Goal: Task Accomplishment & Management: Complete application form

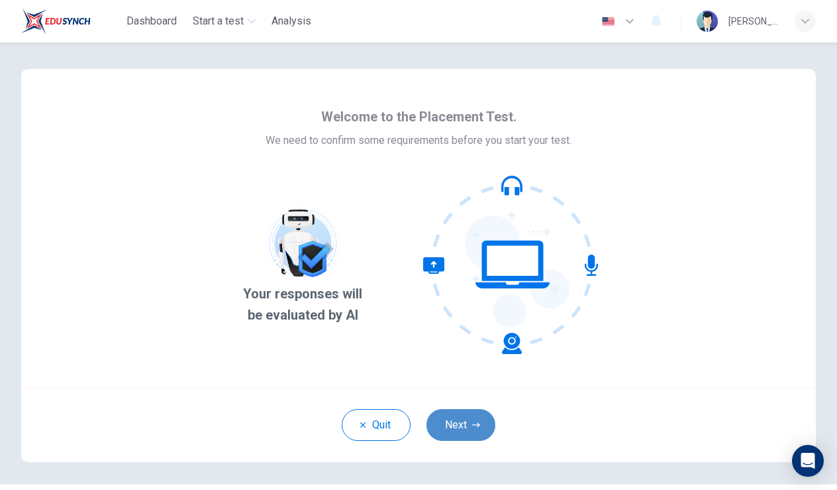
click at [460, 429] on button "Next" at bounding box center [461, 425] width 69 height 32
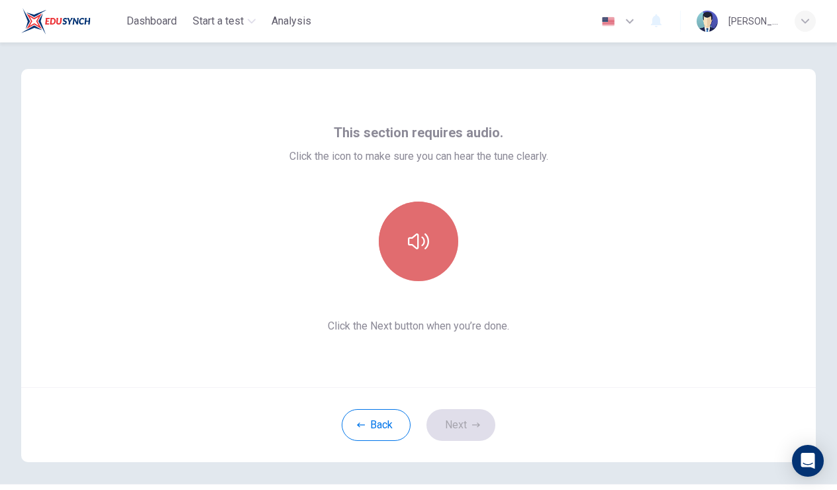
click at [406, 262] on button "button" at bounding box center [418, 240] width 79 height 79
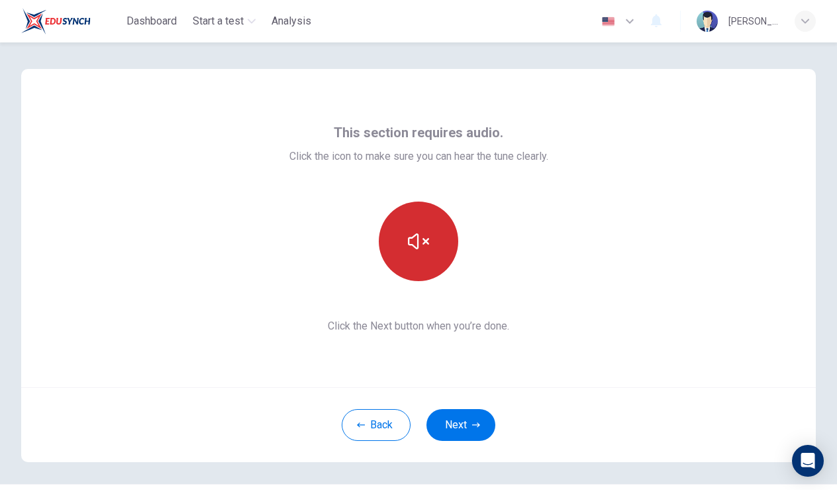
click at [407, 262] on button "button" at bounding box center [418, 240] width 79 height 79
click at [407, 264] on button "button" at bounding box center [418, 240] width 79 height 79
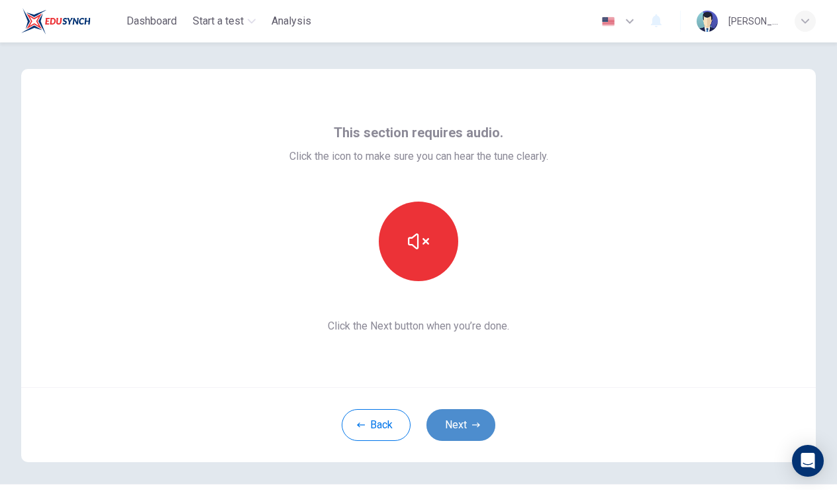
click at [470, 431] on button "Next" at bounding box center [461, 425] width 69 height 32
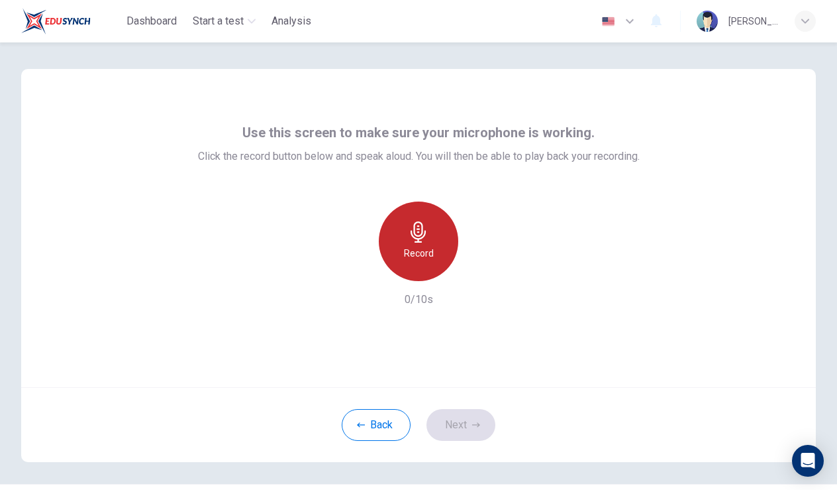
click at [421, 228] on icon "button" at bounding box center [418, 231] width 21 height 21
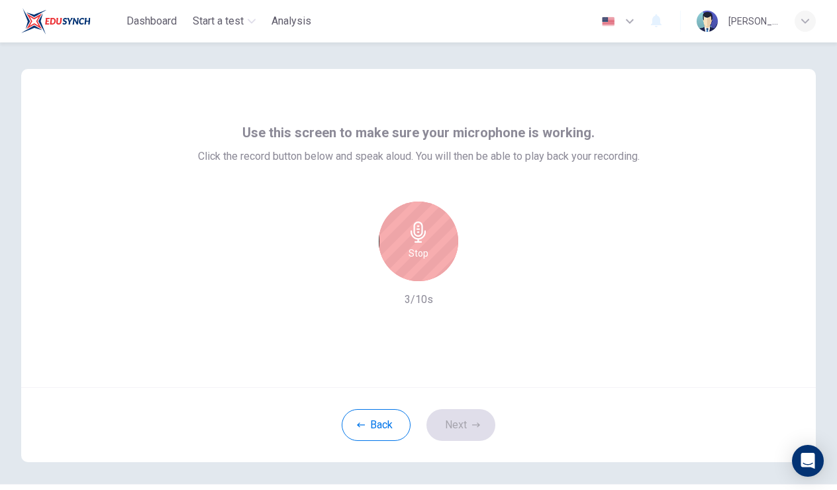
click at [422, 230] on icon "button" at bounding box center [418, 231] width 15 height 21
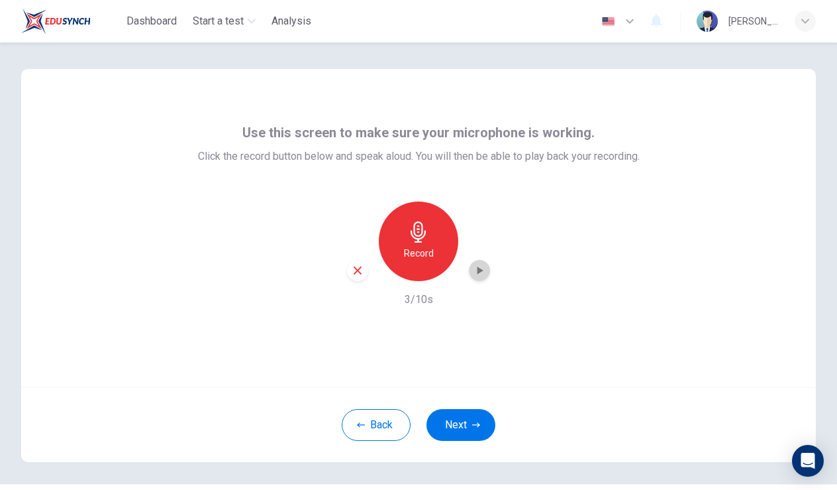
click at [480, 272] on icon "button" at bounding box center [481, 270] width 6 height 8
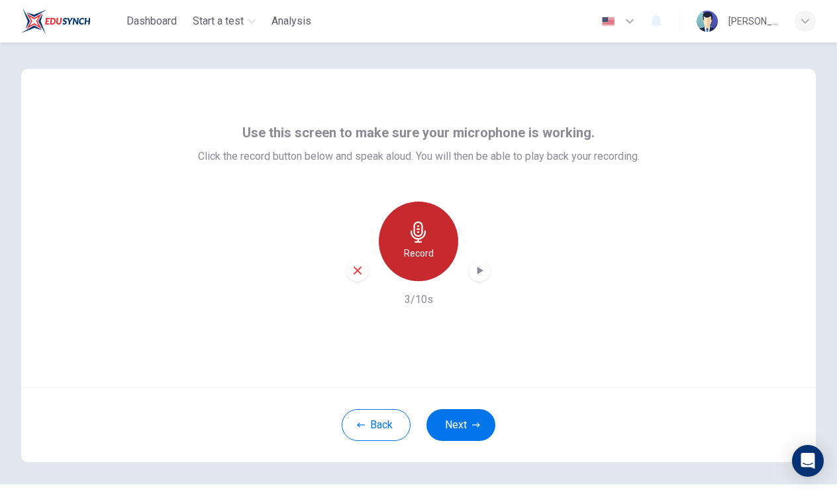
click at [410, 267] on div "Record" at bounding box center [418, 240] width 79 height 79
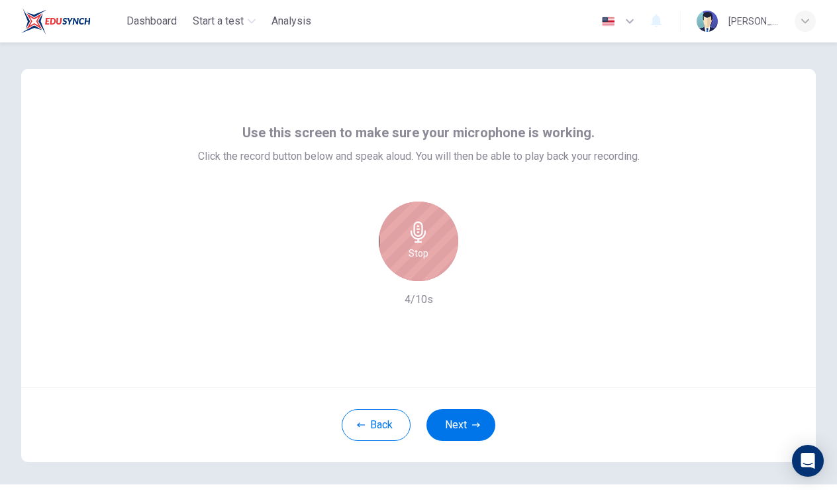
click at [411, 266] on div "Stop" at bounding box center [418, 240] width 79 height 79
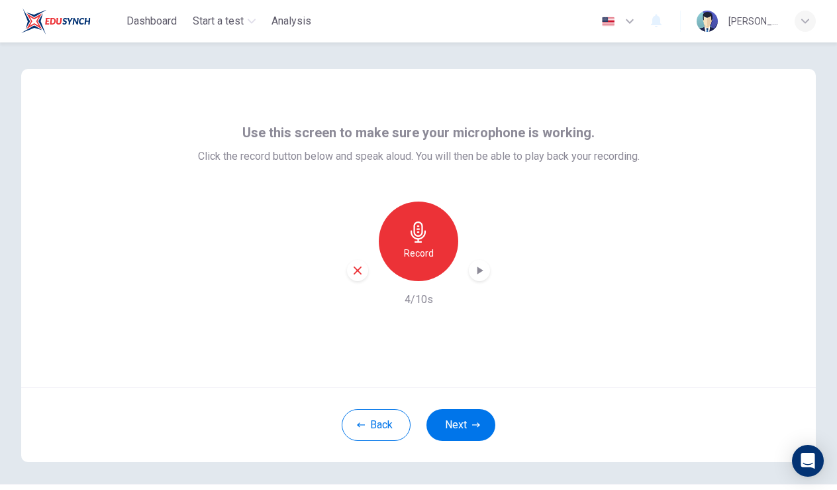
click at [483, 270] on icon "button" at bounding box center [479, 270] width 13 height 13
click at [460, 422] on button "Next" at bounding box center [461, 425] width 69 height 32
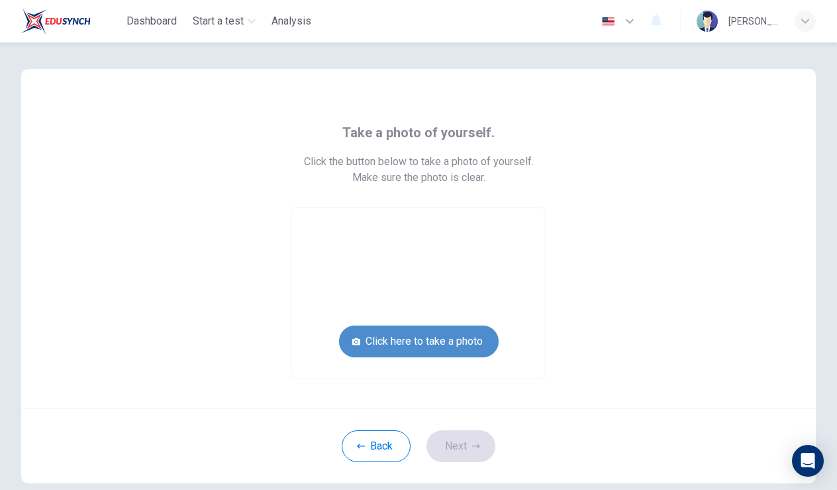
click at [431, 335] on button "Click here to take a photo" at bounding box center [419, 341] width 160 height 32
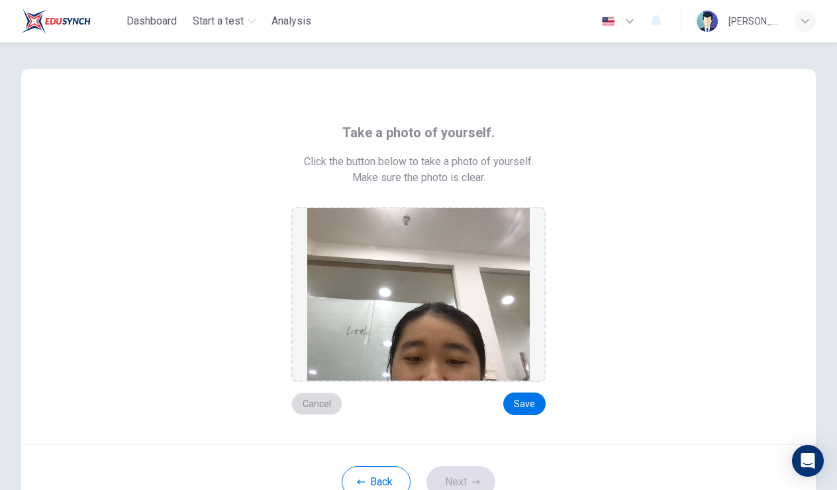
click at [334, 410] on button "Cancel" at bounding box center [316, 403] width 51 height 23
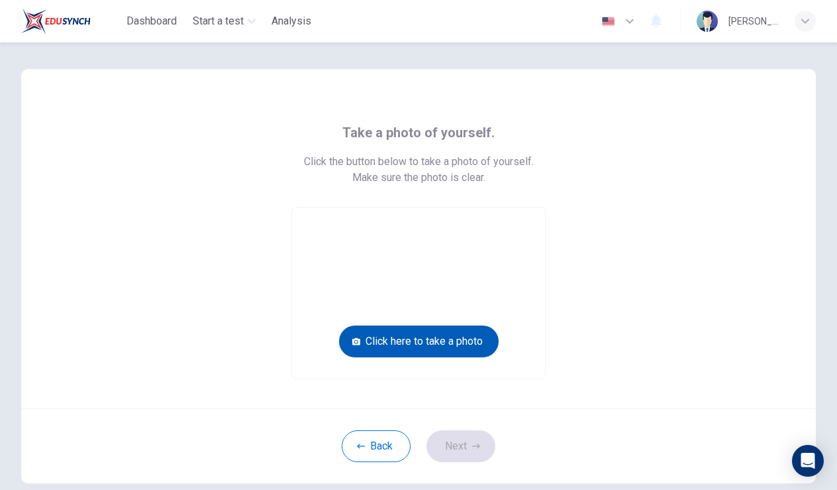
click at [406, 351] on button "Click here to take a photo" at bounding box center [419, 341] width 160 height 32
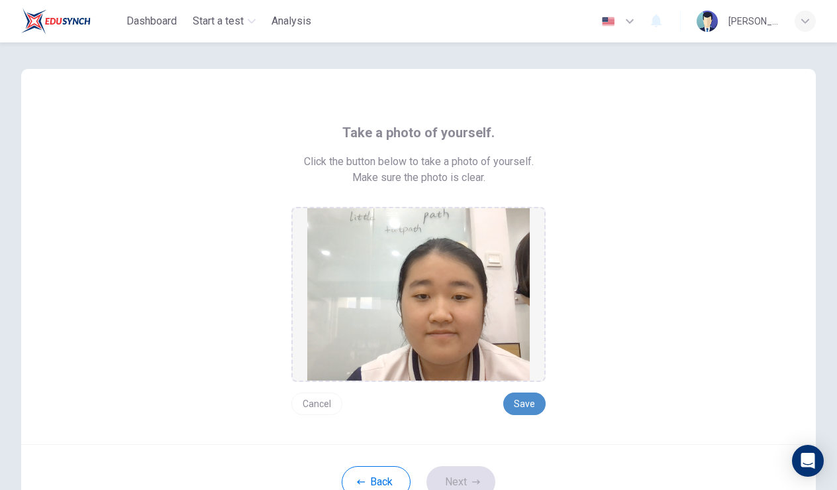
click at [513, 401] on button "Save" at bounding box center [524, 403] width 42 height 23
click at [473, 484] on icon "button" at bounding box center [476, 482] width 8 height 8
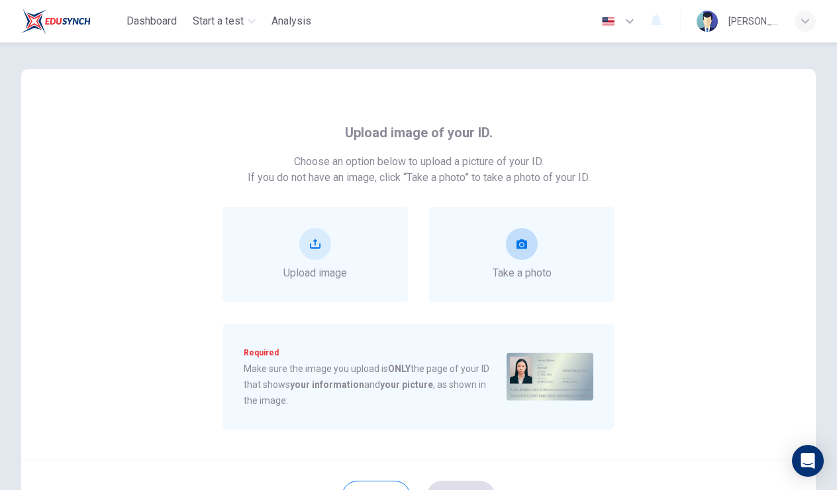
click at [548, 289] on div "Take a photo" at bounding box center [521, 254] width 185 height 95
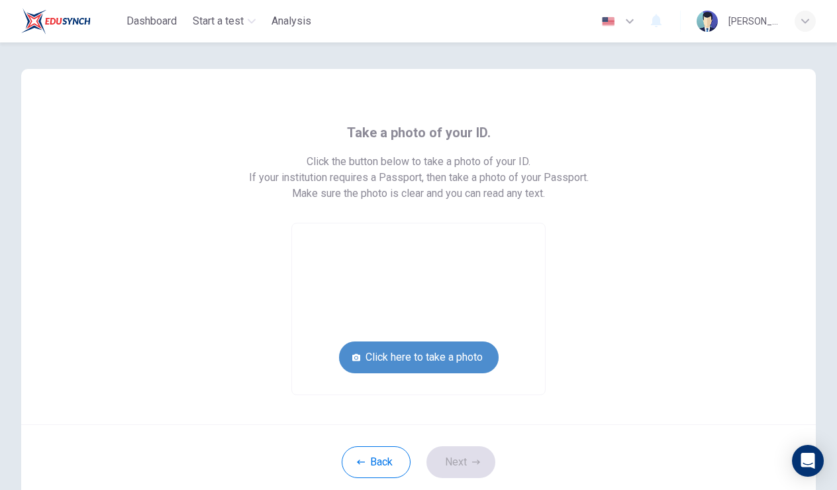
click at [412, 356] on button "Click here to take a photo" at bounding box center [419, 357] width 160 height 32
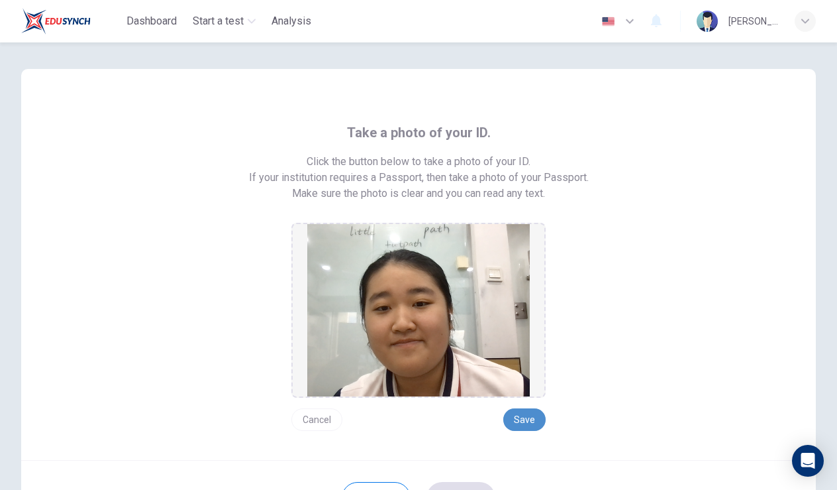
click at [519, 421] on button "Save" at bounding box center [524, 419] width 42 height 23
click at [472, 482] on button "Next" at bounding box center [461, 498] width 69 height 32
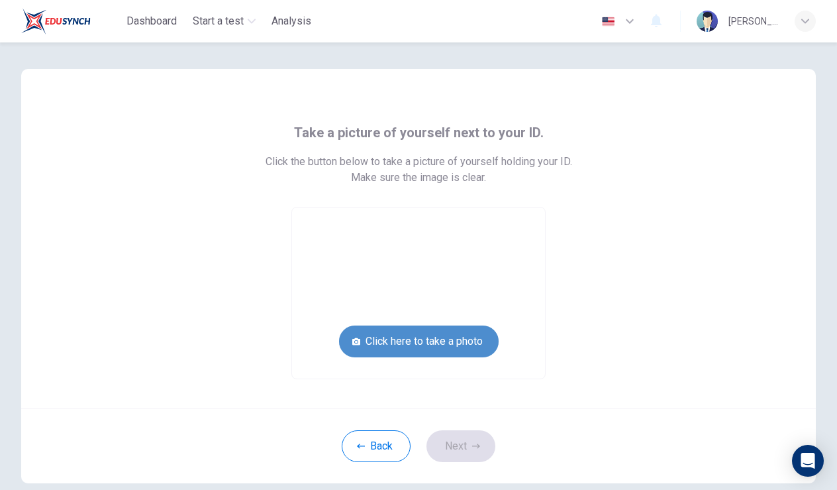
click at [462, 342] on button "Click here to take a photo" at bounding box center [419, 341] width 160 height 32
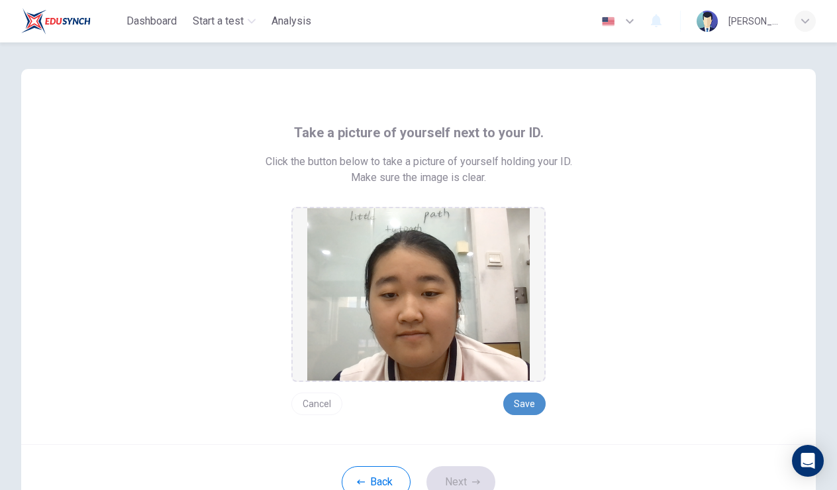
click at [523, 412] on button "Save" at bounding box center [524, 403] width 42 height 23
click at [473, 466] on button "Next" at bounding box center [461, 482] width 69 height 32
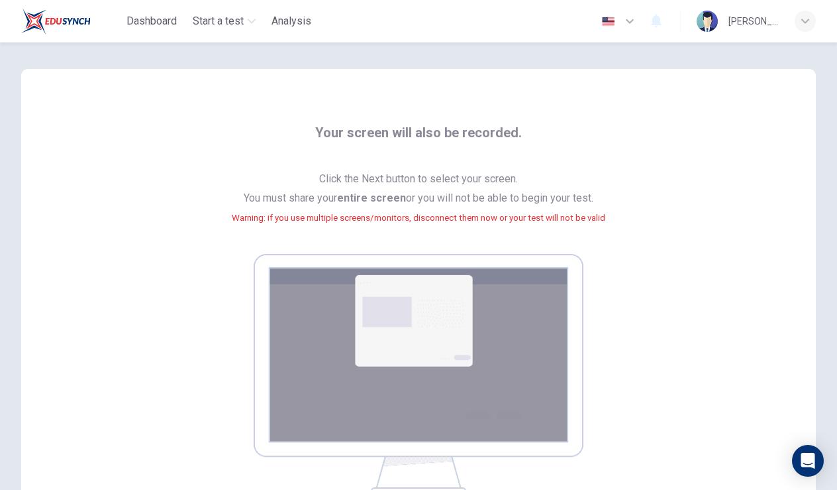
click at [677, 160] on div "Your screen will also be recorded. Click the Next button to select your screen.…" at bounding box center [419, 308] width 656 height 372
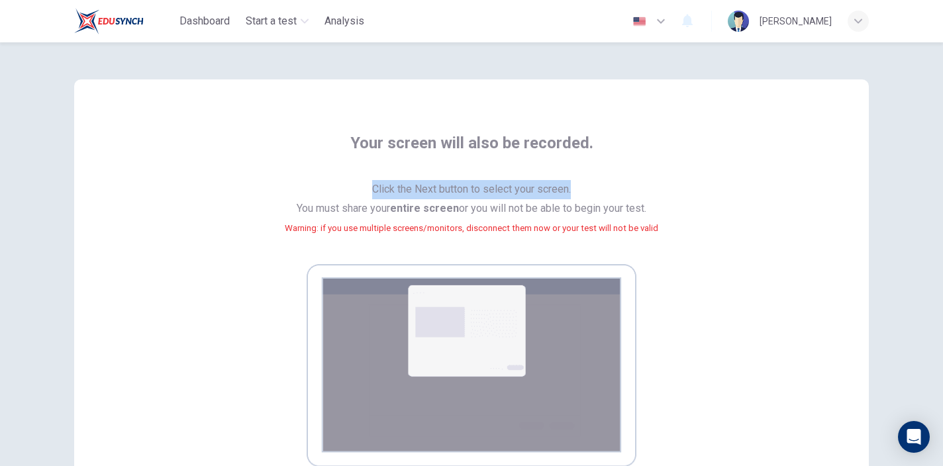
drag, startPoint x: 823, startPoint y: 119, endPoint x: 853, endPoint y: 172, distance: 61.7
click at [835, 188] on div "Your screen will also be recorded. Click the Next button to select your screen.…" at bounding box center [471, 306] width 795 height 454
click at [837, 146] on div "Your screen will also be recorded. Click the Next button to select your screen.…" at bounding box center [471, 254] width 943 height 424
drag, startPoint x: 919, startPoint y: 146, endPoint x: 918, endPoint y: 120, distance: 26.5
click at [837, 120] on div "Your screen will also be recorded. Click the Next button to select your screen.…" at bounding box center [471, 254] width 943 height 424
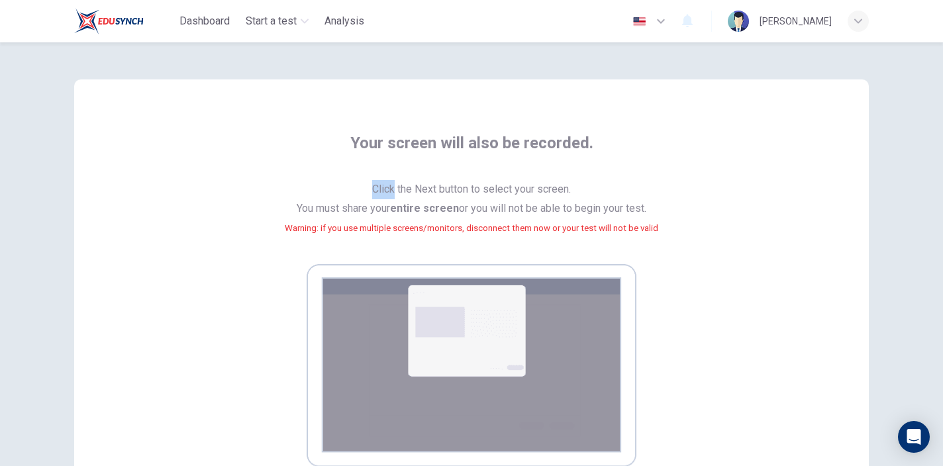
drag, startPoint x: 918, startPoint y: 211, endPoint x: 910, endPoint y: 295, distance: 83.9
click at [837, 295] on div "Your screen will also be recorded. Click the Next button to select your screen.…" at bounding box center [471, 254] width 943 height 424
drag, startPoint x: 910, startPoint y: 295, endPoint x: 915, endPoint y: 225, distance: 70.4
click at [837, 225] on div "Your screen will also be recorded. Click the Next button to select your screen.…" at bounding box center [471, 254] width 943 height 424
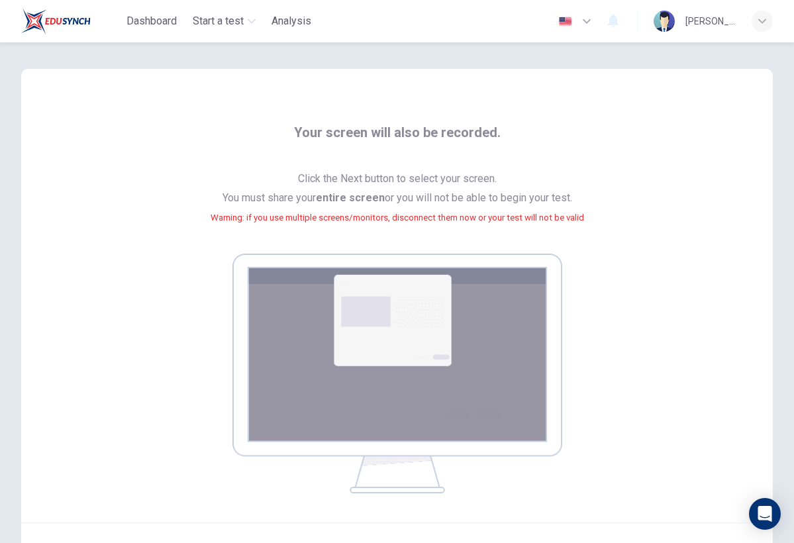
drag, startPoint x: 62, startPoint y: 126, endPoint x: 64, endPoint y: 144, distance: 18.6
click at [64, 144] on div "Your screen will also be recorded. Click the Next button to select your screen.…" at bounding box center [397, 296] width 752 height 454
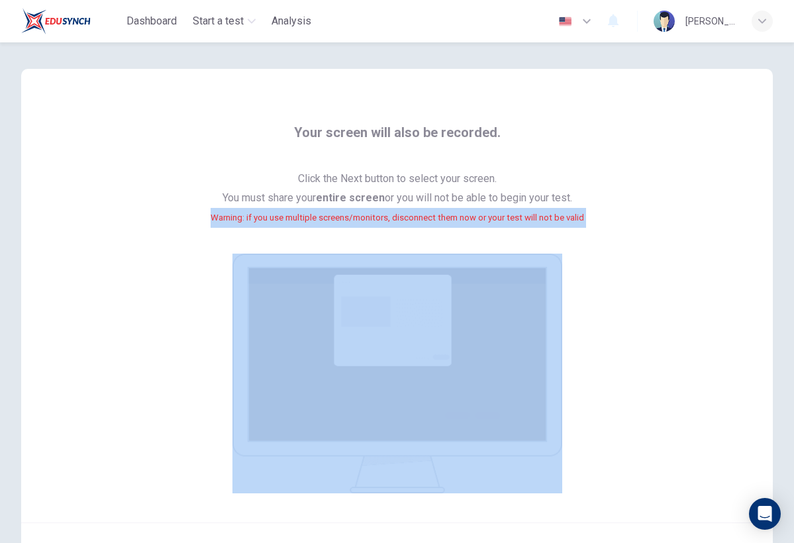
drag, startPoint x: 168, startPoint y: 211, endPoint x: 317, endPoint y: 337, distance: 195.5
click at [317, 337] on div "Your screen will also be recorded. Click the Next button to select your screen.…" at bounding box center [397, 308] width 613 height 372
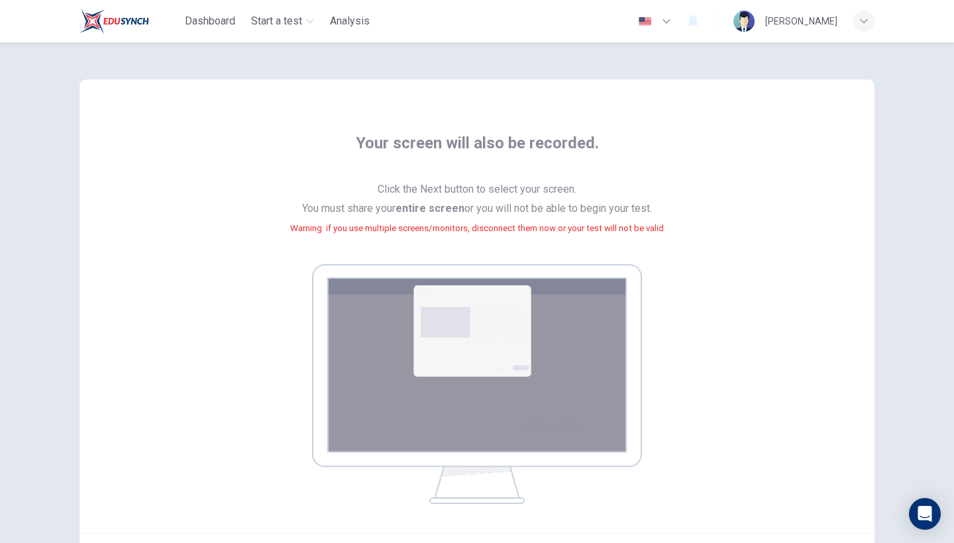
click at [785, 130] on div "Your screen will also be recorded. Click the Next button to select your screen.…" at bounding box center [476, 306] width 795 height 454
drag, startPoint x: 785, startPoint y: 130, endPoint x: 785, endPoint y: 160, distance: 29.8
click at [785, 160] on div "Your screen will also be recorded. Click the Next button to select your screen.…" at bounding box center [476, 306] width 795 height 454
drag, startPoint x: 759, startPoint y: 327, endPoint x: 859, endPoint y: 197, distance: 164.4
click at [837, 197] on div "Your screen will also be recorded. Click the Next button to select your screen.…" at bounding box center [476, 306] width 795 height 454
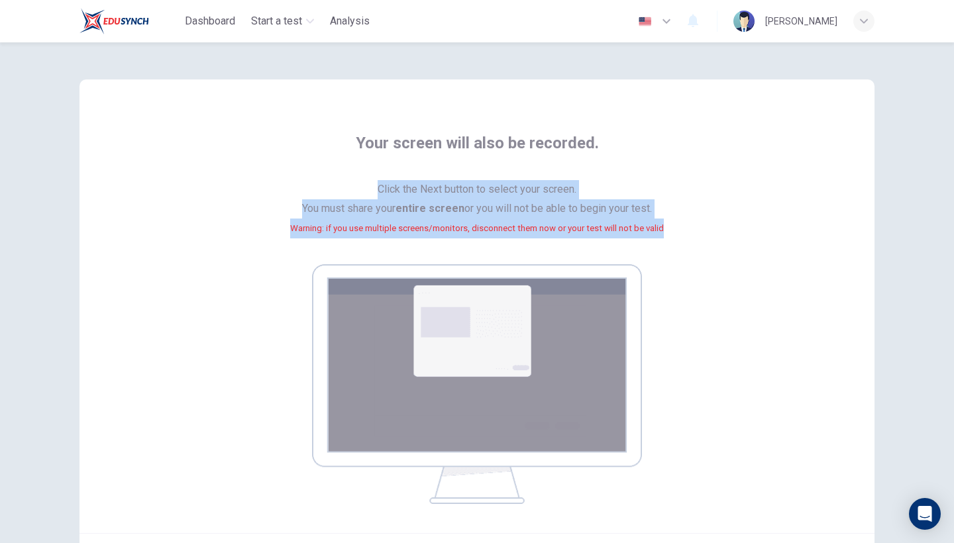
drag, startPoint x: 833, startPoint y: 265, endPoint x: 818, endPoint y: 118, distance: 147.9
click at [818, 118] on div "Your screen will also be recorded. Click the Next button to select your screen.…" at bounding box center [476, 306] width 795 height 454
drag, startPoint x: 818, startPoint y: 118, endPoint x: 819, endPoint y: 254, distance: 136.5
click at [819, 254] on div "Your screen will also be recorded. Click the Next button to select your screen.…" at bounding box center [476, 306] width 795 height 454
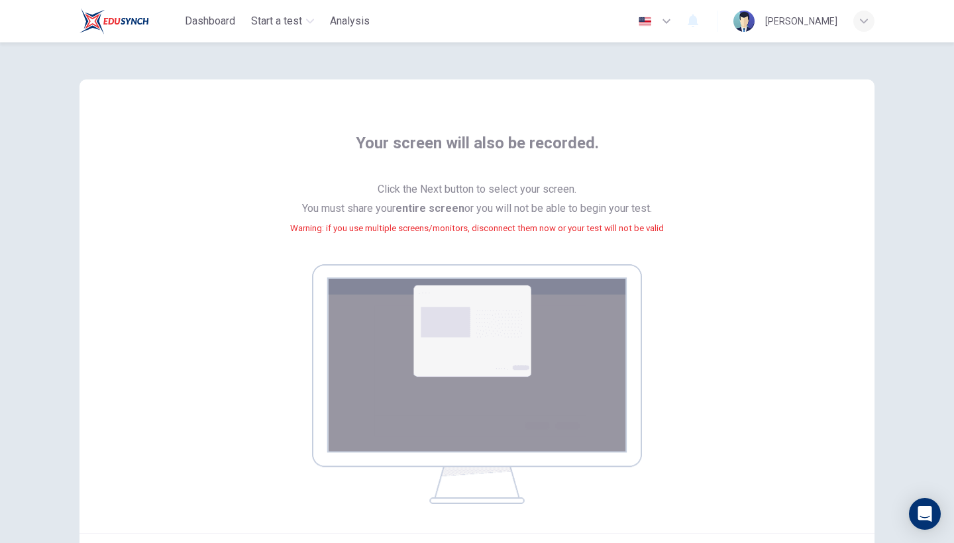
click at [819, 256] on div "Your screen will also be recorded. Click the Next button to select your screen.…" at bounding box center [476, 306] width 795 height 454
drag, startPoint x: 819, startPoint y: 256, endPoint x: 819, endPoint y: 267, distance: 11.3
click at [819, 267] on div "Your screen will also be recorded. Click the Next button to select your screen.…" at bounding box center [476, 306] width 795 height 454
click at [837, 489] on icon "Open Intercom Messenger" at bounding box center [925, 514] width 14 height 16
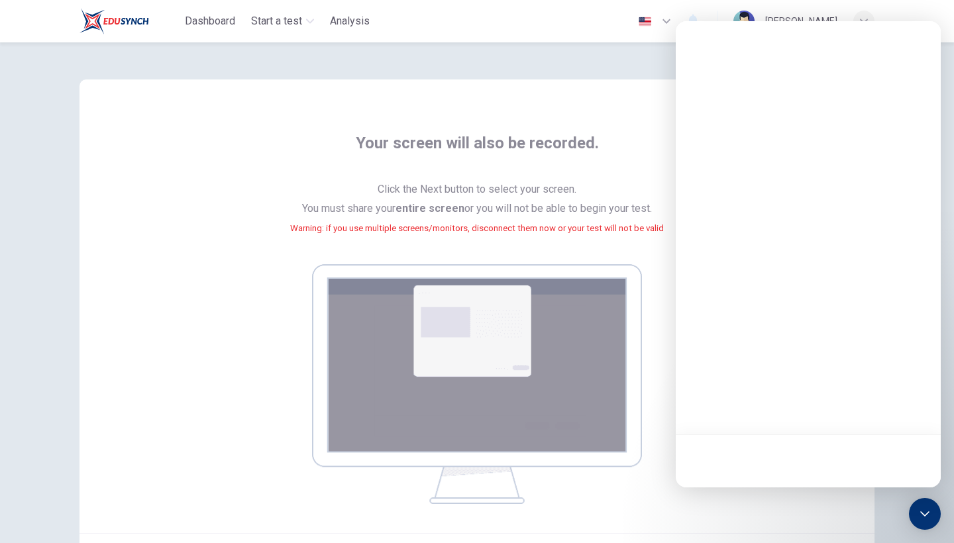
click at [695, 489] on div "Your screen will also be recorded. Click the Next button to select your screen.…" at bounding box center [476, 306] width 795 height 454
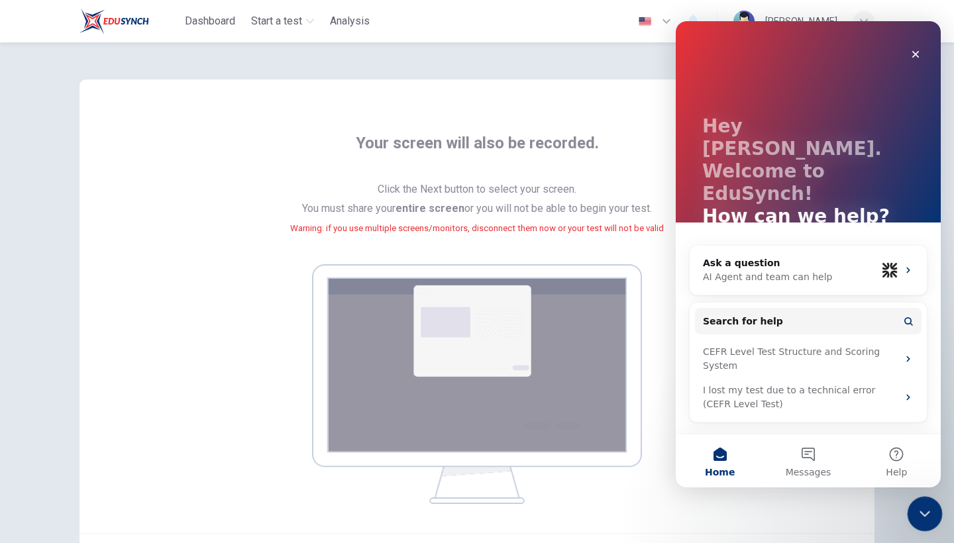
click at [837, 489] on icon "Close Intercom Messenger" at bounding box center [923, 512] width 16 height 16
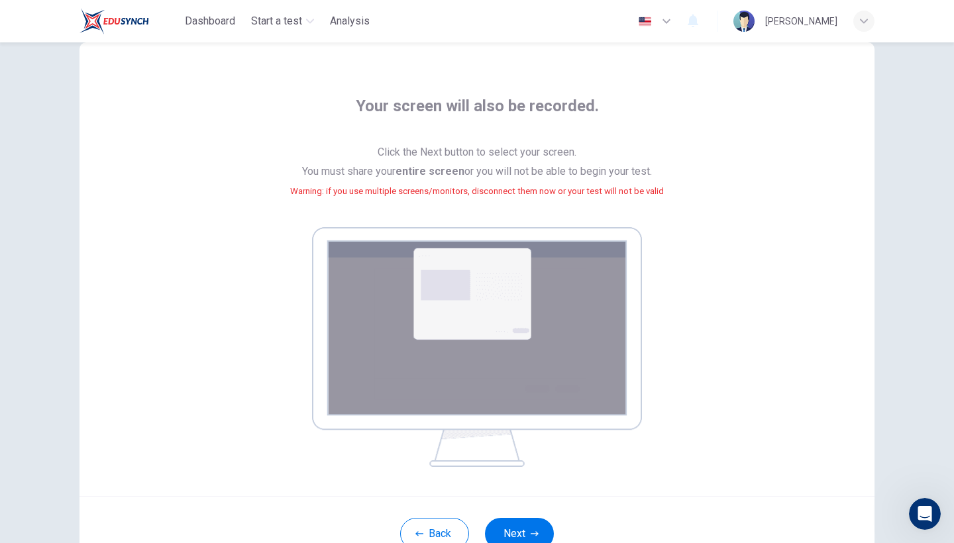
scroll to position [44, 0]
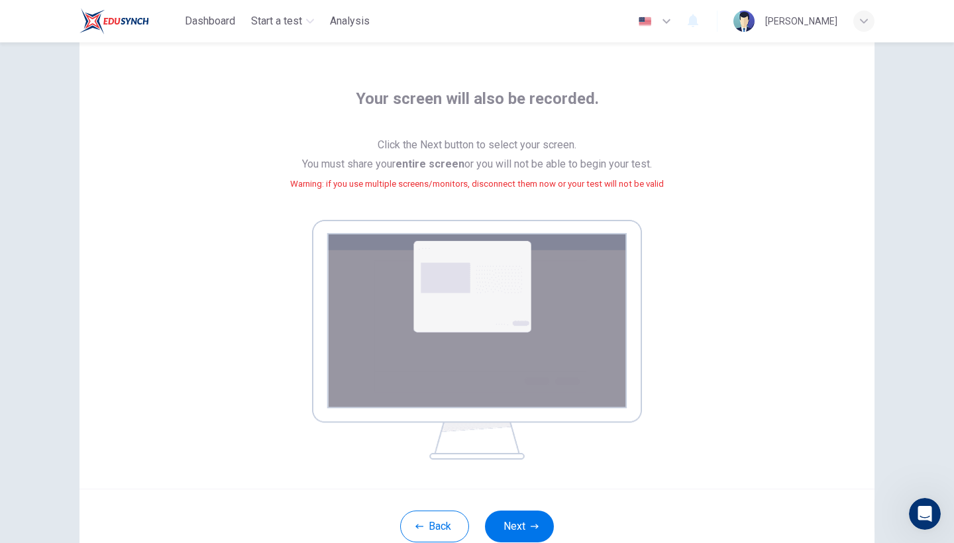
drag, startPoint x: 834, startPoint y: 392, endPoint x: 795, endPoint y: 431, distance: 54.8
click at [795, 431] on div "Your screen will also be recorded. Click the Next button to select your screen.…" at bounding box center [476, 262] width 795 height 454
click at [509, 489] on button "Next" at bounding box center [519, 527] width 69 height 32
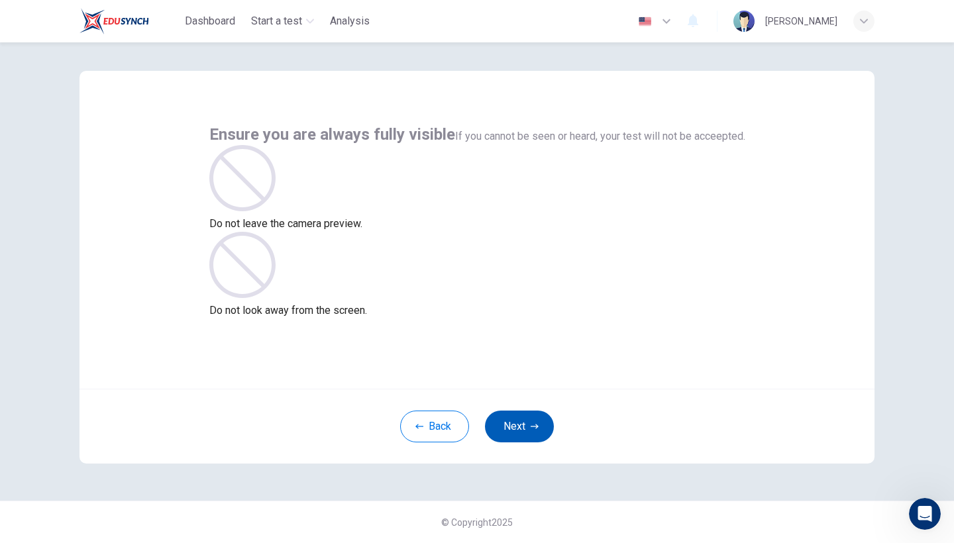
scroll to position [9, 0]
click at [515, 422] on button "Next" at bounding box center [519, 427] width 69 height 32
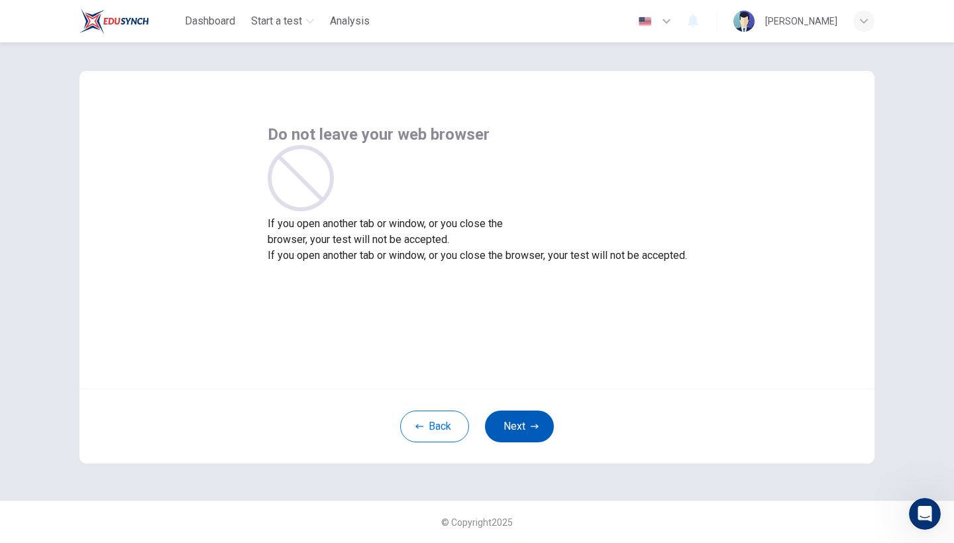
drag, startPoint x: 509, startPoint y: 515, endPoint x: 515, endPoint y: 422, distance: 93.6
click at [515, 422] on button "Next" at bounding box center [519, 427] width 69 height 32
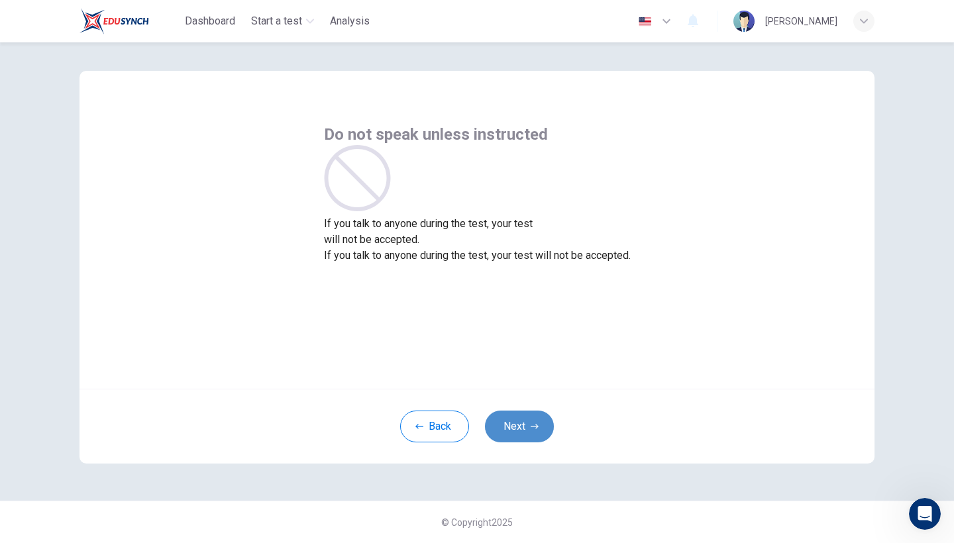
click at [515, 422] on button "Next" at bounding box center [519, 427] width 69 height 32
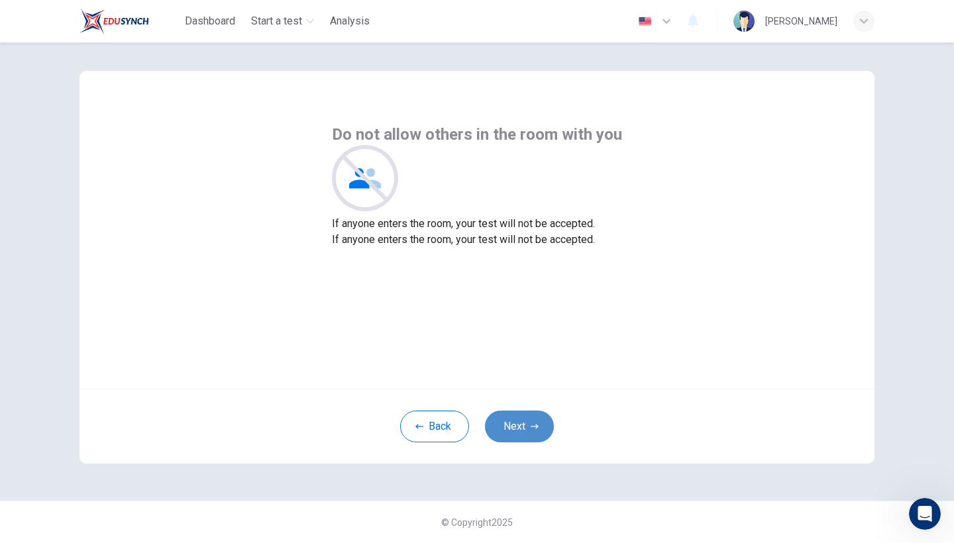
click at [515, 422] on button "Next" at bounding box center [519, 427] width 69 height 32
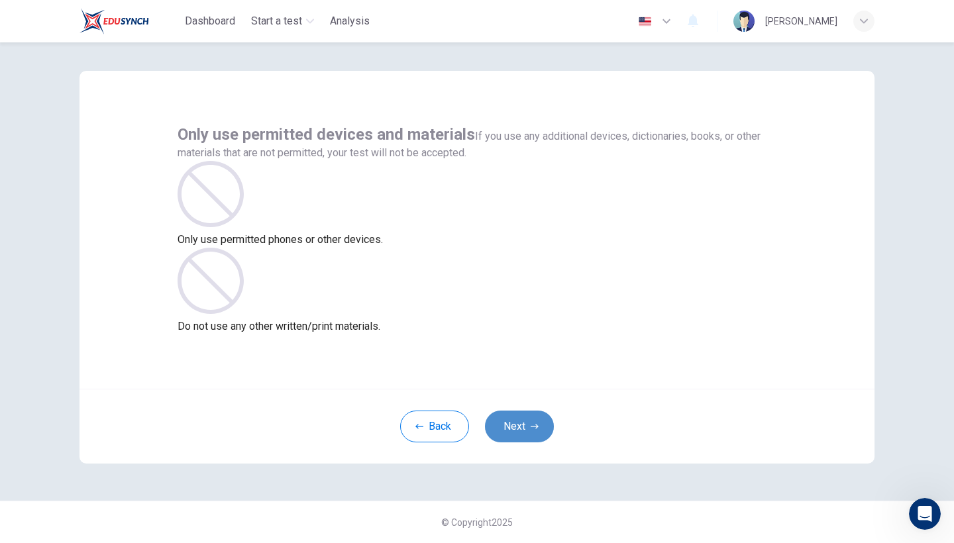
click at [515, 418] on button "Next" at bounding box center [519, 427] width 69 height 32
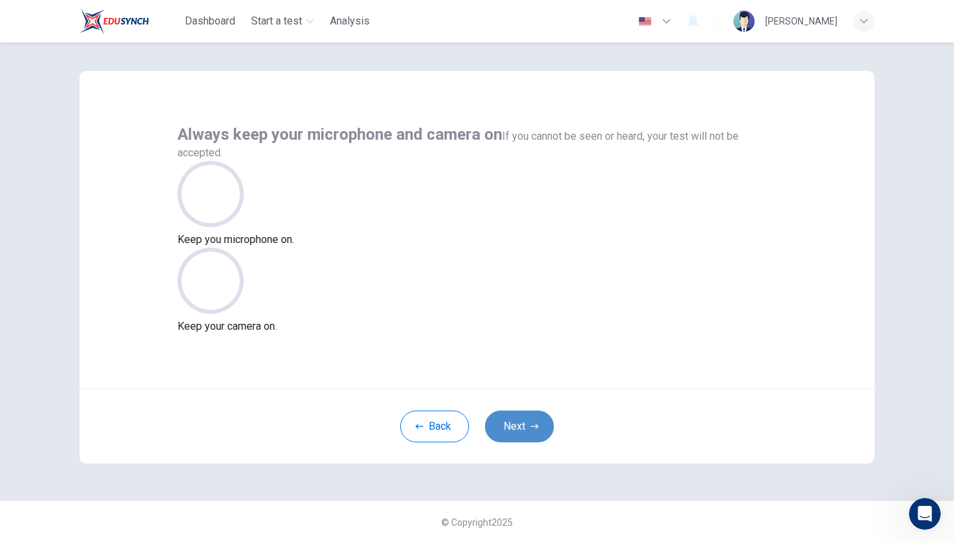
click at [515, 418] on button "Next" at bounding box center [519, 427] width 69 height 32
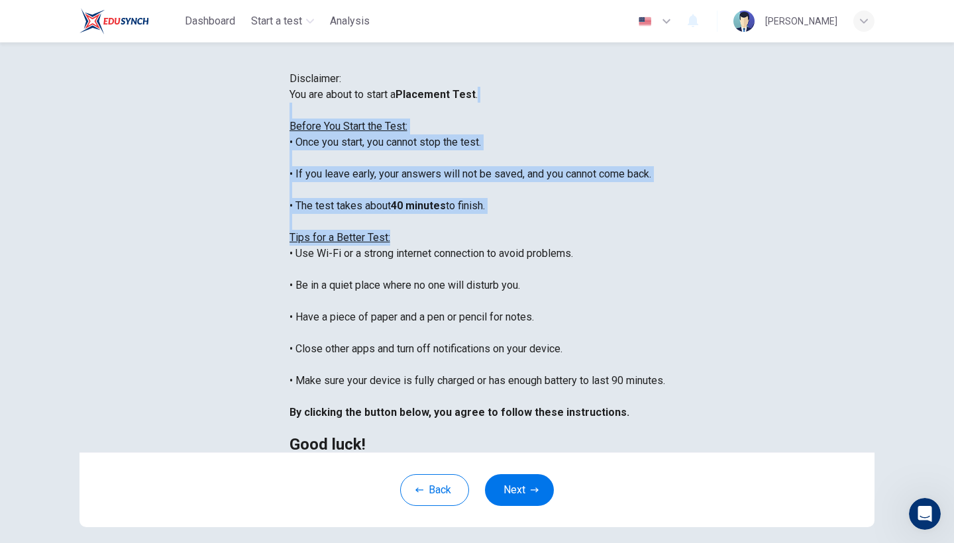
drag, startPoint x: 580, startPoint y: 330, endPoint x: 771, endPoint y: 178, distance: 244.3
click at [665, 178] on div "You are about to start a Placement Test . Before You Start the Test: • Once you…" at bounding box center [478, 270] width 376 height 366
click at [665, 195] on div "Disclaimer: You are about to start a Placement Test . Before You Start the Test…" at bounding box center [478, 262] width 376 height 382
drag, startPoint x: 862, startPoint y: 195, endPoint x: 860, endPoint y: 271, distance: 76.2
click at [665, 271] on div "Disclaimer: You are about to start a Placement Test . Before You Start the Test…" at bounding box center [478, 262] width 376 height 382
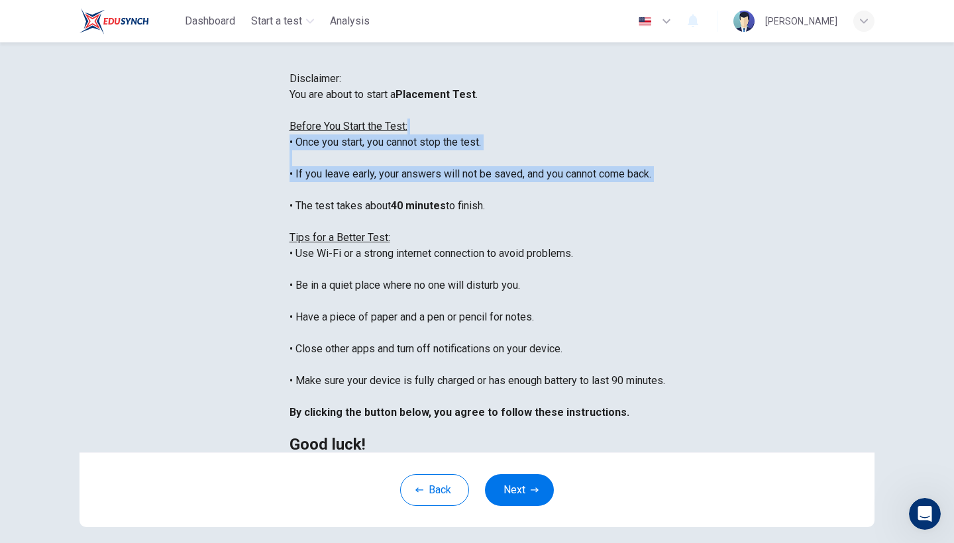
drag, startPoint x: 860, startPoint y: 271, endPoint x: 841, endPoint y: 214, distance: 60.1
click at [665, 214] on div "Disclaimer: You are about to start a Placement Test . Before You Start the Test…" at bounding box center [478, 262] width 376 height 382
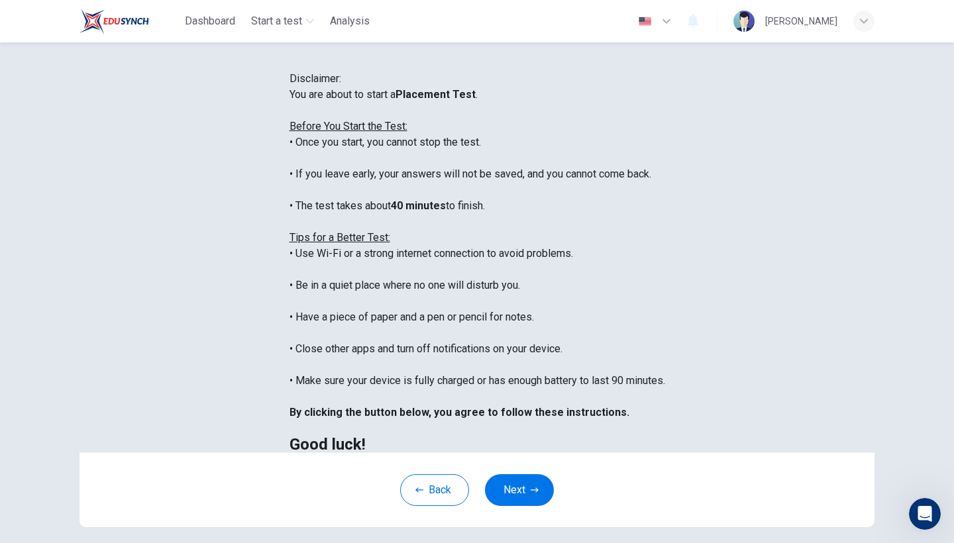
click at [837, 184] on div "Disclaimer: You are about to start a Placement Test . Before You Start the Test…" at bounding box center [477, 292] width 954 height 501
drag, startPoint x: 934, startPoint y: 184, endPoint x: 835, endPoint y: 126, distance: 114.6
click at [835, 126] on div "Disclaimer: You are about to start a Placement Test . Before You Start the Test…" at bounding box center [477, 292] width 954 height 501
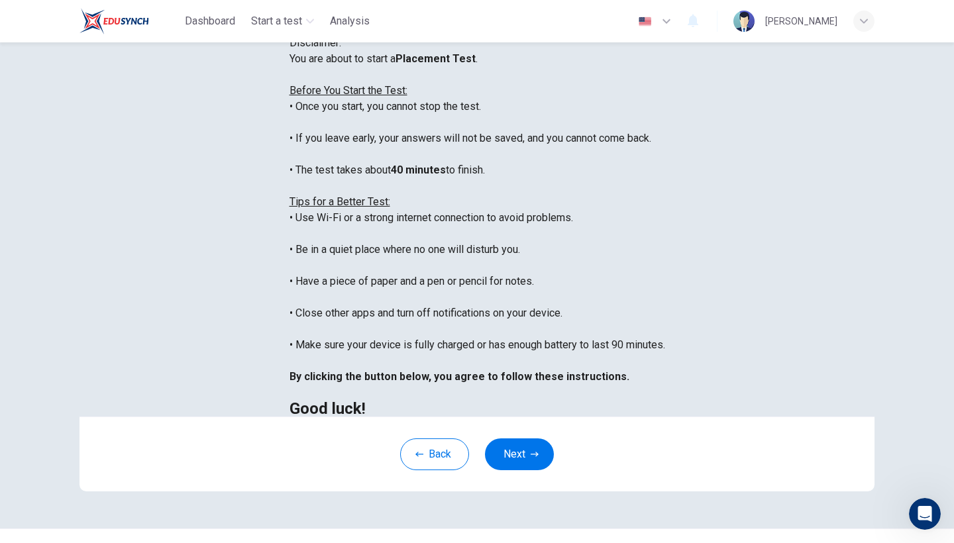
drag, startPoint x: 837, startPoint y: 223, endPoint x: 934, endPoint y: 54, distance: 194.7
click at [837, 54] on div "Disclaimer: You are about to start a Placement Test . Before You Start the Test…" at bounding box center [477, 292] width 954 height 501
click at [648, 235] on div "You are about to start a Placement Test . Before You Start the Test: • Once you…" at bounding box center [478, 234] width 376 height 366
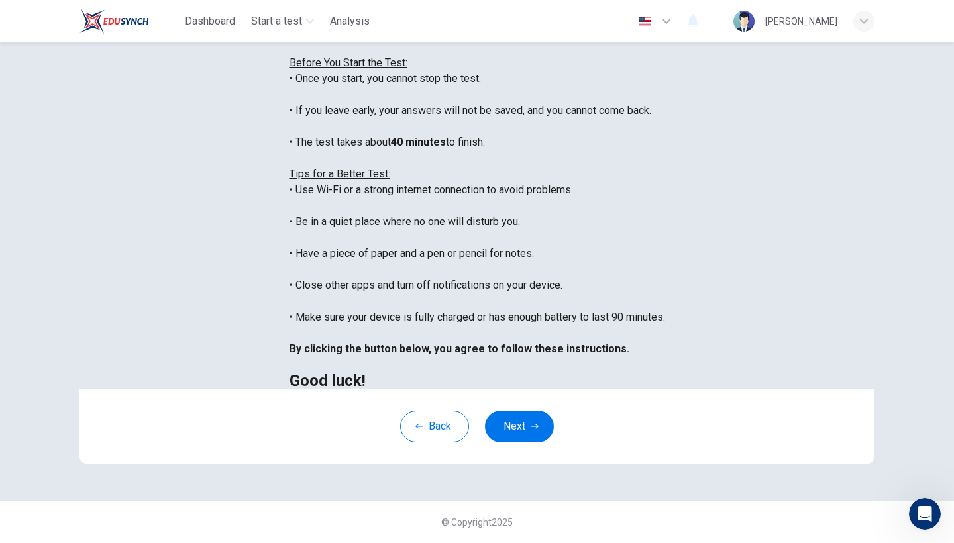
scroll to position [193, 0]
click at [512, 415] on button "Next" at bounding box center [519, 427] width 69 height 32
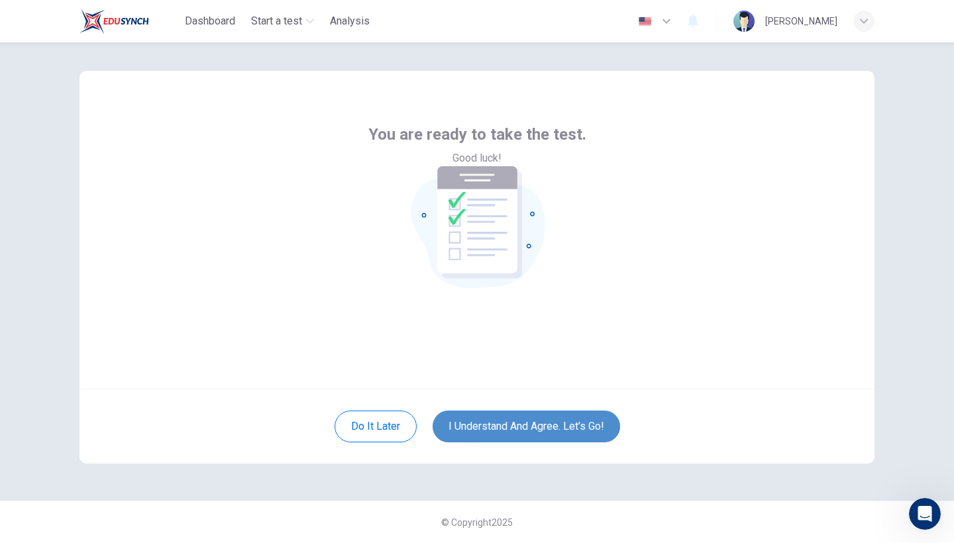
click at [512, 415] on button "I understand and agree. Let’s go!" at bounding box center [526, 427] width 187 height 32
click at [513, 431] on button "I understand and agree. Let’s go!" at bounding box center [526, 427] width 187 height 32
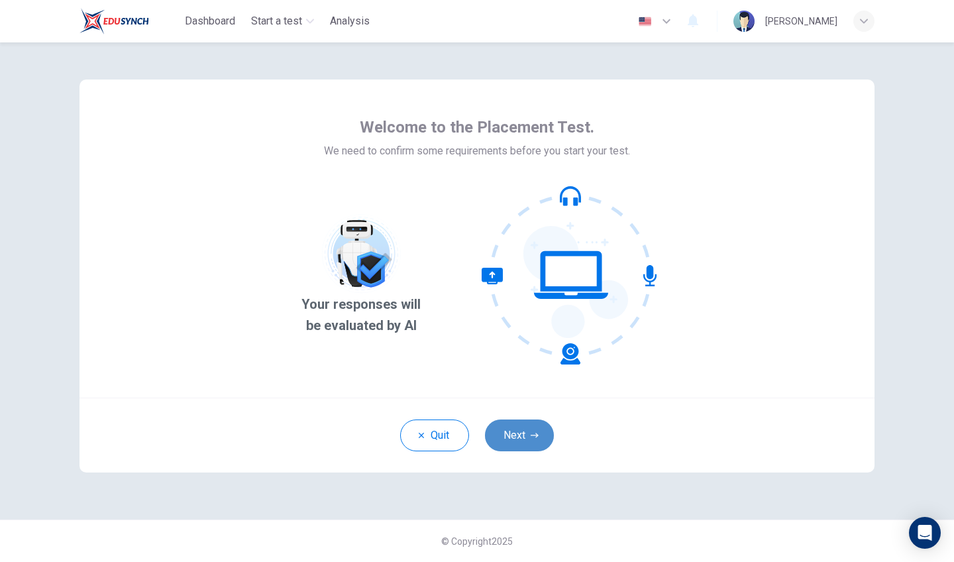
click at [512, 432] on button "Next" at bounding box center [519, 435] width 69 height 32
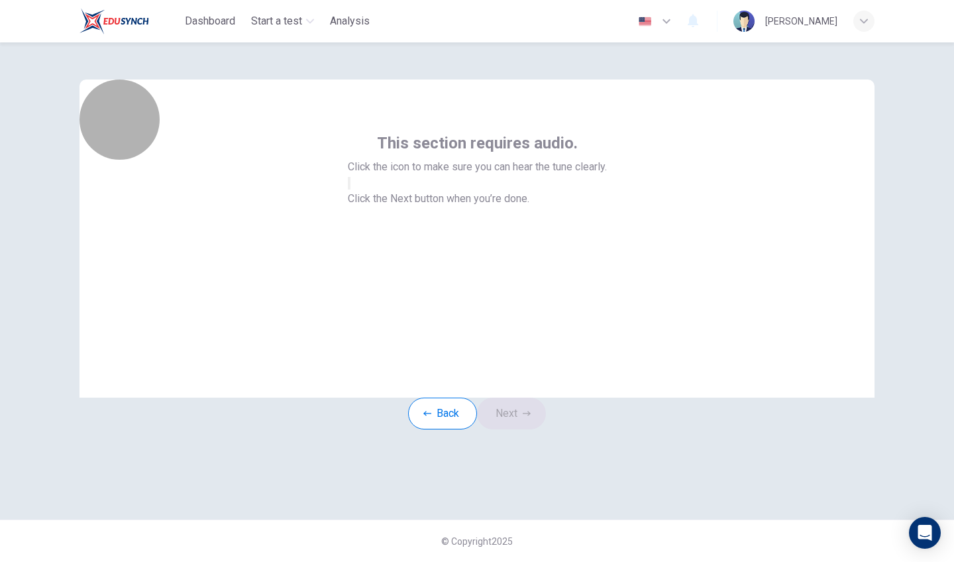
click at [350, 189] on button "button" at bounding box center [349, 183] width 3 height 13
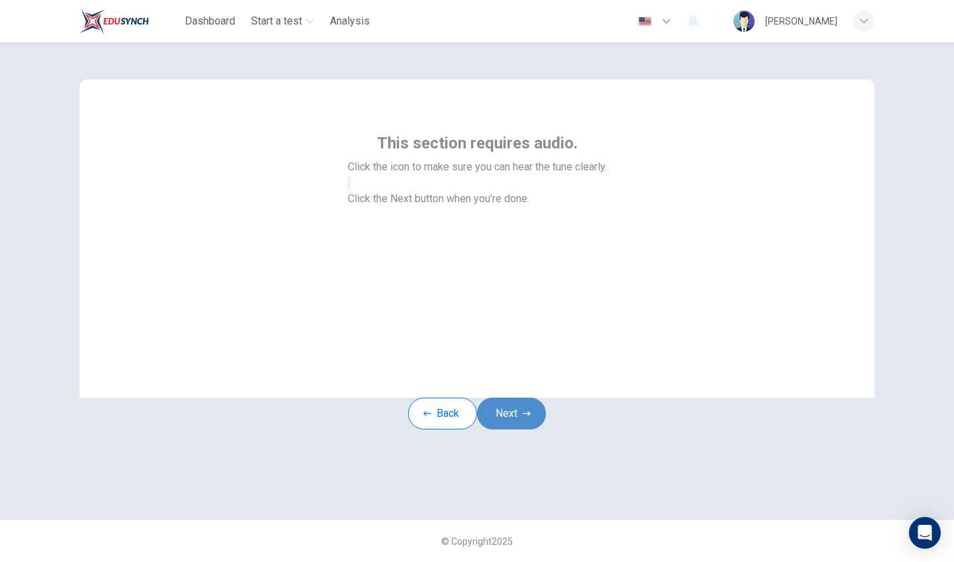
click at [513, 429] on button "Next" at bounding box center [511, 413] width 69 height 32
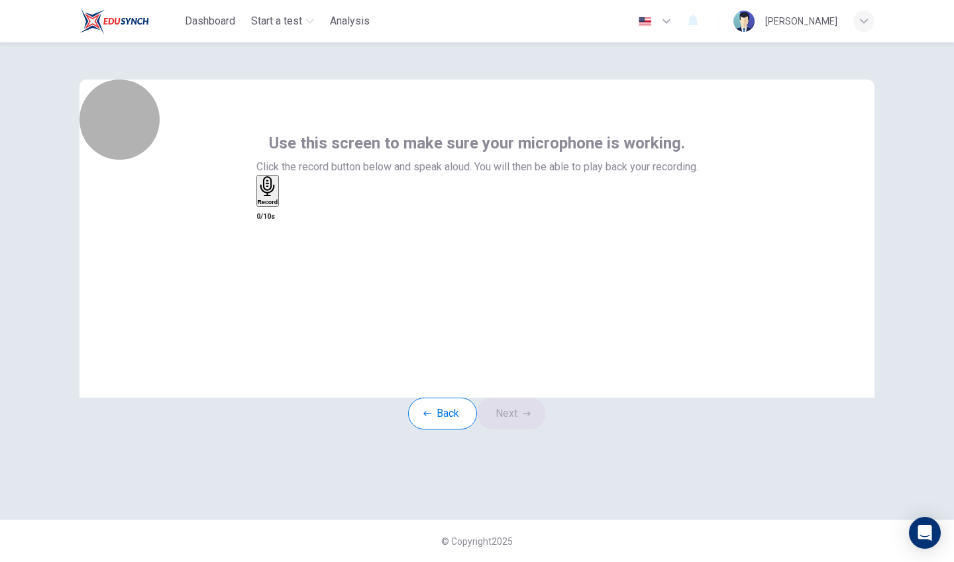
click at [278, 205] on h6 "Record" at bounding box center [268, 202] width 21 height 7
click at [271, 276] on h6 "Stop" at bounding box center [264, 279] width 13 height 7
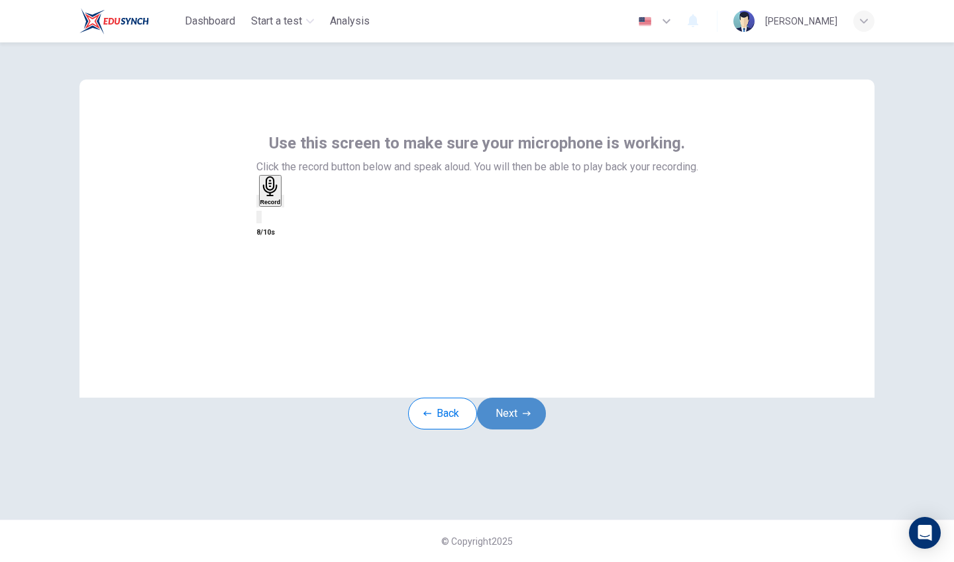
click at [516, 429] on button "Next" at bounding box center [511, 413] width 69 height 32
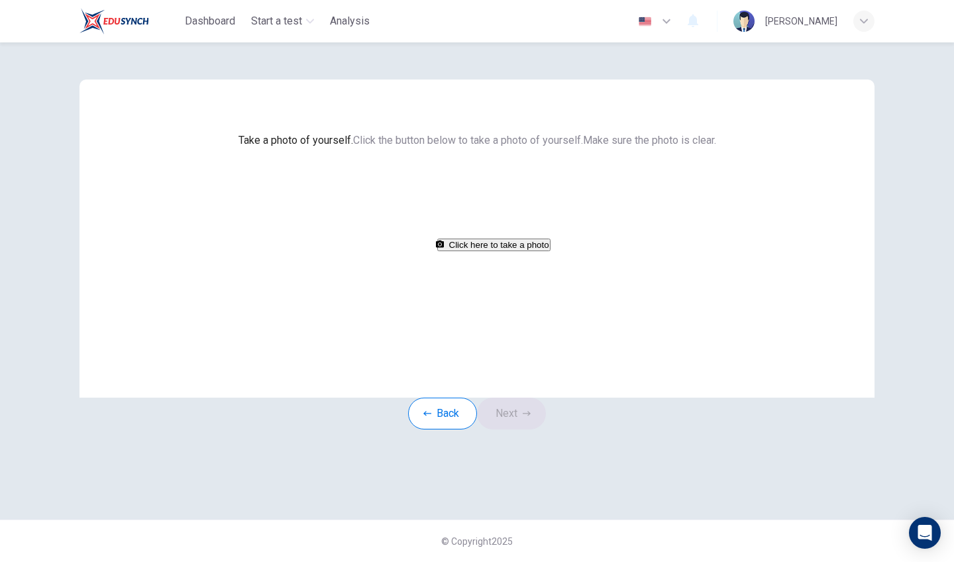
click at [440, 251] on button "Click here to take a photo" at bounding box center [493, 244] width 113 height 13
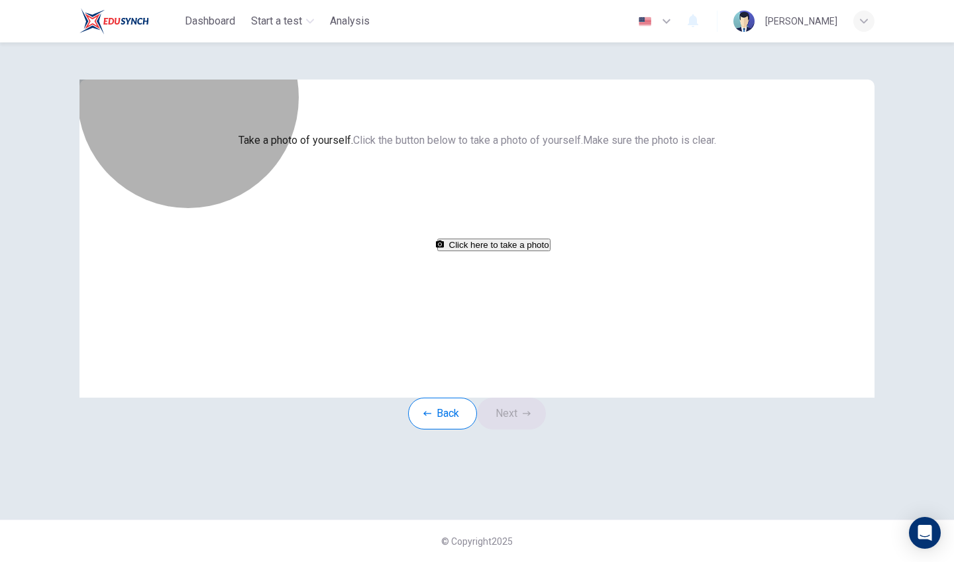
click at [505, 251] on button "Click here to take a photo" at bounding box center [493, 244] width 113 height 13
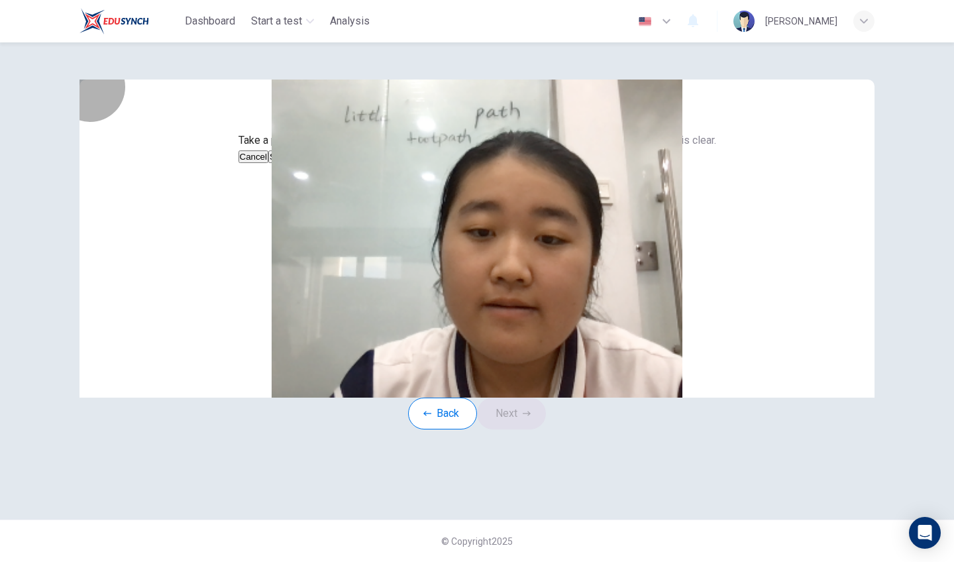
click at [291, 163] on button "Save" at bounding box center [279, 156] width 23 height 13
click at [536, 429] on div "Back Next" at bounding box center [477, 413] width 138 height 32
click at [533, 429] on button "Next" at bounding box center [511, 413] width 69 height 32
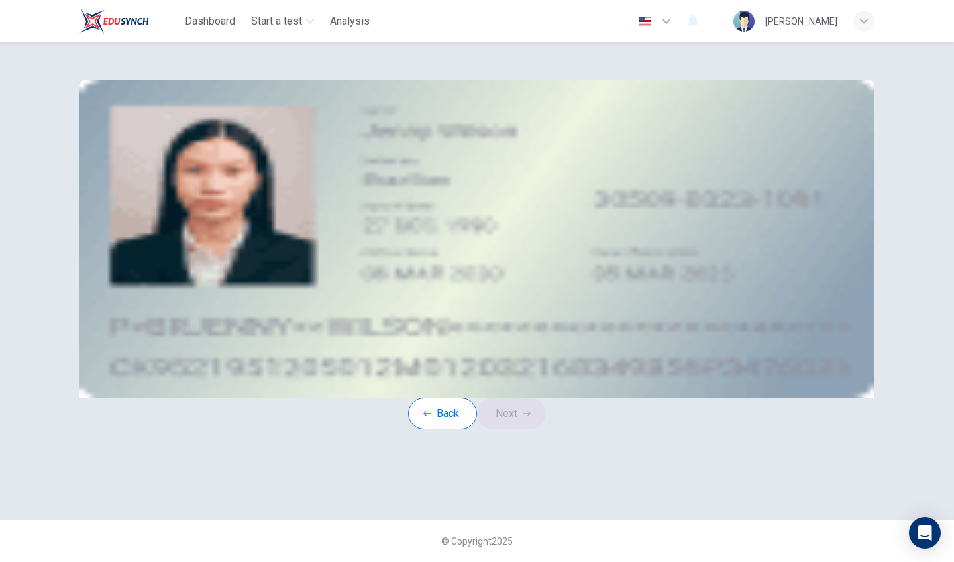
click at [239, 194] on span "Take a photo" at bounding box center [209, 188] width 59 height 13
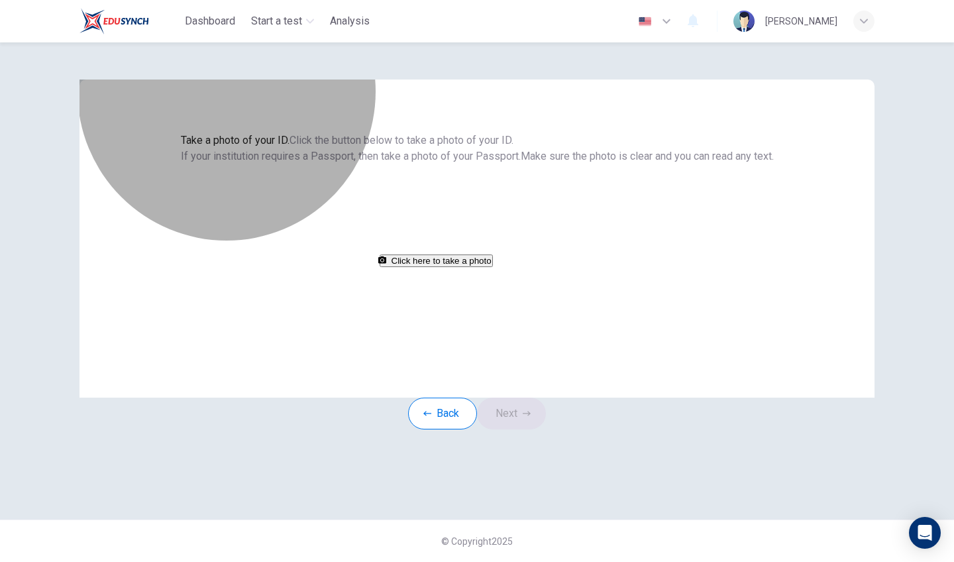
click at [493, 267] on button "Click here to take a photo" at bounding box center [436, 260] width 113 height 13
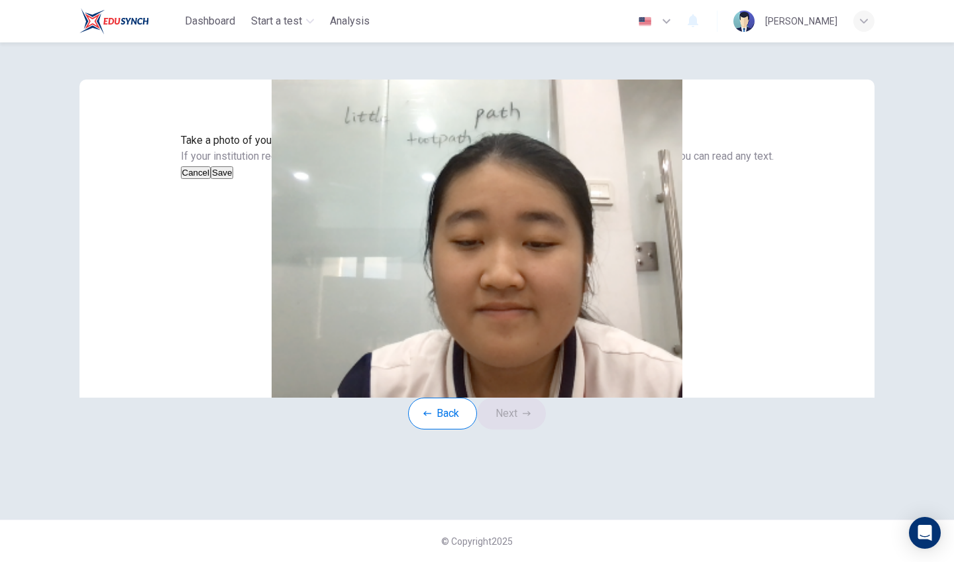
click at [562, 180] on div "Cancel Save" at bounding box center [477, 172] width 593 height 16
click at [233, 179] on button "Save" at bounding box center [222, 172] width 23 height 13
click at [531, 417] on icon "button" at bounding box center [527, 413] width 8 height 8
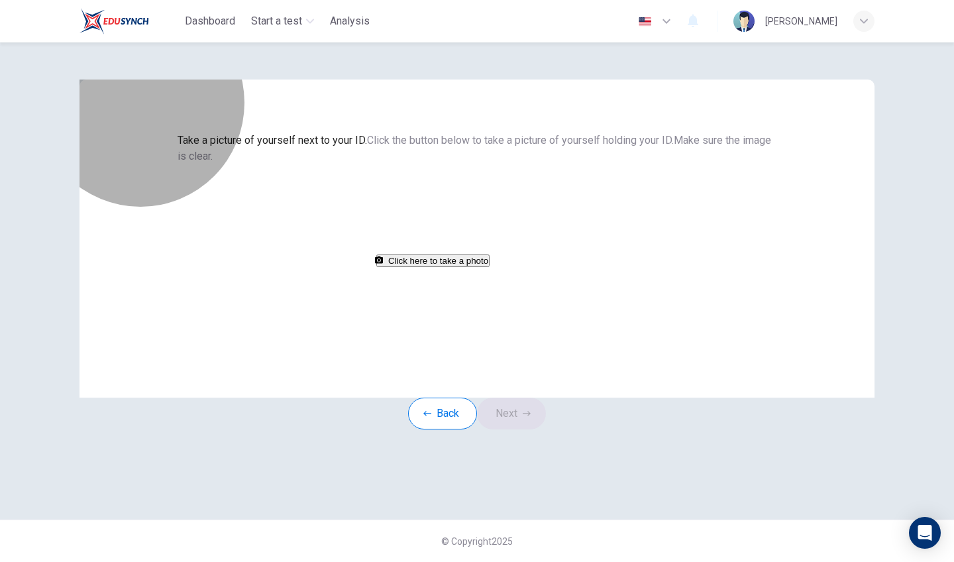
click at [457, 267] on button "Click here to take a photo" at bounding box center [432, 260] width 113 height 13
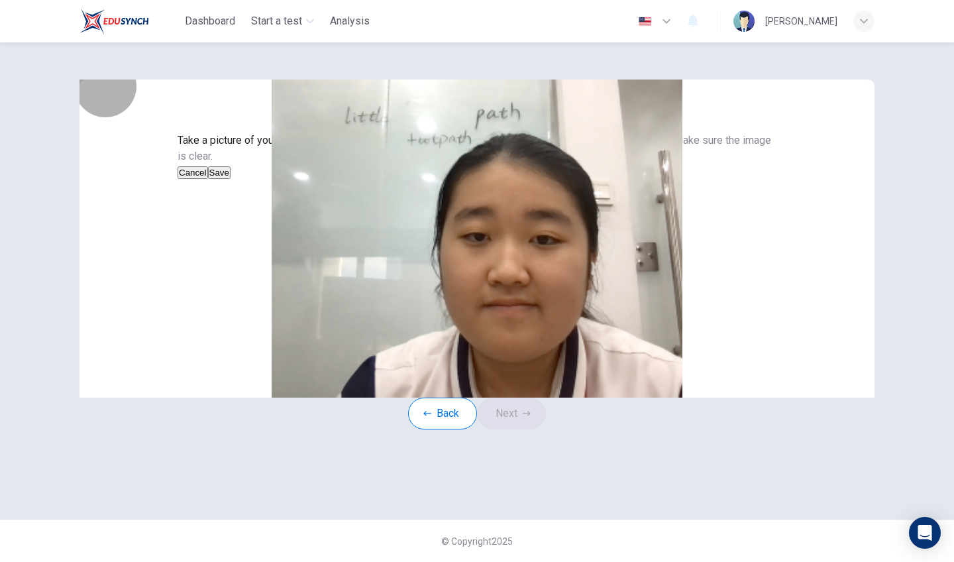
click at [231, 179] on button "Save" at bounding box center [219, 172] width 23 height 13
click at [530, 429] on button "Next" at bounding box center [511, 413] width 69 height 32
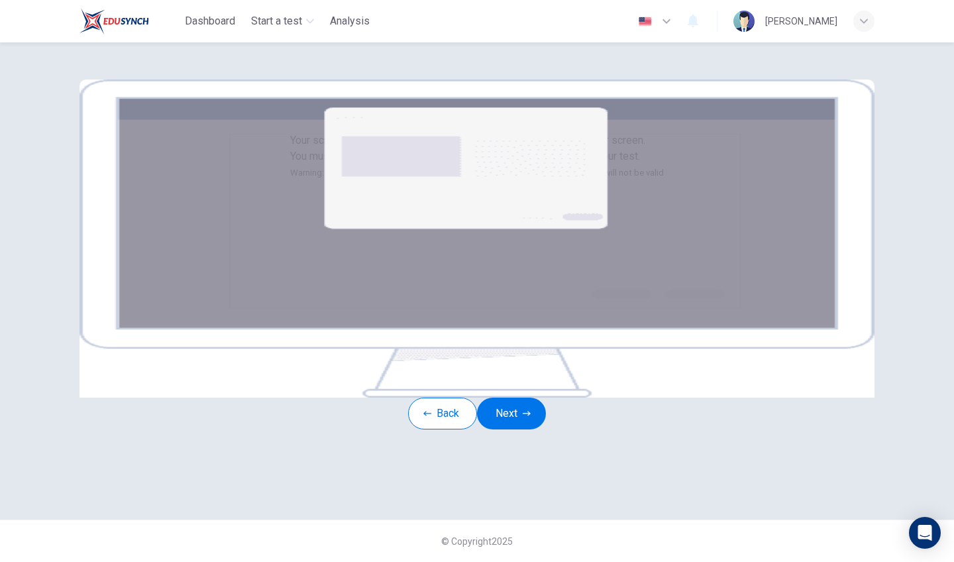
click at [664, 181] on div "Your screen will also be recorded. Click the Next button to select your screen.…" at bounding box center [477, 156] width 374 height 48
drag, startPoint x: 745, startPoint y: 354, endPoint x: 745, endPoint y: 383, distance: 28.5
click at [664, 181] on div "Your screen will also be recorded. Click the Next button to select your screen.…" at bounding box center [477, 156] width 374 height 48
click at [533, 429] on button "Next" at bounding box center [511, 413] width 69 height 32
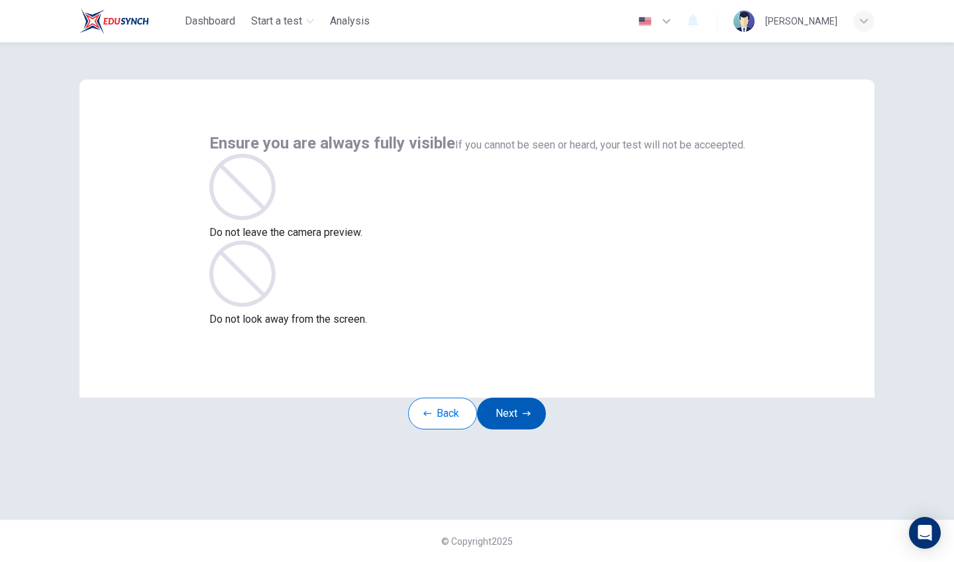
scroll to position [0, 0]
click at [525, 429] on button "Next" at bounding box center [511, 413] width 69 height 32
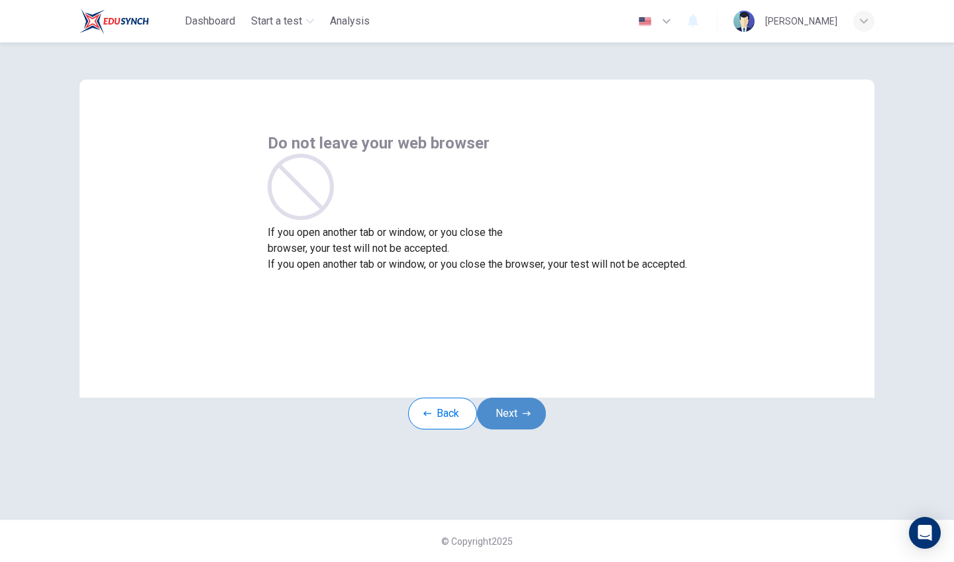
click at [525, 429] on button "Next" at bounding box center [511, 413] width 69 height 32
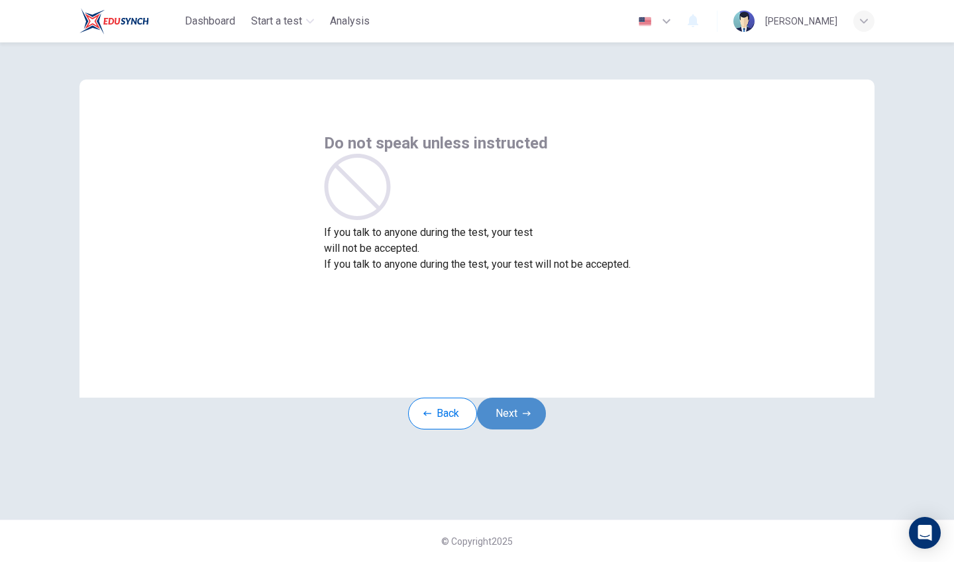
click at [525, 429] on button "Next" at bounding box center [511, 413] width 69 height 32
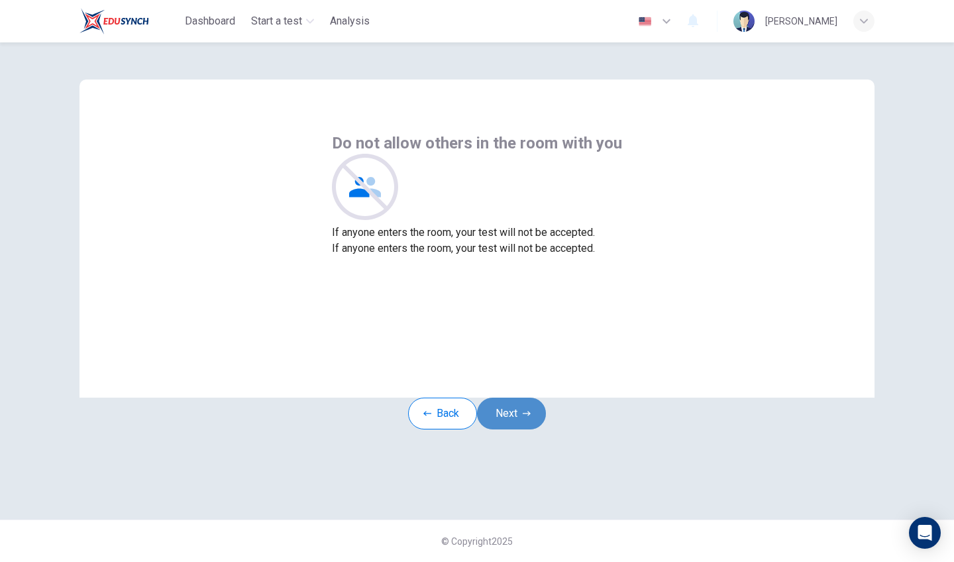
click at [525, 429] on button "Next" at bounding box center [511, 413] width 69 height 32
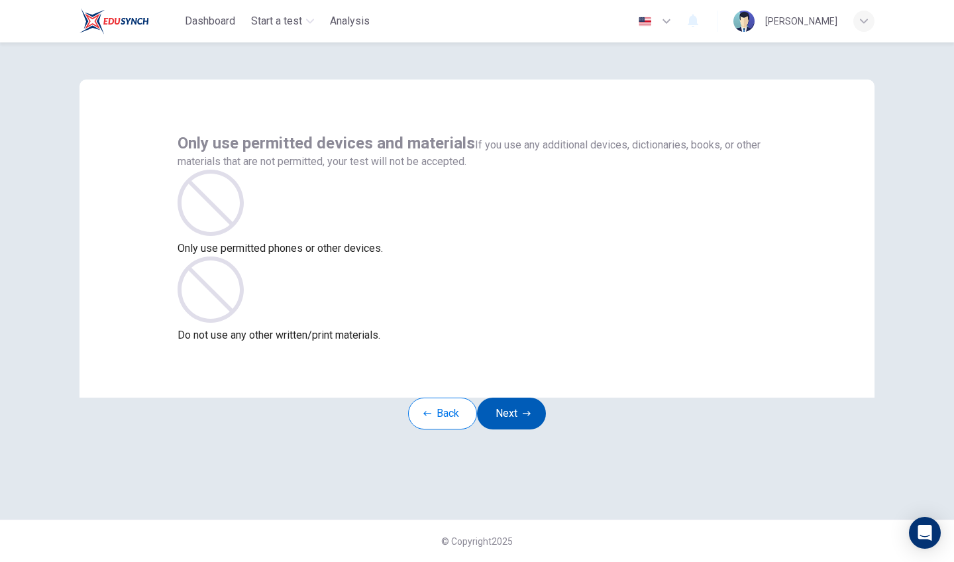
click at [525, 429] on button "Next" at bounding box center [511, 413] width 69 height 32
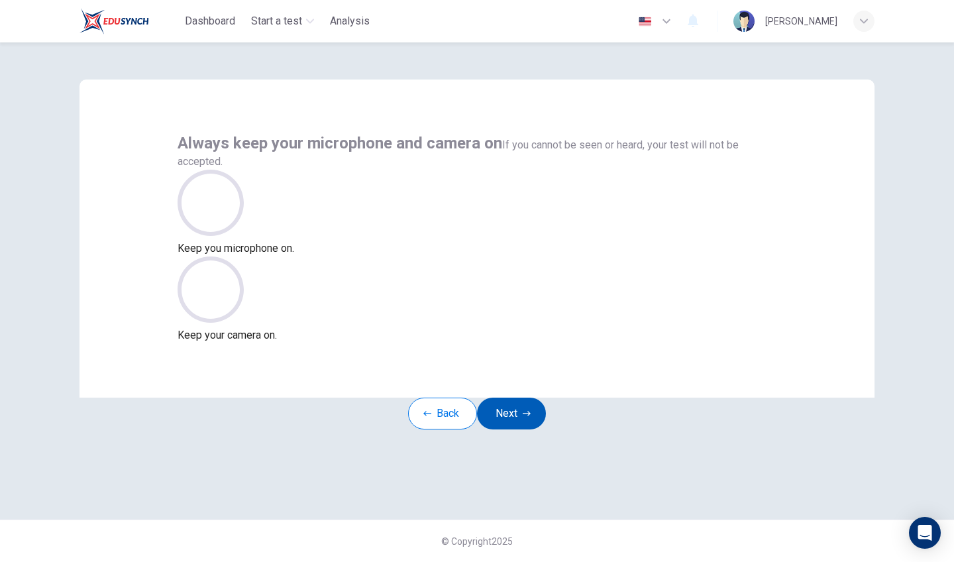
click at [525, 429] on button "Next" at bounding box center [511, 413] width 69 height 32
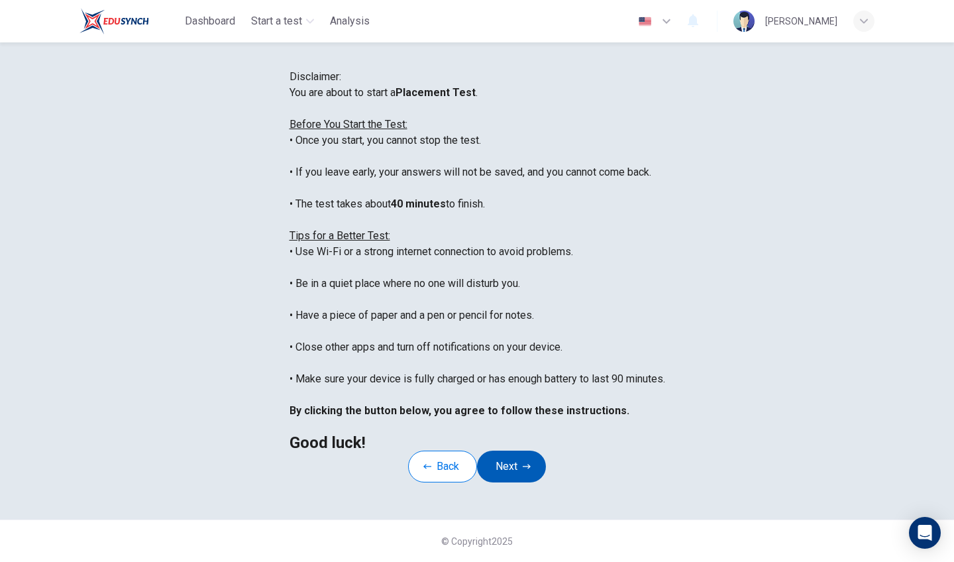
scroll to position [175, 0]
click at [529, 450] on button "Next" at bounding box center [511, 466] width 69 height 32
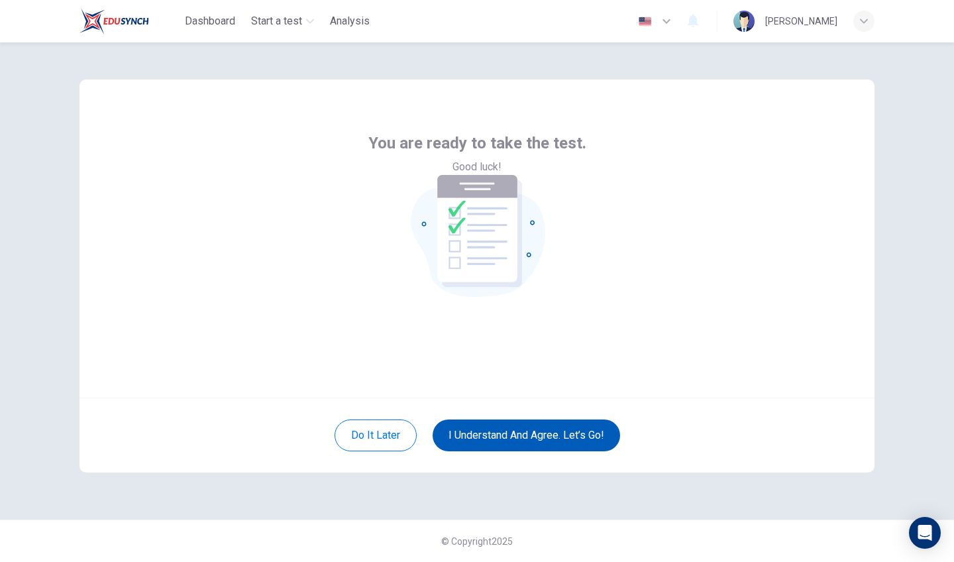
scroll to position [0, 0]
click at [531, 426] on button "I understand and agree. Let’s go!" at bounding box center [526, 435] width 187 height 32
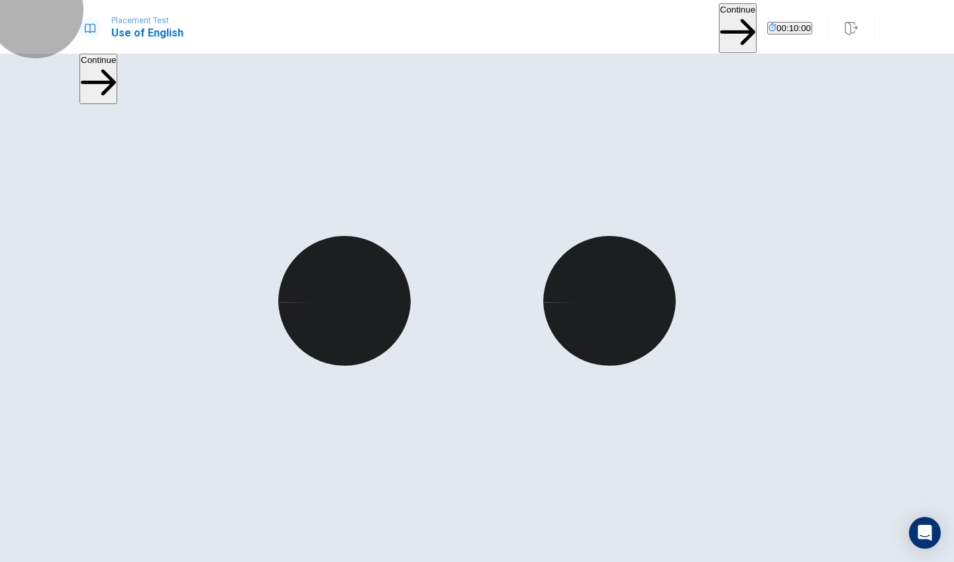
click at [719, 19] on button "Continue" at bounding box center [738, 28] width 38 height 50
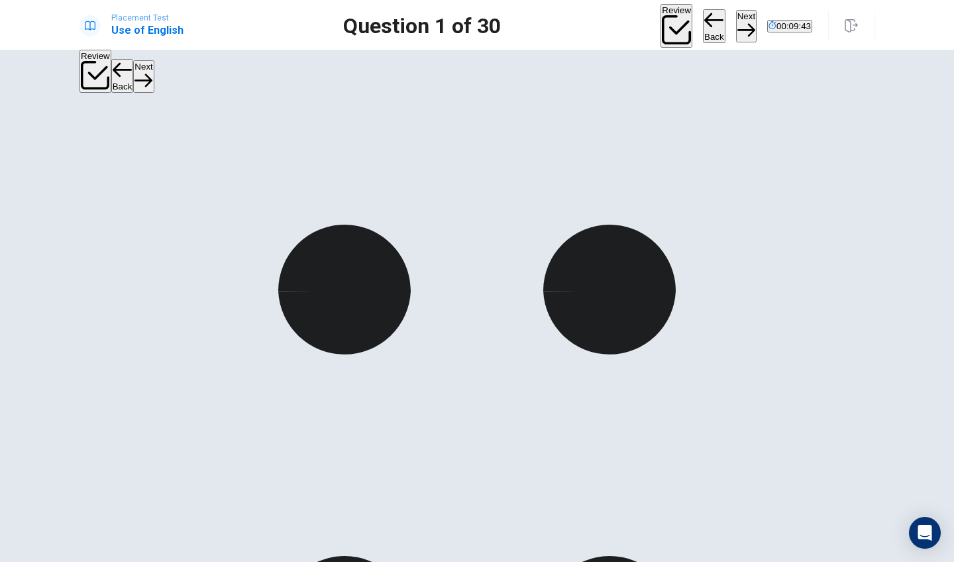
click at [736, 17] on button "Next" at bounding box center [746, 26] width 21 height 32
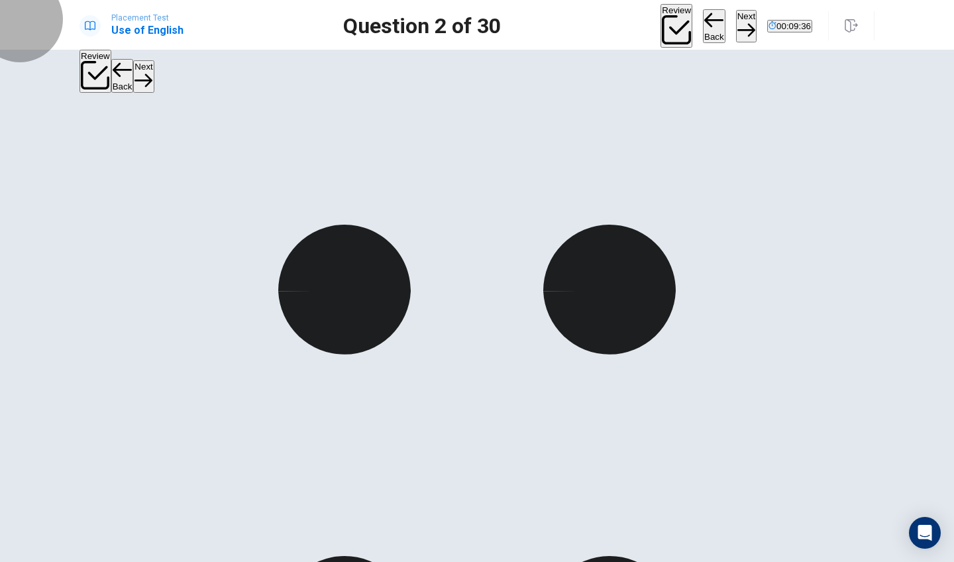
click at [736, 28] on button "Next" at bounding box center [746, 26] width 21 height 32
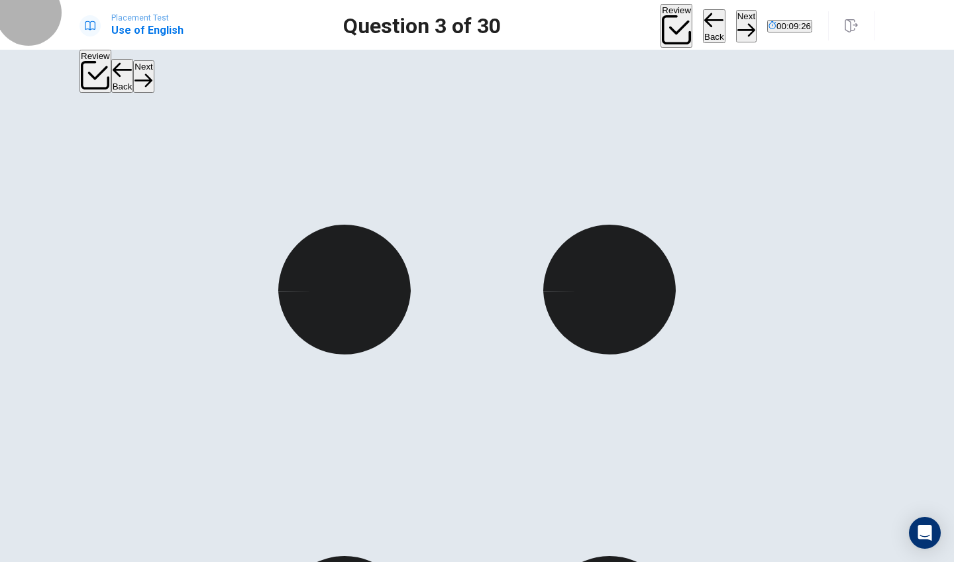
click at [736, 22] on button "Next" at bounding box center [746, 26] width 21 height 32
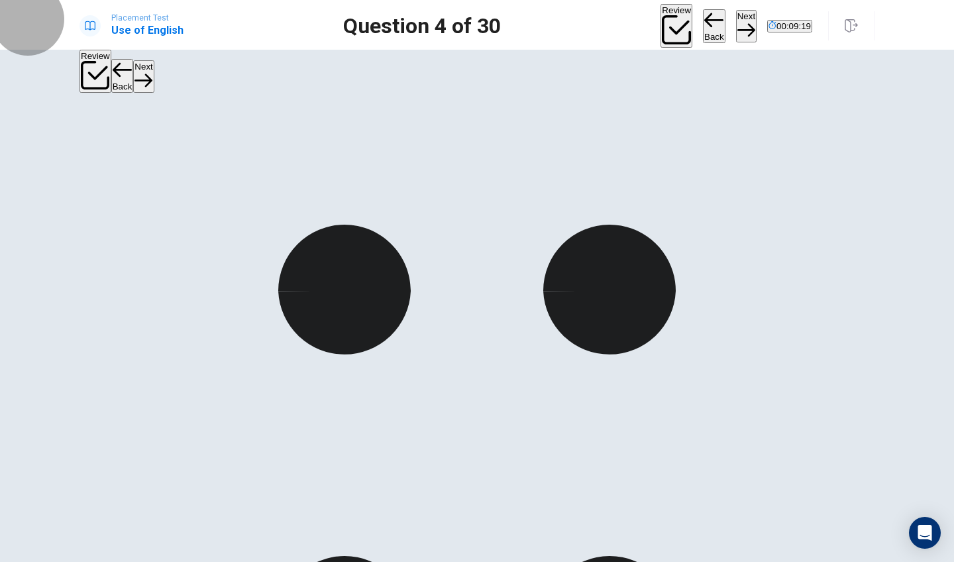
click at [736, 28] on button "Next" at bounding box center [746, 26] width 21 height 32
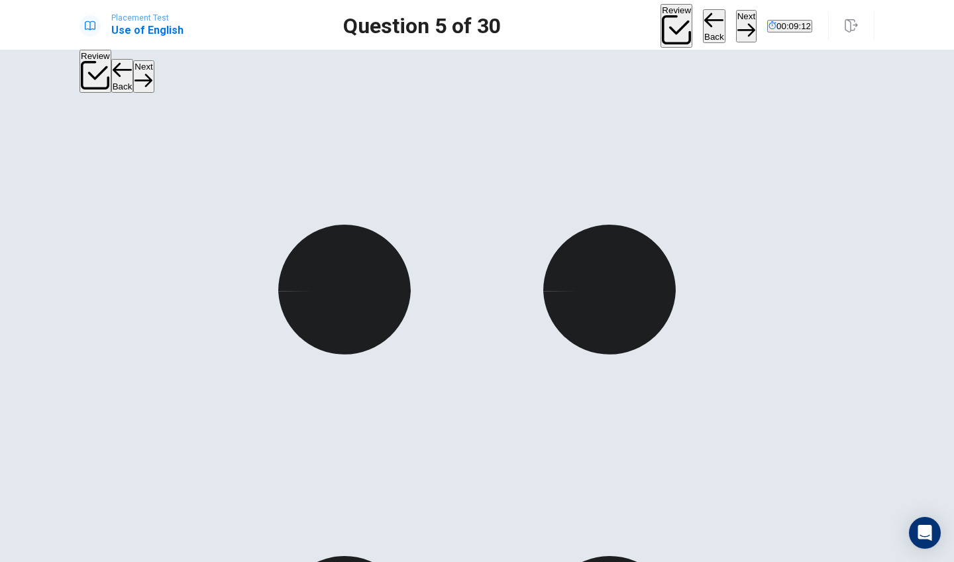
click at [736, 28] on button "Next" at bounding box center [746, 26] width 21 height 32
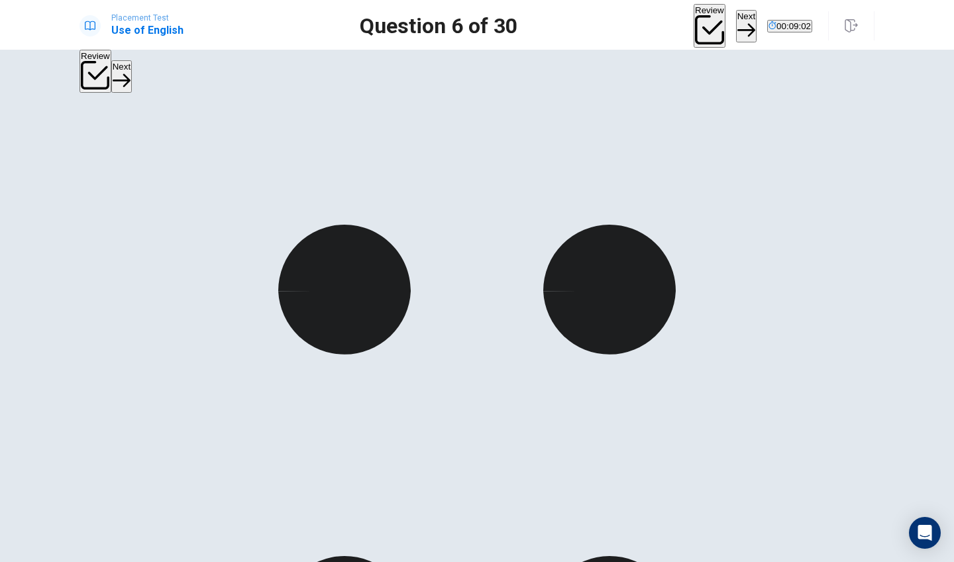
click at [736, 17] on button "Next" at bounding box center [746, 26] width 21 height 32
drag, startPoint x: 374, startPoint y: 305, endPoint x: 618, endPoint y: 75, distance: 335.1
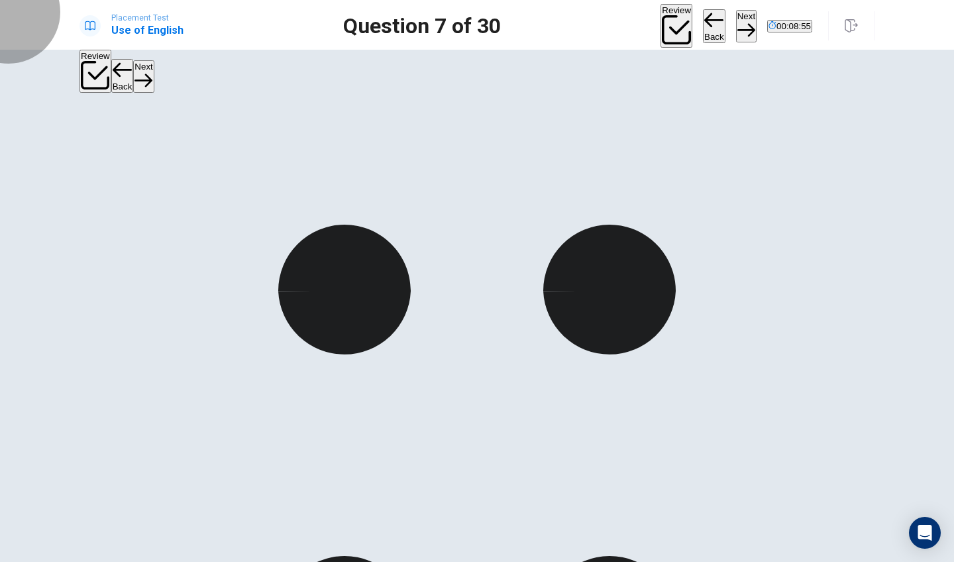
click at [736, 21] on button "Next" at bounding box center [746, 26] width 21 height 32
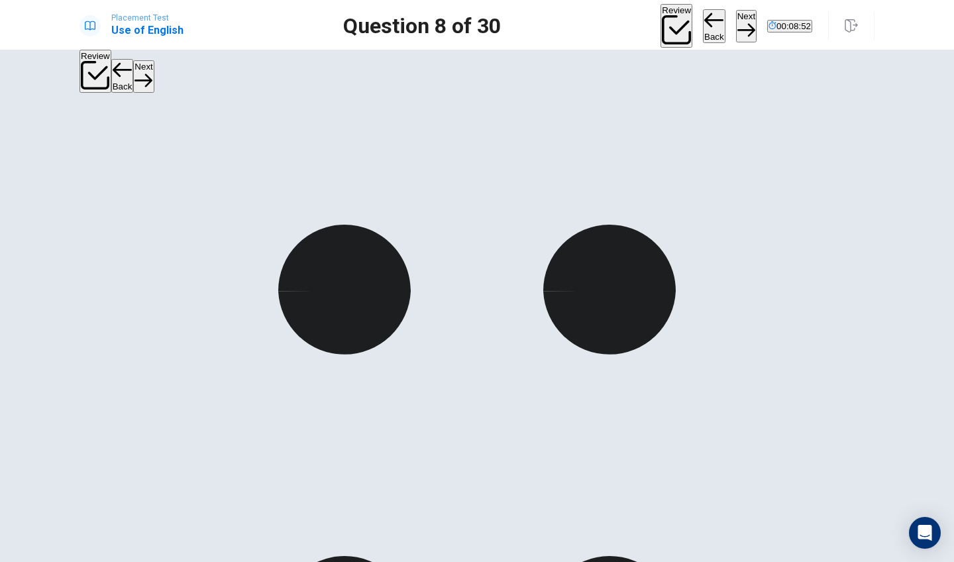
click at [736, 27] on button "Next" at bounding box center [746, 26] width 21 height 32
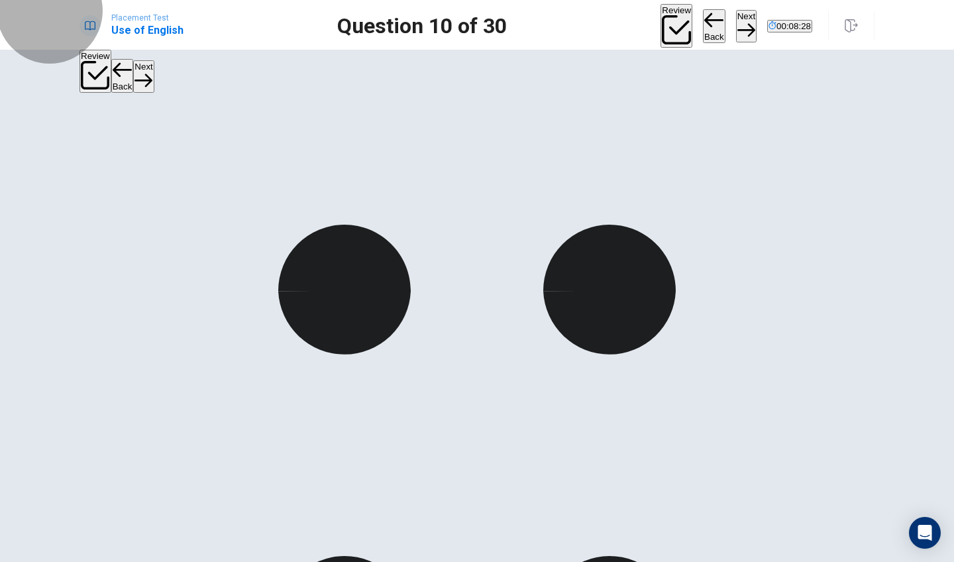
click at [736, 20] on button "Next" at bounding box center [746, 26] width 21 height 32
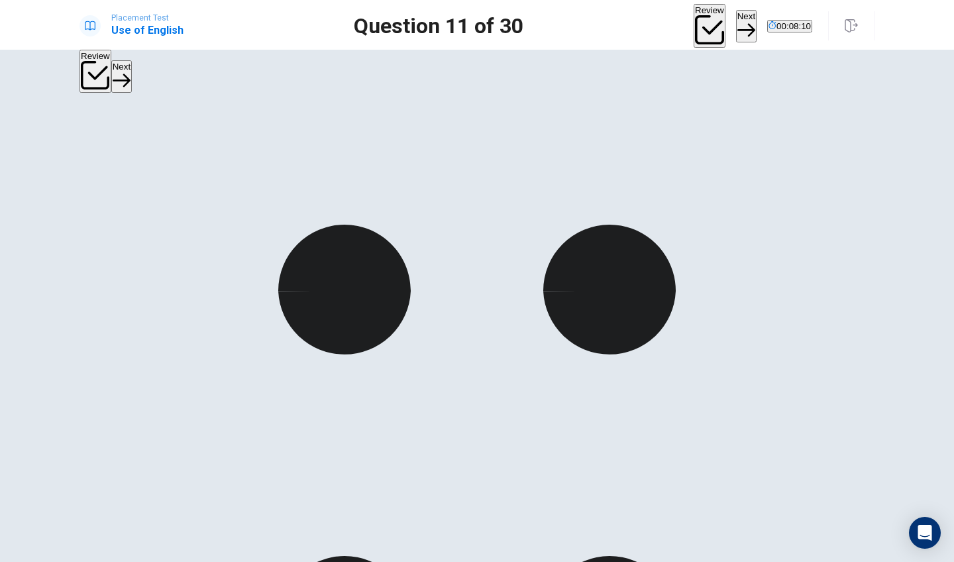
click at [736, 26] on button "Next" at bounding box center [746, 26] width 21 height 32
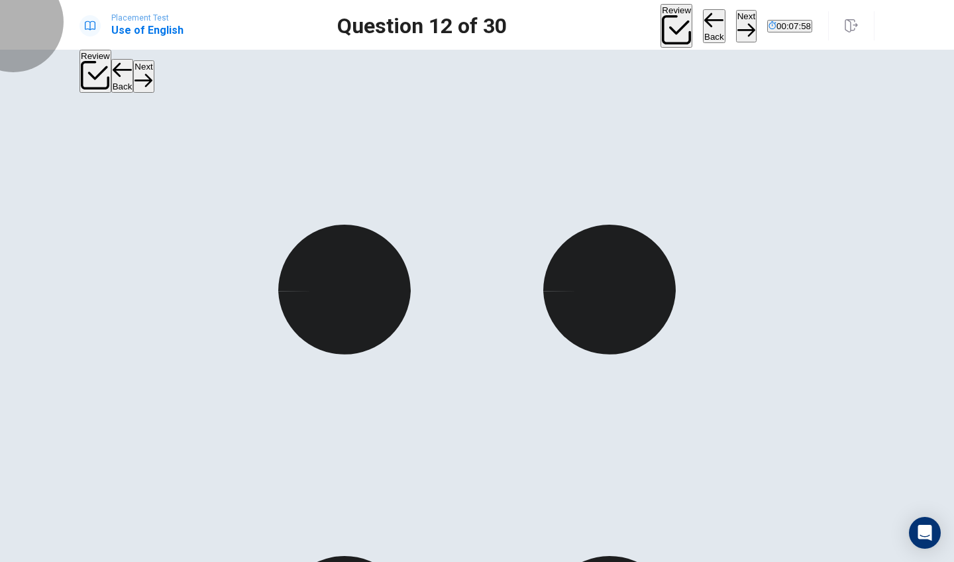
click at [736, 31] on button "Next" at bounding box center [746, 26] width 21 height 32
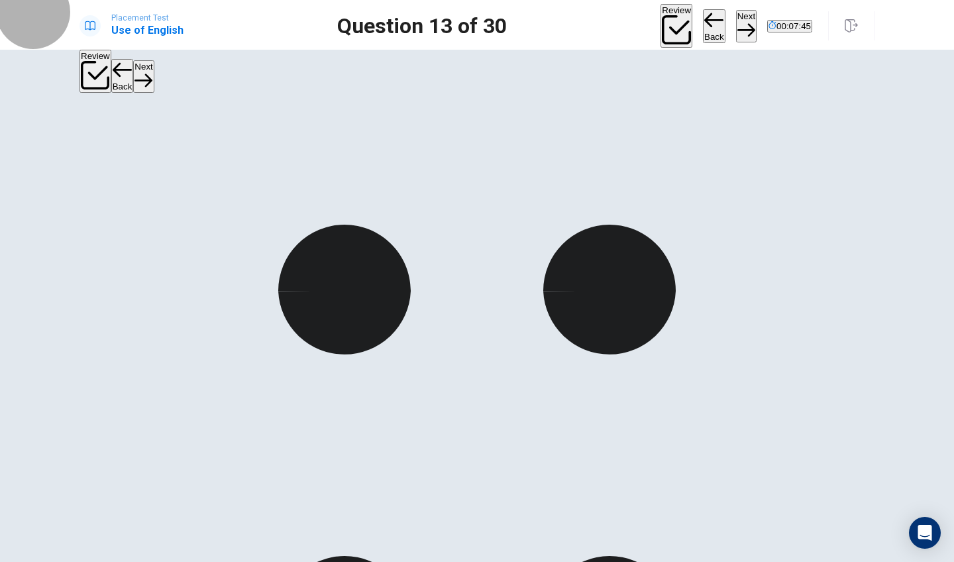
click at [736, 21] on button "Next" at bounding box center [746, 26] width 21 height 32
click at [736, 24] on button "Next" at bounding box center [746, 26] width 21 height 32
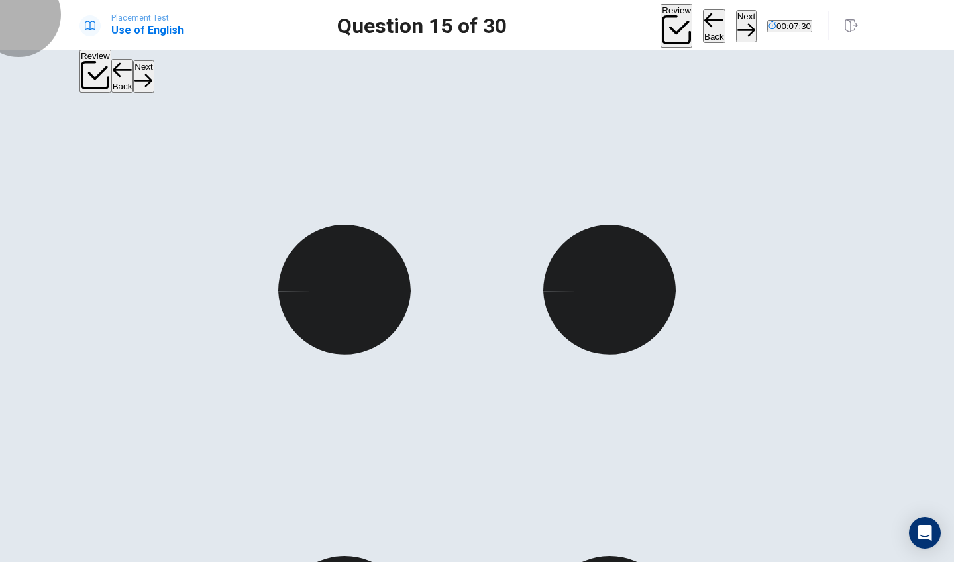
click at [736, 24] on button "Next" at bounding box center [746, 26] width 21 height 32
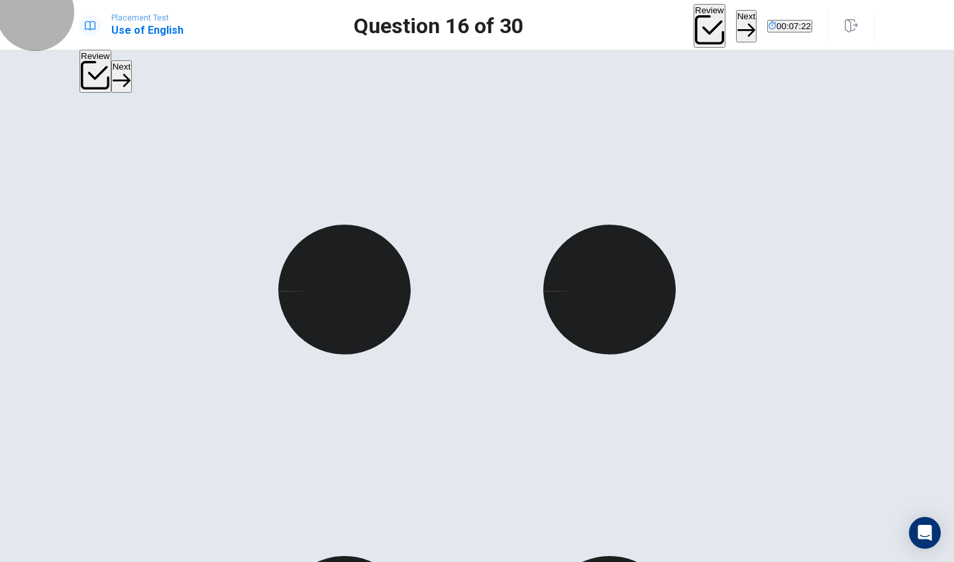
click at [736, 21] on button "Next" at bounding box center [746, 26] width 21 height 32
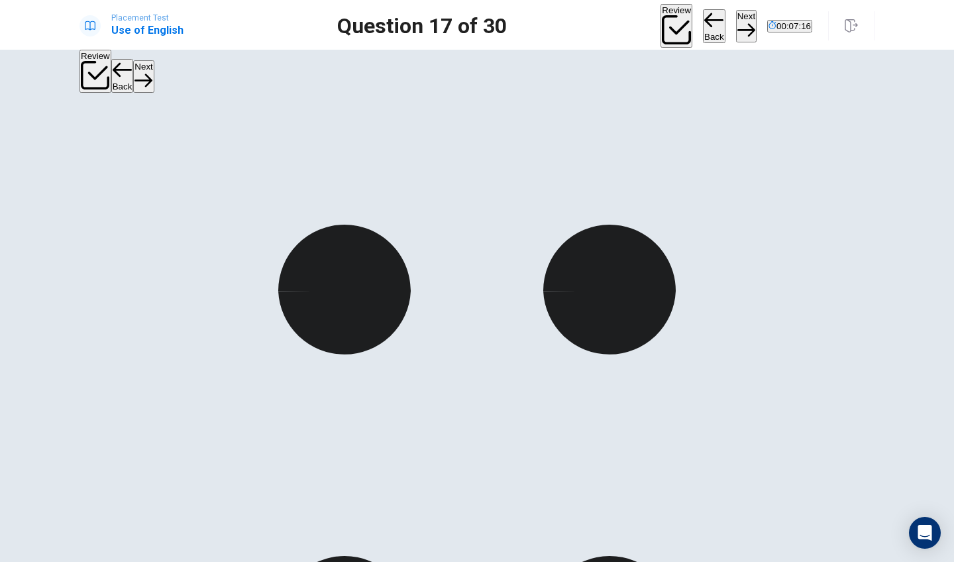
click at [737, 21] on icon "button" at bounding box center [746, 30] width 18 height 18
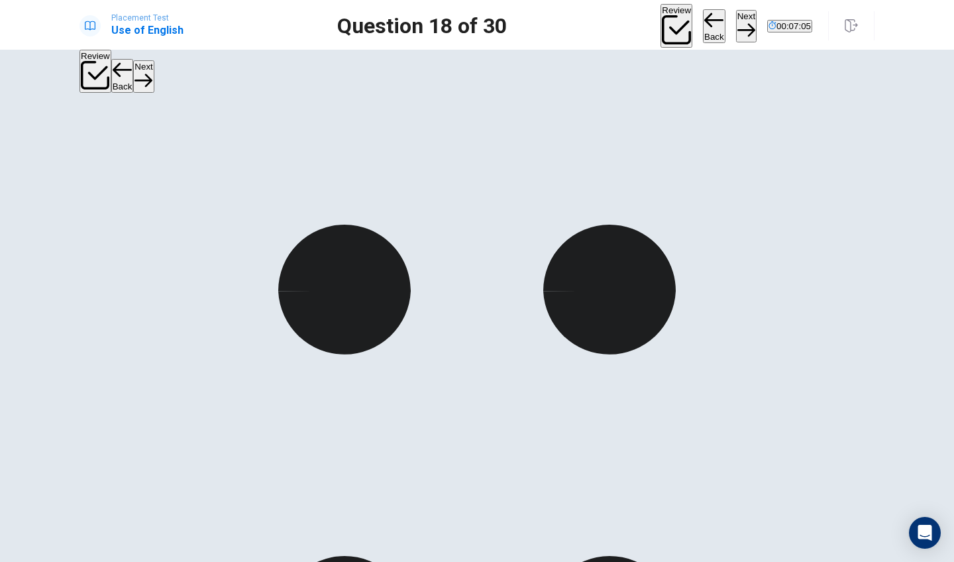
click at [736, 31] on button "Next" at bounding box center [746, 26] width 21 height 32
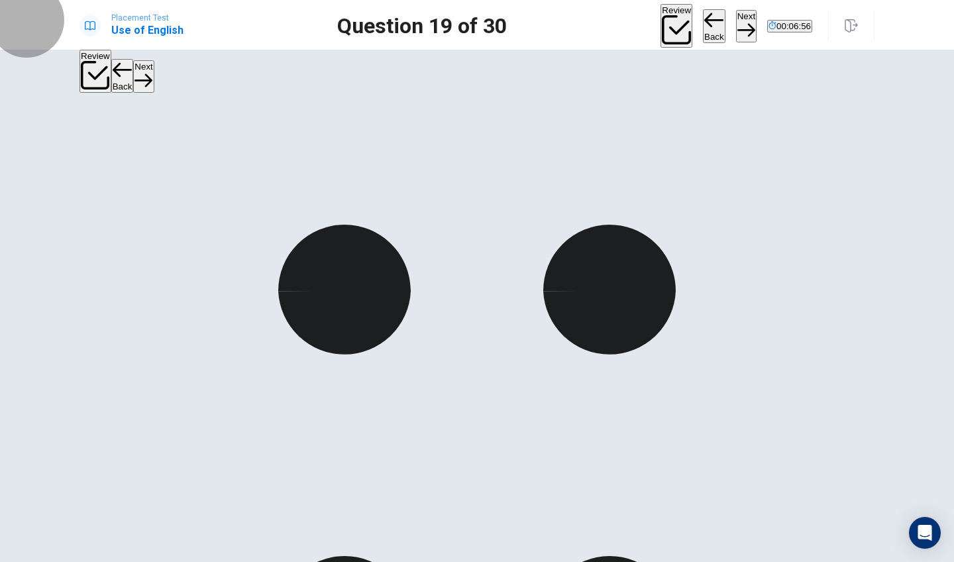
click at [736, 29] on button "Next" at bounding box center [746, 26] width 21 height 32
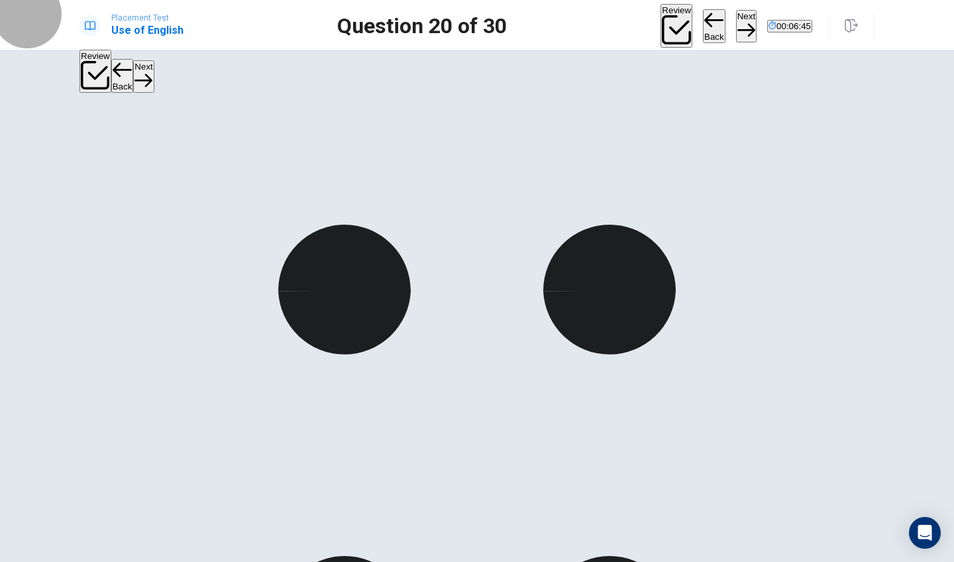
click at [736, 24] on button "Next" at bounding box center [746, 26] width 21 height 32
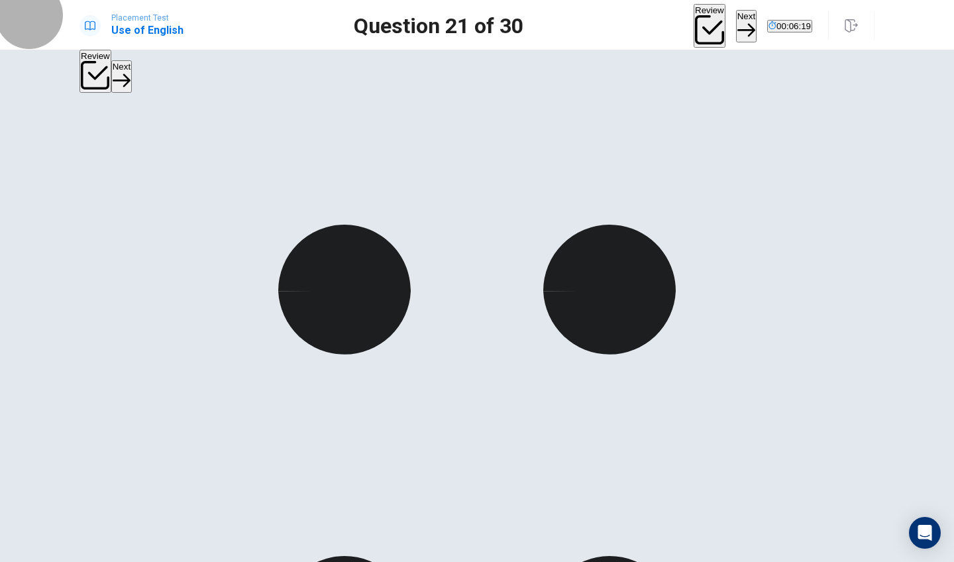
click at [736, 25] on button "Next" at bounding box center [746, 26] width 21 height 32
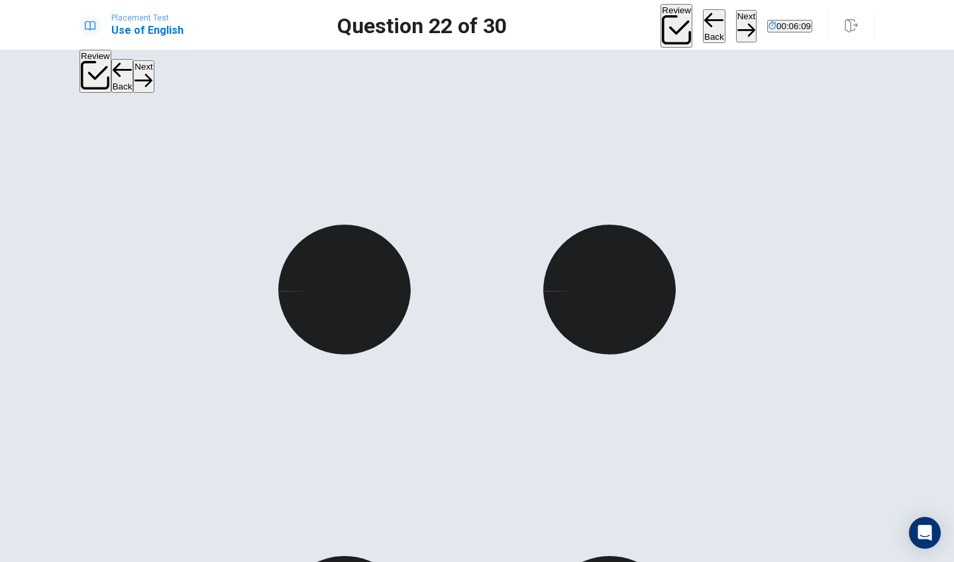
click at [736, 32] on button "Next" at bounding box center [746, 26] width 21 height 32
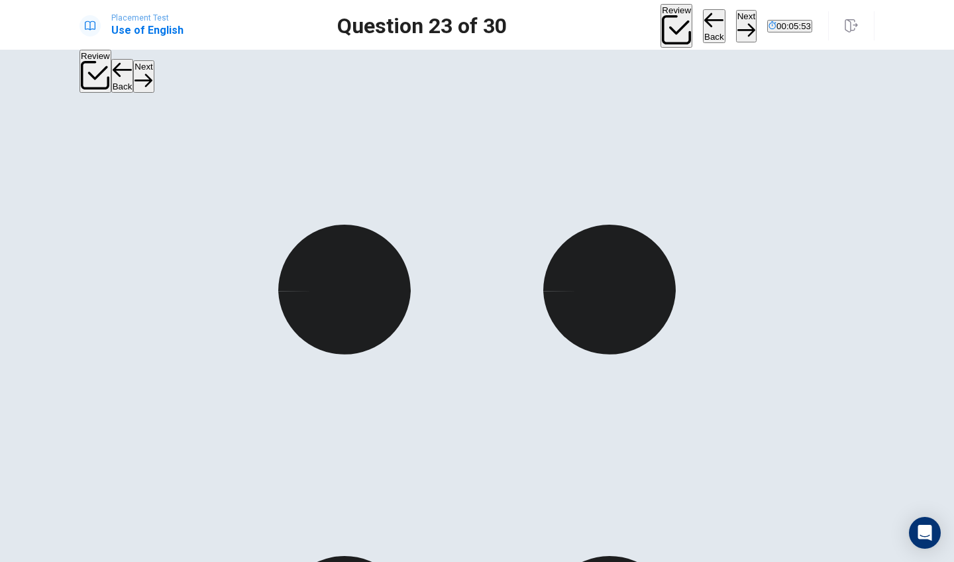
click at [736, 23] on button "Next" at bounding box center [746, 26] width 21 height 32
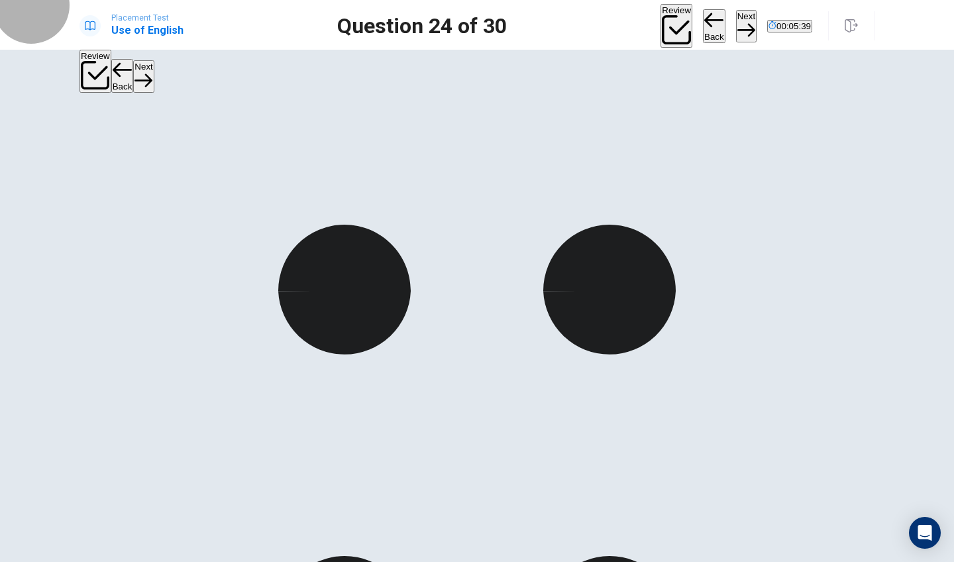
click at [736, 15] on button "Next" at bounding box center [746, 26] width 21 height 32
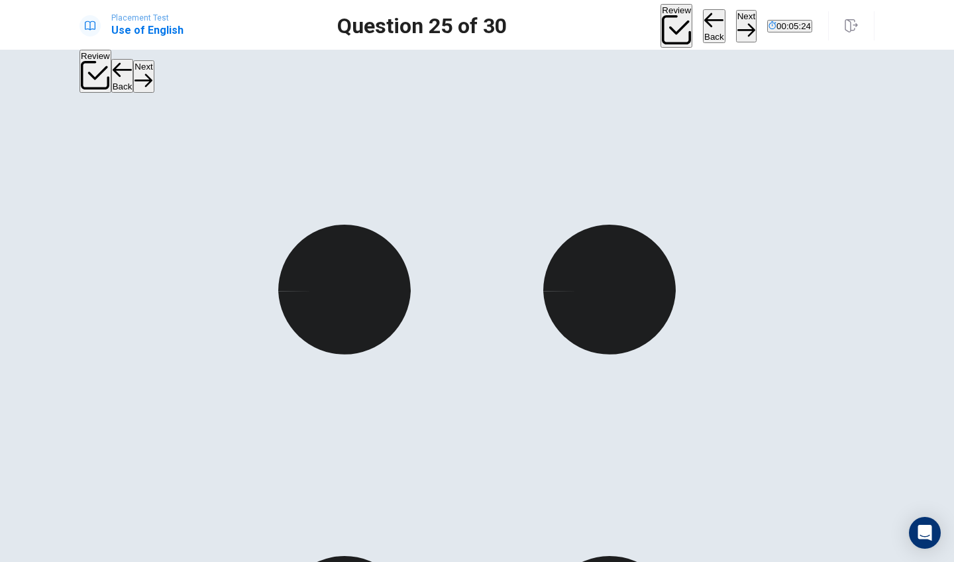
click at [736, 15] on button "Next" at bounding box center [746, 26] width 21 height 32
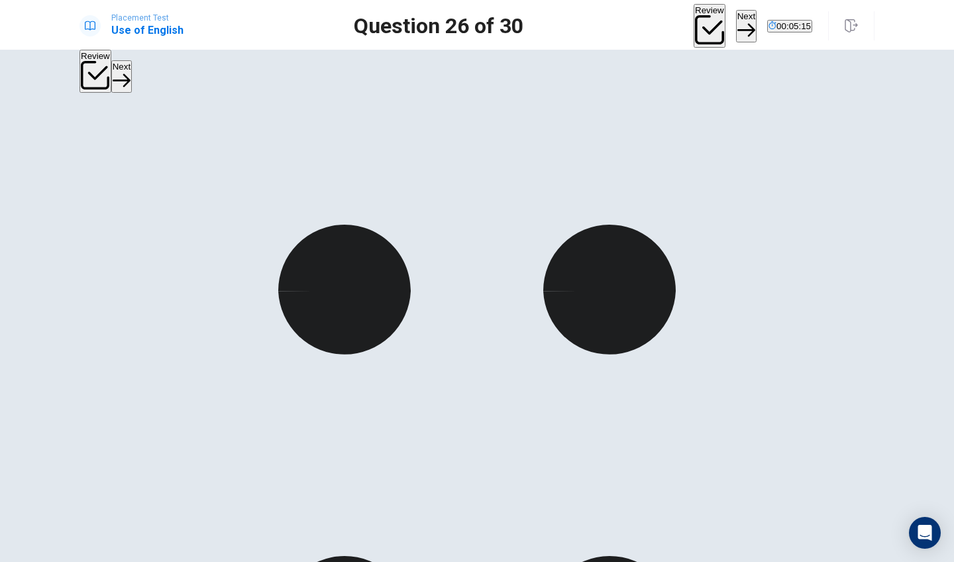
click at [736, 25] on button "Next" at bounding box center [746, 26] width 21 height 32
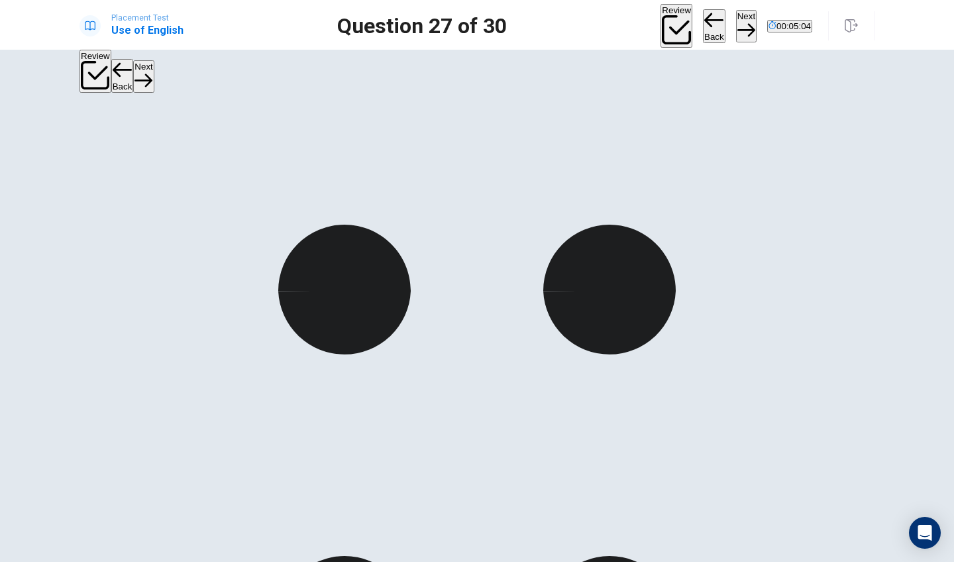
click at [736, 30] on button "Next" at bounding box center [746, 26] width 21 height 32
click at [703, 22] on button "Back" at bounding box center [714, 26] width 23 height 34
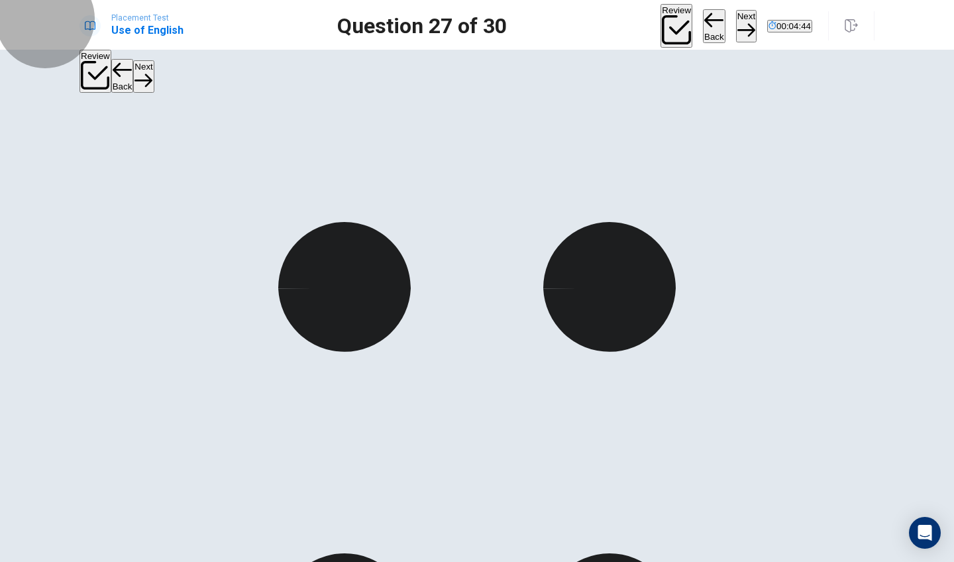
click at [736, 28] on button "Next" at bounding box center [746, 26] width 21 height 32
click at [736, 26] on button "Next" at bounding box center [746, 26] width 21 height 32
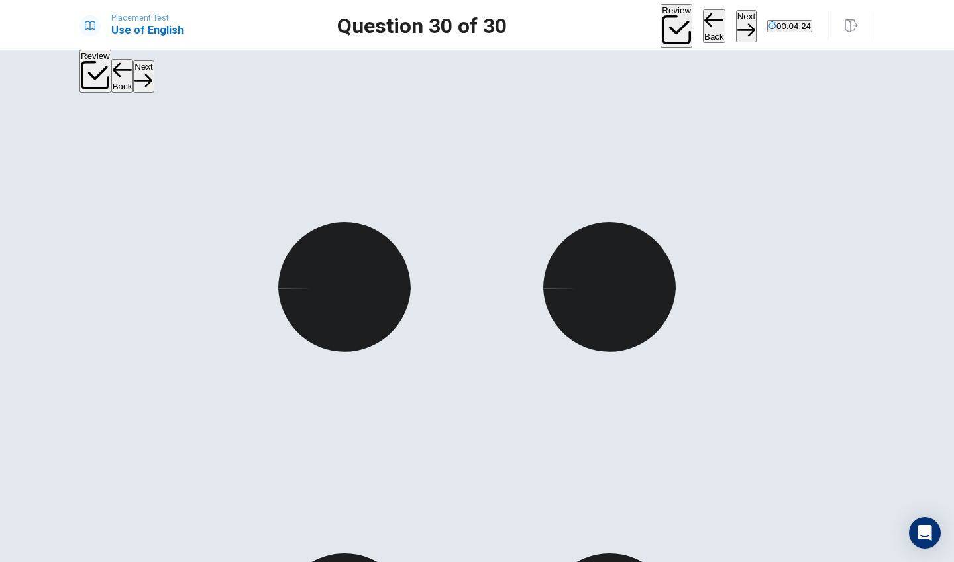
click at [736, 21] on button "Next" at bounding box center [746, 26] width 21 height 32
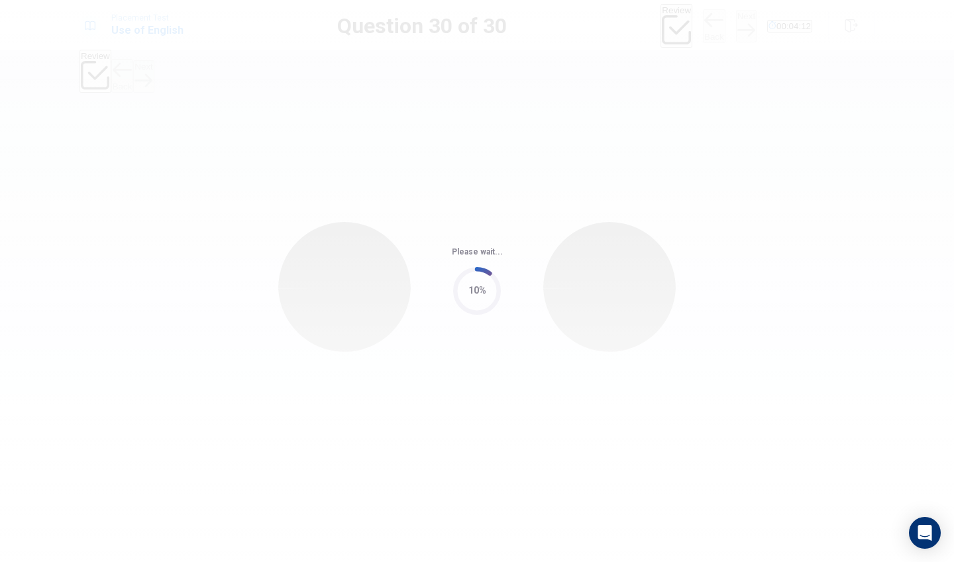
scroll to position [0, 0]
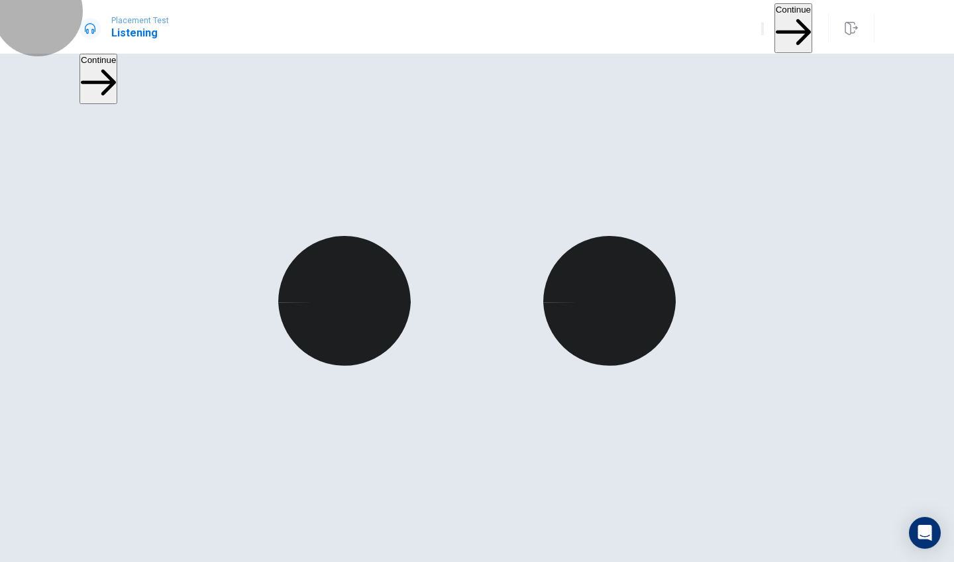
click at [774, 21] on button "Continue" at bounding box center [793, 28] width 38 height 50
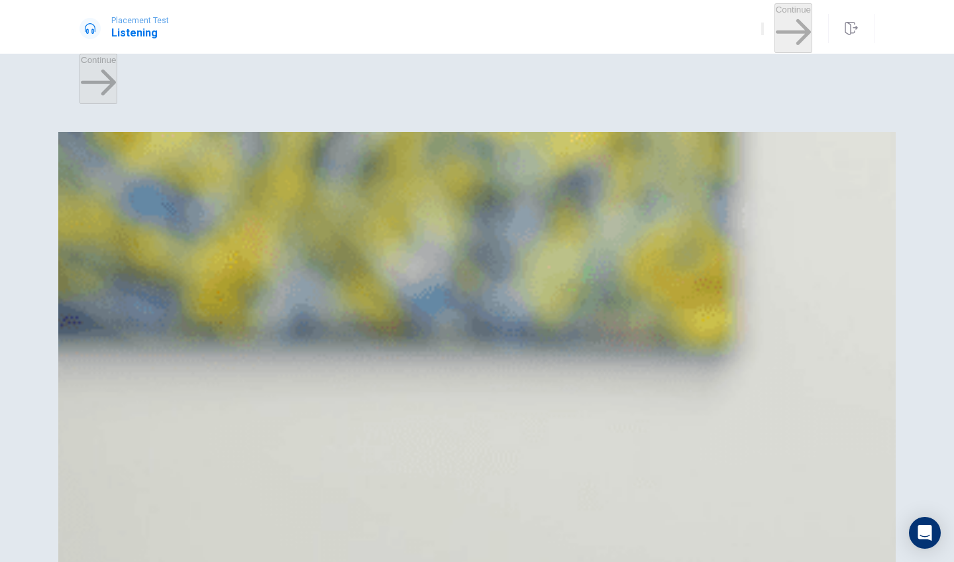
drag, startPoint x: 707, startPoint y: 299, endPoint x: 715, endPoint y: 293, distance: 10.9
drag, startPoint x: 723, startPoint y: 291, endPoint x: 742, endPoint y: 36, distance: 255.1
click at [742, 36] on div "Placement Test Listening Continue Continue Question 1 Where does the woman sugg…" at bounding box center [477, 281] width 954 height 562
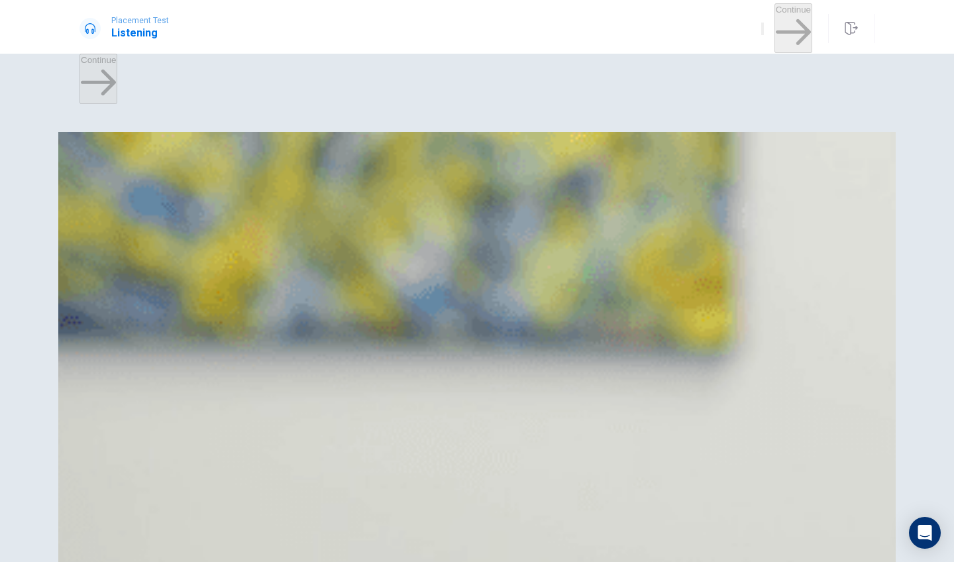
drag, startPoint x: 742, startPoint y: 36, endPoint x: 735, endPoint y: 206, distance: 169.8
click at [735, 206] on div "Placement Test Listening Continue Continue Question 1 Where does the woman sugg…" at bounding box center [477, 281] width 954 height 562
drag, startPoint x: 735, startPoint y: 217, endPoint x: 705, endPoint y: 379, distance: 165.1
drag, startPoint x: 705, startPoint y: 452, endPoint x: 705, endPoint y: 419, distance: 33.1
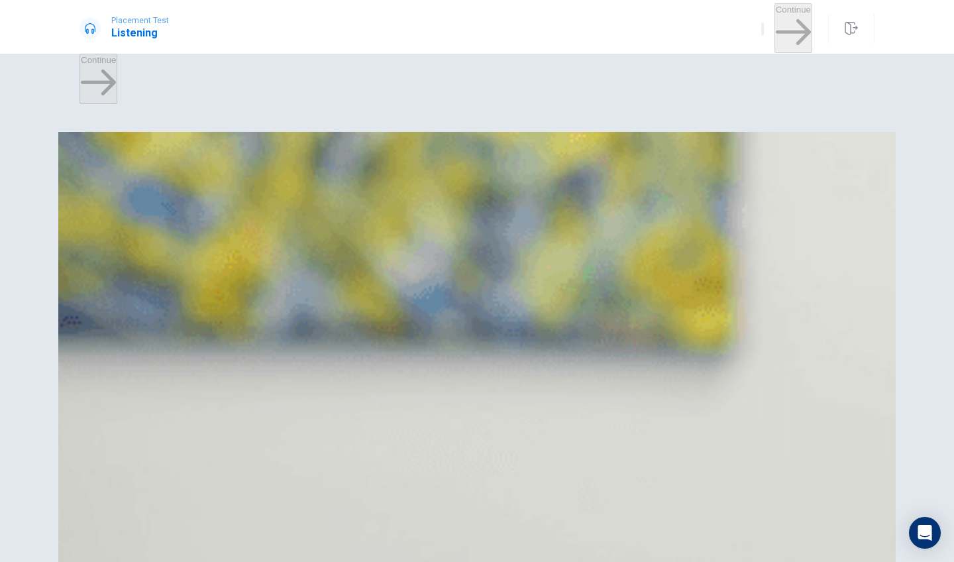
drag, startPoint x: 821, startPoint y: 311, endPoint x: 761, endPoint y: 348, distance: 70.8
drag, startPoint x: 661, startPoint y: 488, endPoint x: 651, endPoint y: 388, distance: 101.3
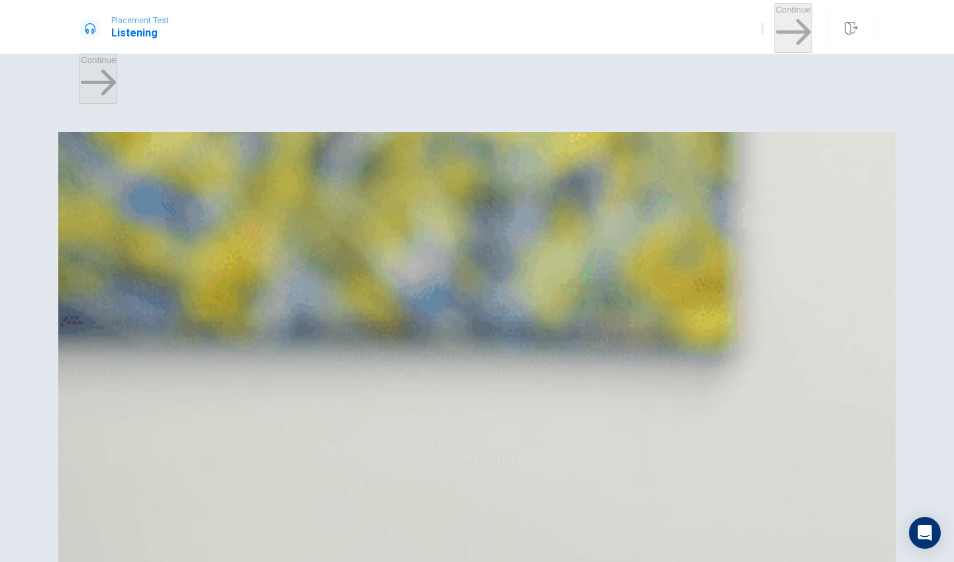
drag, startPoint x: 651, startPoint y: 388, endPoint x: 649, endPoint y: 396, distance: 8.8
drag, startPoint x: 649, startPoint y: 396, endPoint x: 657, endPoint y: 561, distance: 165.2
click at [657, 543] on div "Question 1 Where does the woman suggest he go? A [GEOGRAPHIC_DATA] B Italy C Gr…" at bounding box center [477, 333] width 954 height 456
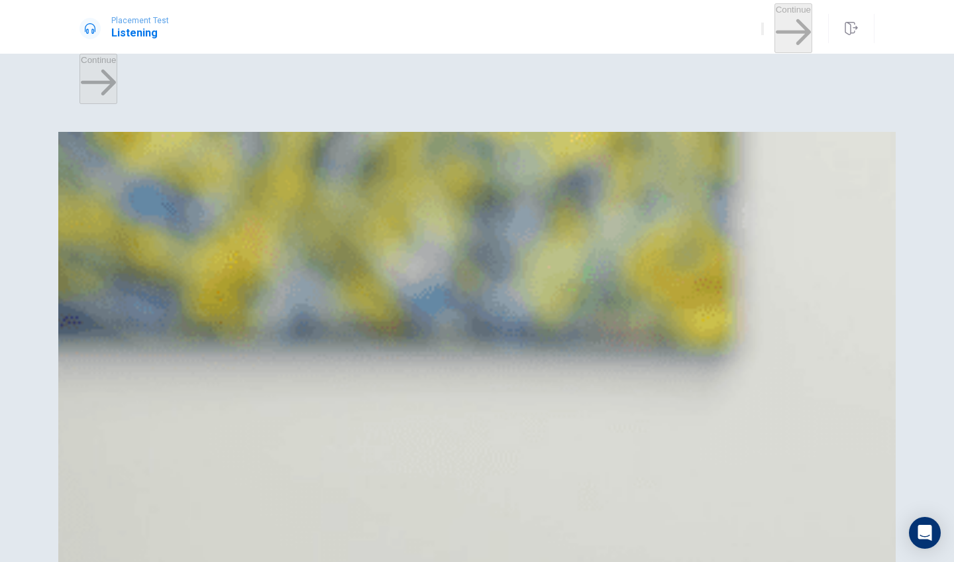
drag, startPoint x: 694, startPoint y: 432, endPoint x: 751, endPoint y: 356, distance: 95.5
drag, startPoint x: 751, startPoint y: 356, endPoint x: 775, endPoint y: 458, distance: 105.4
drag, startPoint x: 746, startPoint y: 454, endPoint x: 745, endPoint y: 466, distance: 12.7
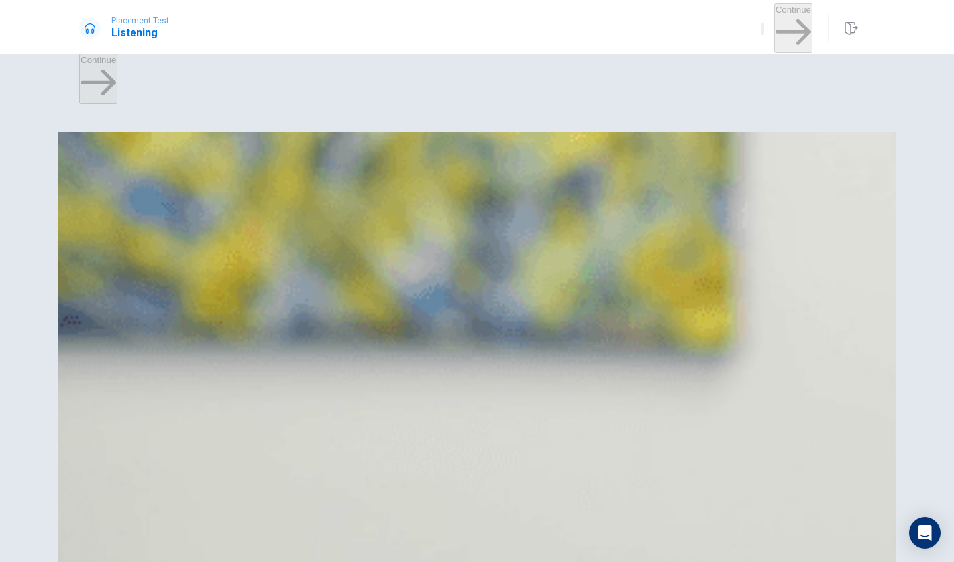
drag, startPoint x: 744, startPoint y: 464, endPoint x: 751, endPoint y: 436, distance: 29.4
drag, startPoint x: 751, startPoint y: 436, endPoint x: 643, endPoint y: 305, distance: 169.5
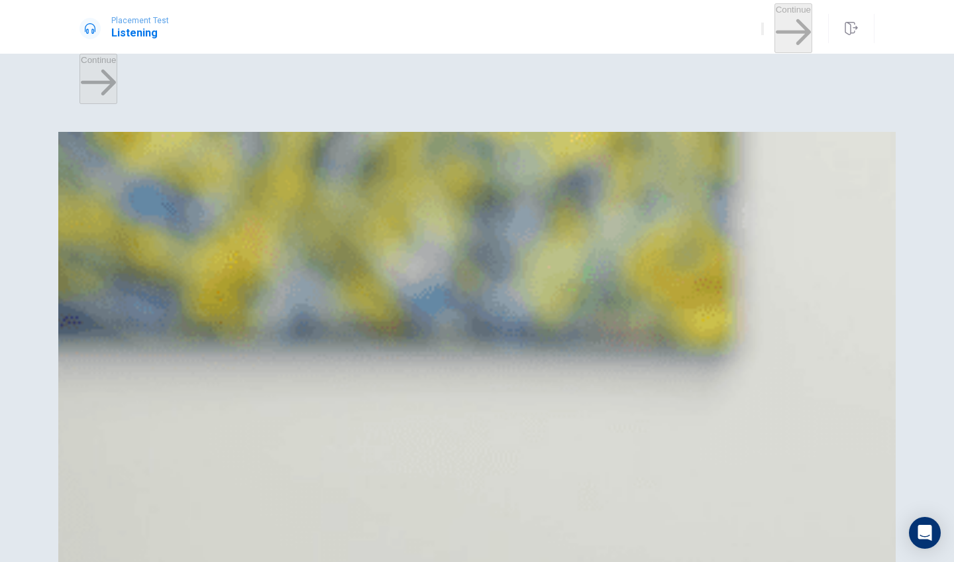
scroll to position [327, 0]
drag, startPoint x: 865, startPoint y: 226, endPoint x: 864, endPoint y: 246, distance: 20.5
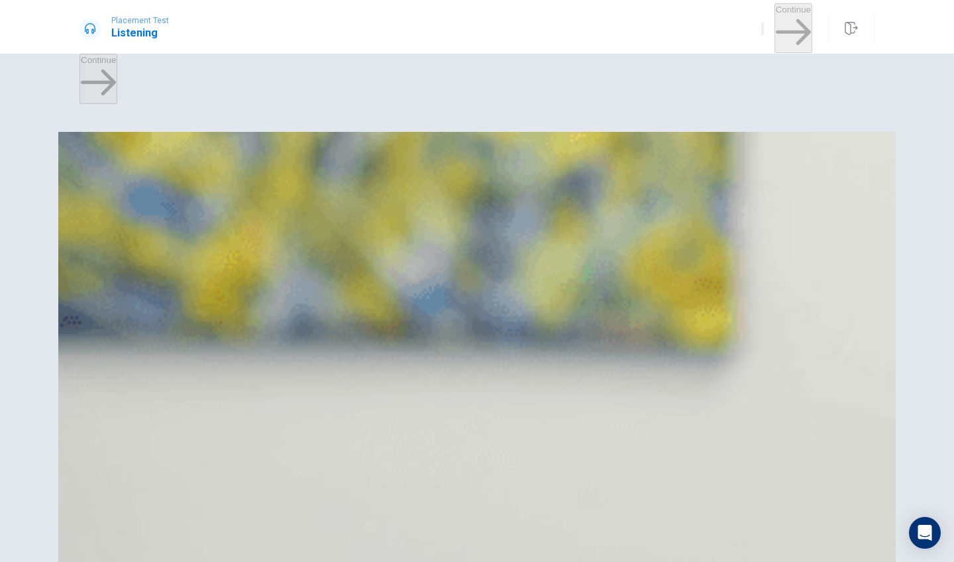
drag, startPoint x: 875, startPoint y: 339, endPoint x: 872, endPoint y: 281, distance: 58.4
drag, startPoint x: 872, startPoint y: 281, endPoint x: 797, endPoint y: 203, distance: 107.8
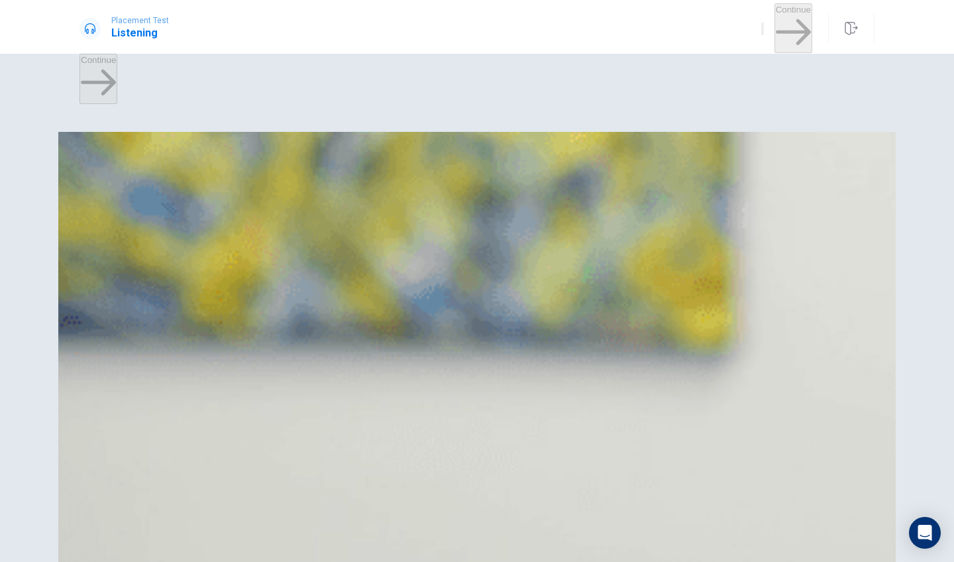
scroll to position [713, 0]
drag, startPoint x: 872, startPoint y: 512, endPoint x: 870, endPoint y: 277, distance: 235.2
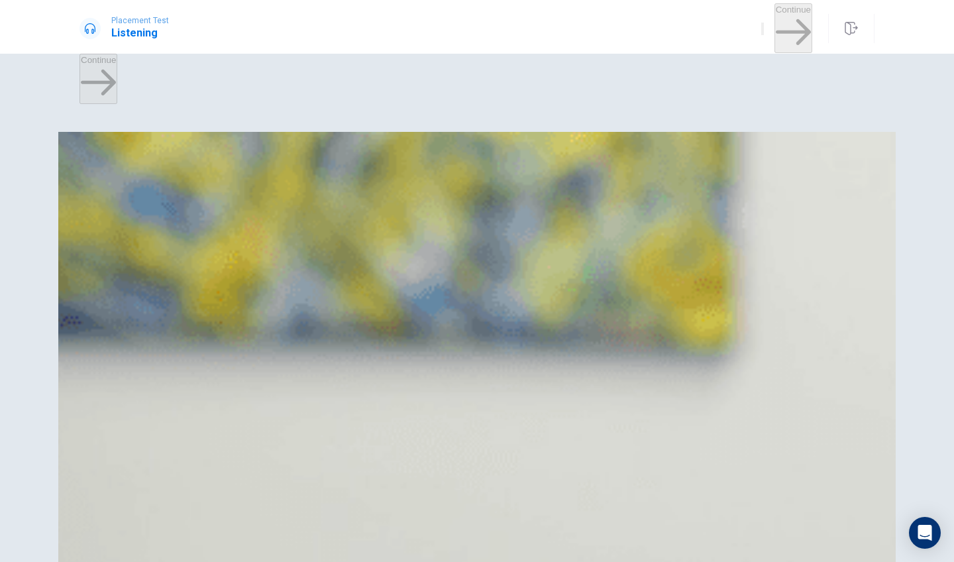
scroll to position [645, 0]
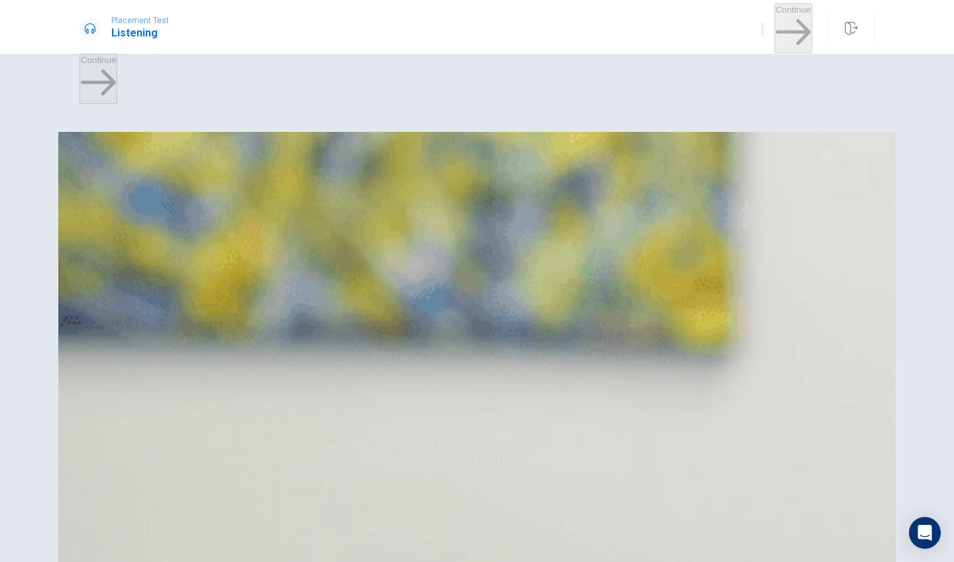
scroll to position [1236, 0]
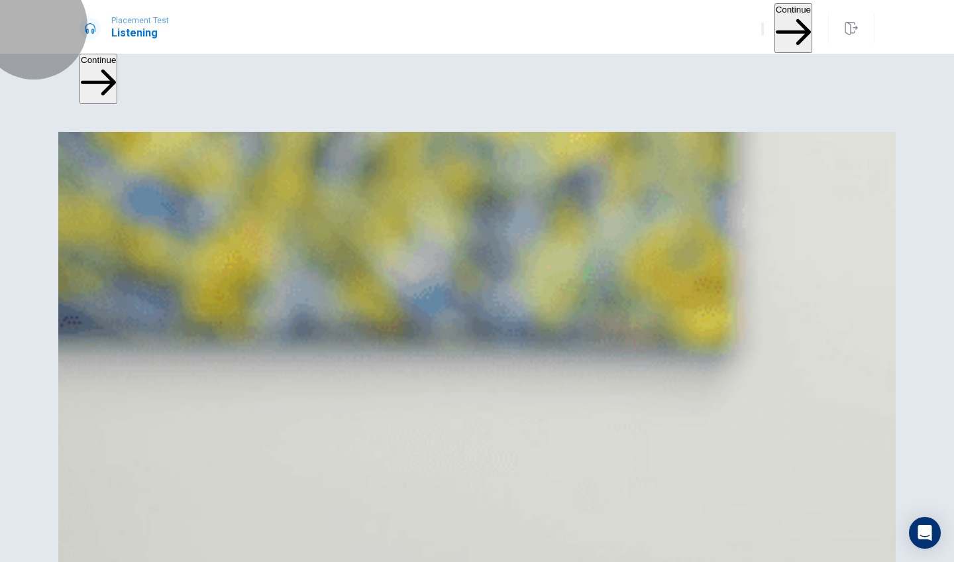
click at [774, 35] on button "Continue" at bounding box center [793, 28] width 38 height 50
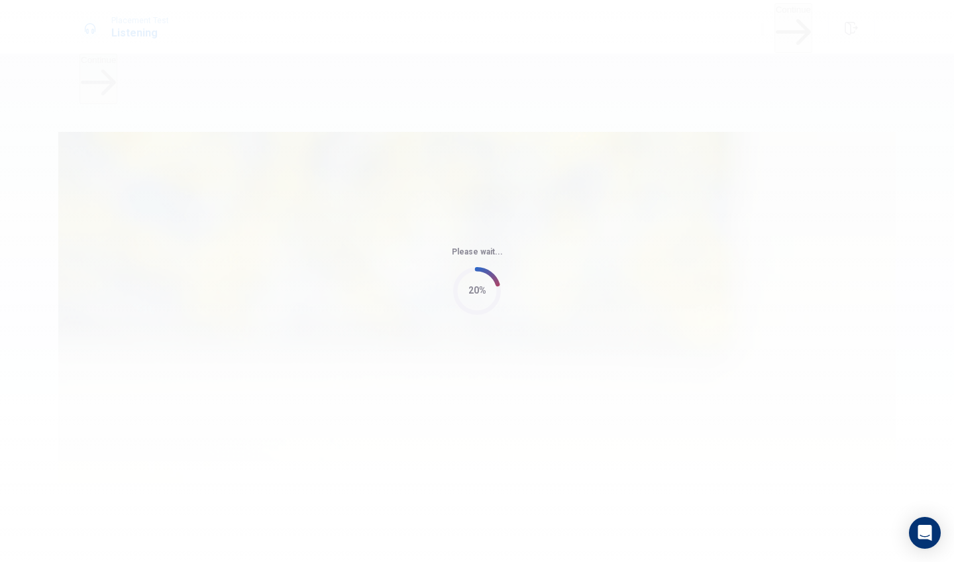
type input "95"
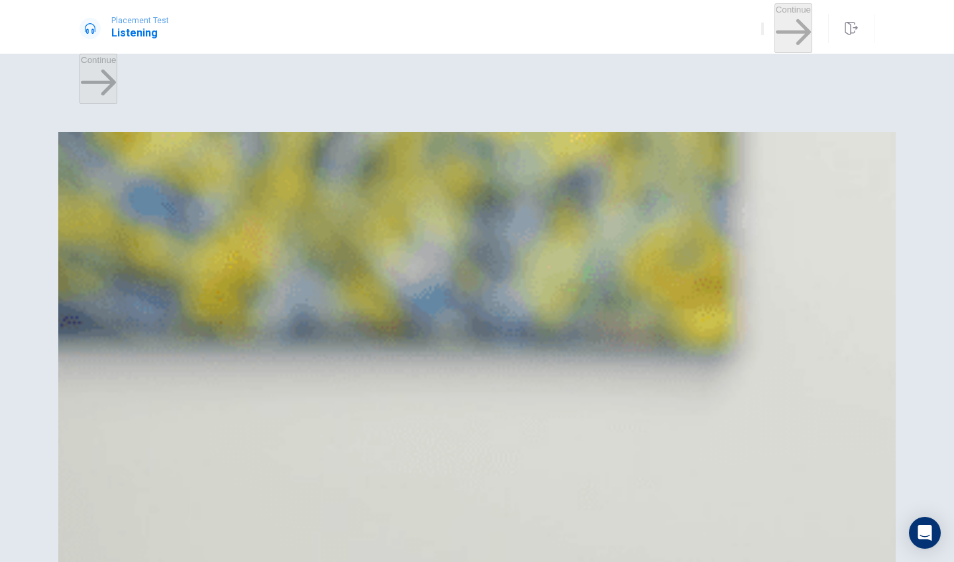
drag, startPoint x: 869, startPoint y: 131, endPoint x: 872, endPoint y: 183, distance: 52.4
drag, startPoint x: 845, startPoint y: 157, endPoint x: 843, endPoint y: 177, distance: 20.0
drag, startPoint x: 693, startPoint y: 226, endPoint x: 747, endPoint y: 159, distance: 86.2
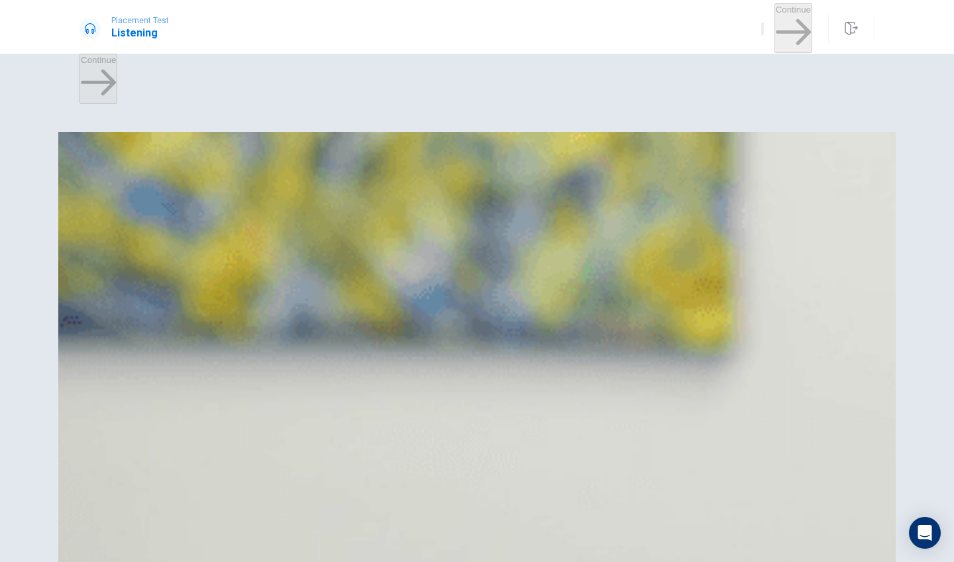
drag, startPoint x: 867, startPoint y: 121, endPoint x: 883, endPoint y: 100, distance: 26.5
drag, startPoint x: 883, startPoint y: 100, endPoint x: 826, endPoint y: 146, distance: 73.0
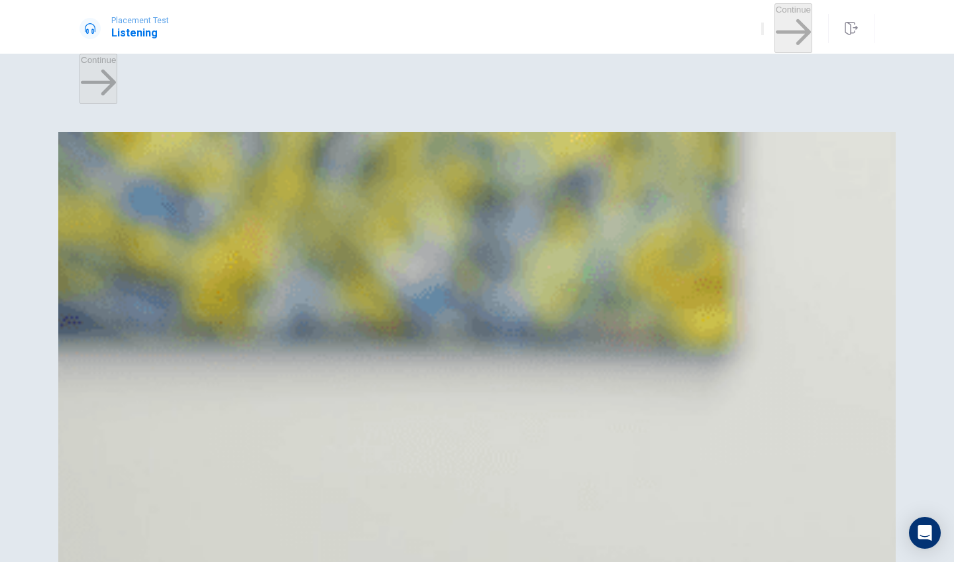
drag, startPoint x: 826, startPoint y: 146, endPoint x: 831, endPoint y: 233, distance: 87.6
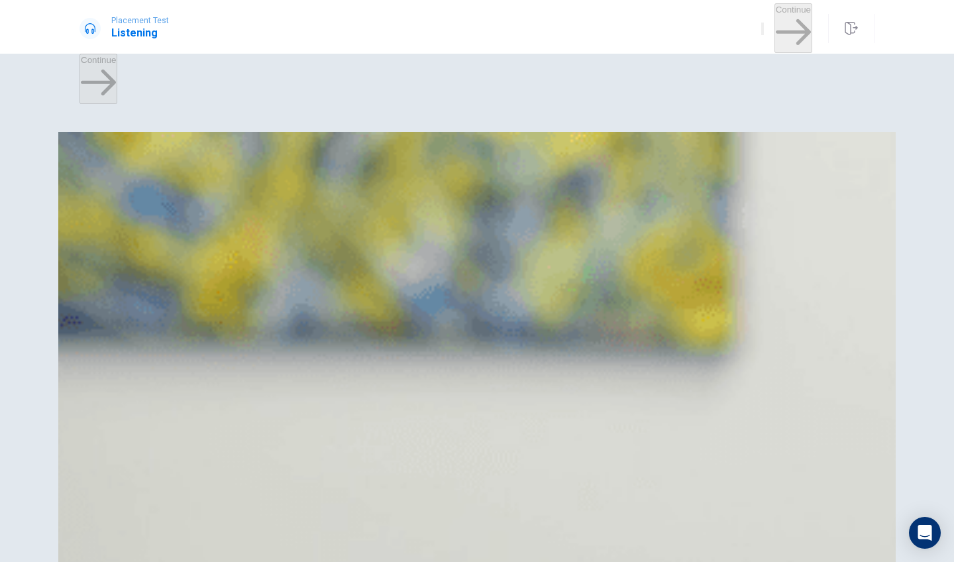
drag, startPoint x: 837, startPoint y: 366, endPoint x: 865, endPoint y: 270, distance: 100.0
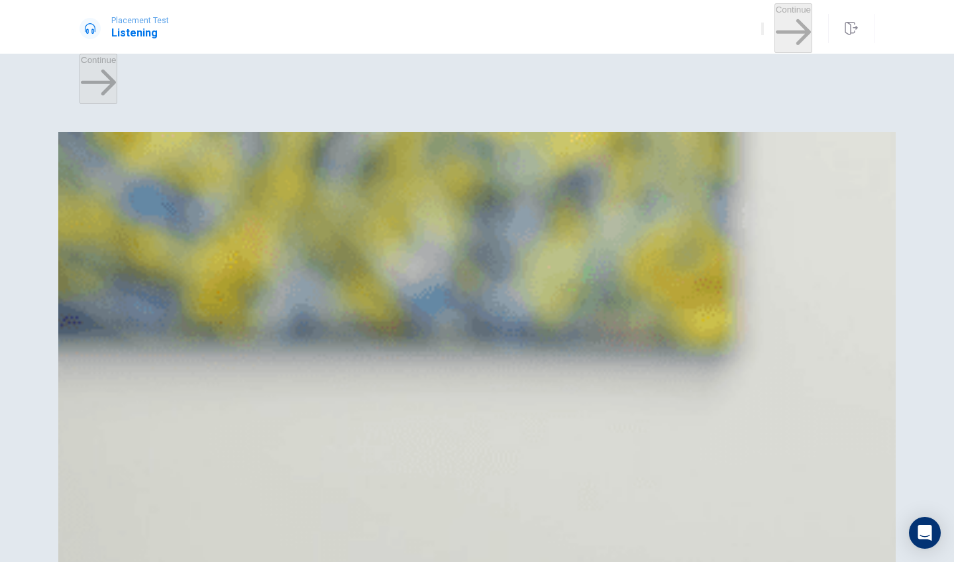
drag, startPoint x: 870, startPoint y: 168, endPoint x: 861, endPoint y: 228, distance: 60.3
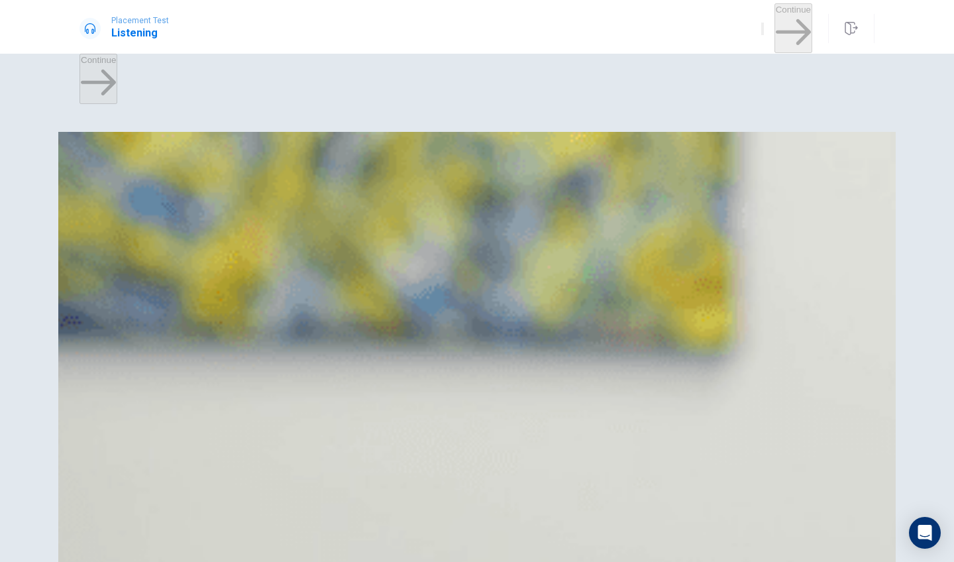
scroll to position [1075, 0]
drag, startPoint x: 879, startPoint y: 490, endPoint x: 872, endPoint y: 450, distance: 41.1
drag, startPoint x: 178, startPoint y: 188, endPoint x: 358, endPoint y: 180, distance: 180.4
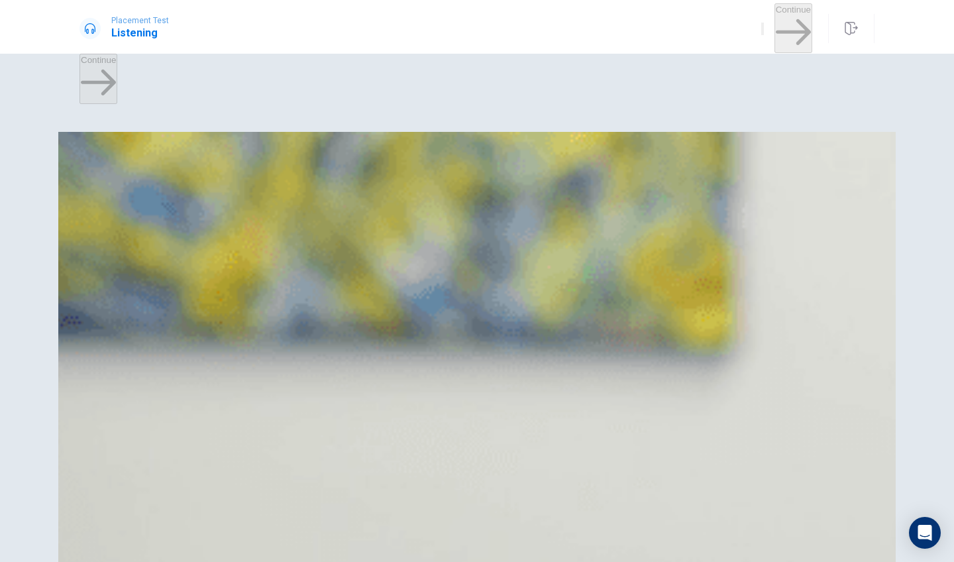
drag, startPoint x: 861, startPoint y: 394, endPoint x: 861, endPoint y: 417, distance: 23.2
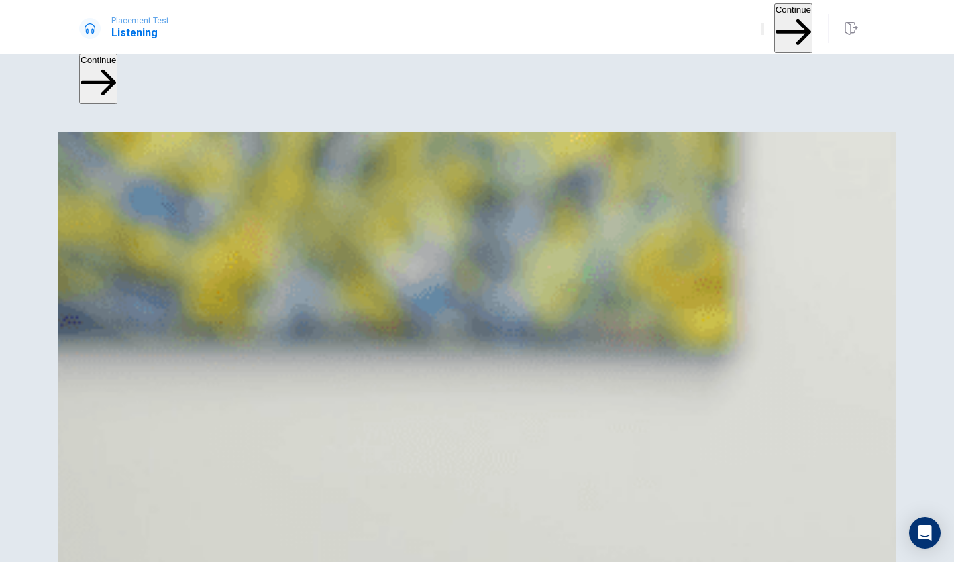
scroll to position [68, 0]
click at [774, 17] on button "Continue" at bounding box center [793, 28] width 38 height 50
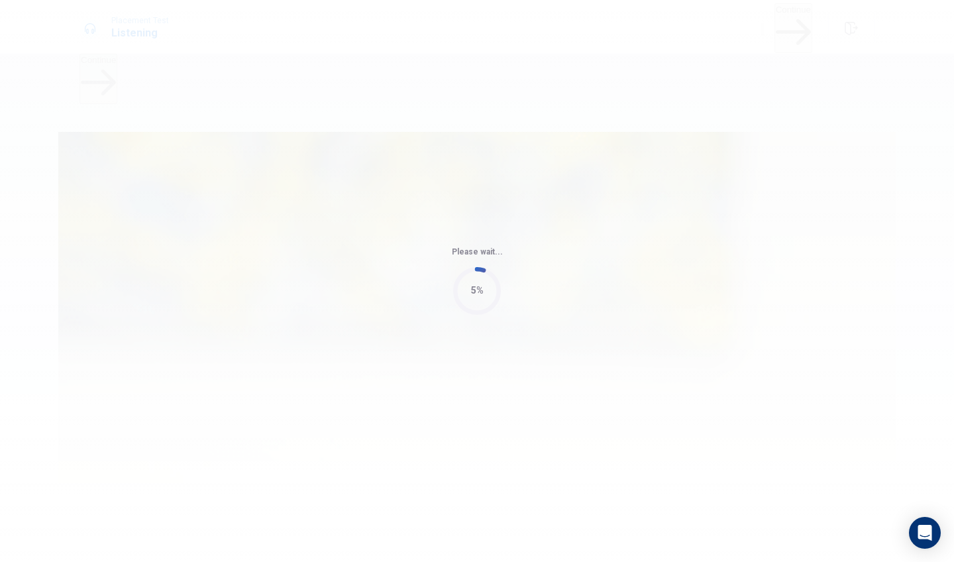
type input "57"
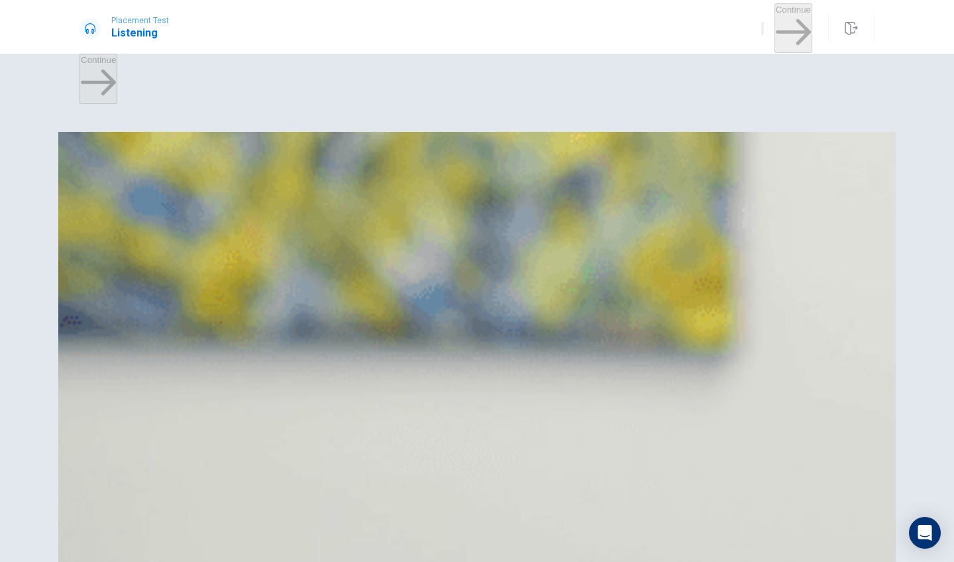
drag, startPoint x: 863, startPoint y: 244, endPoint x: 869, endPoint y: 228, distance: 17.6
drag, startPoint x: 869, startPoint y: 228, endPoint x: 834, endPoint y: 207, distance: 40.4
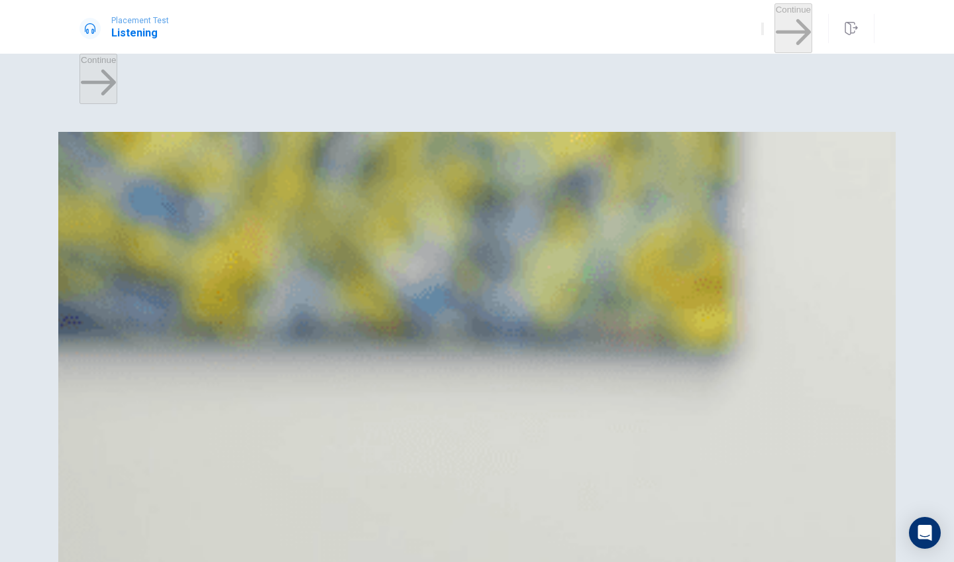
drag, startPoint x: 871, startPoint y: 393, endPoint x: 877, endPoint y: 274, distance: 118.8
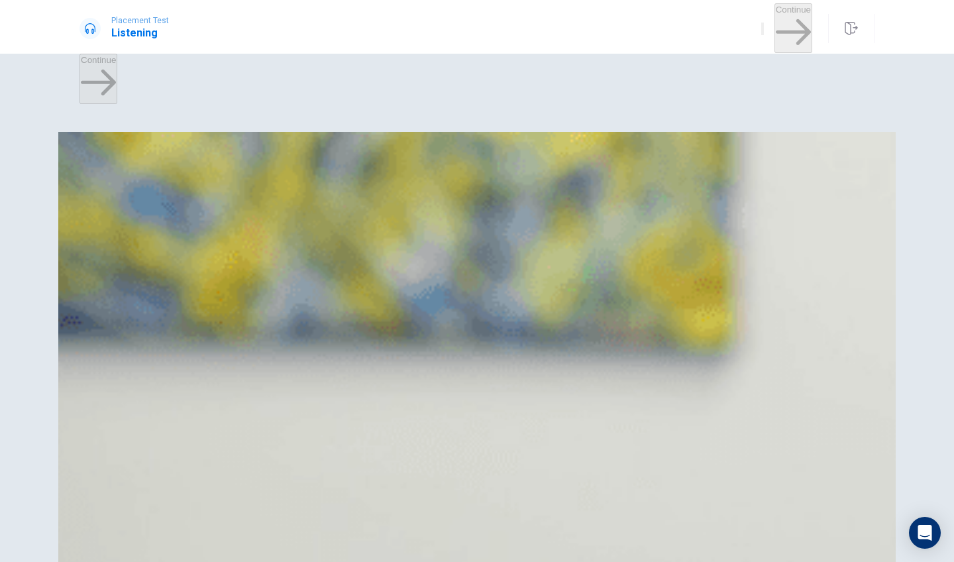
drag, startPoint x: 865, startPoint y: 185, endPoint x: 862, endPoint y: 237, distance: 51.1
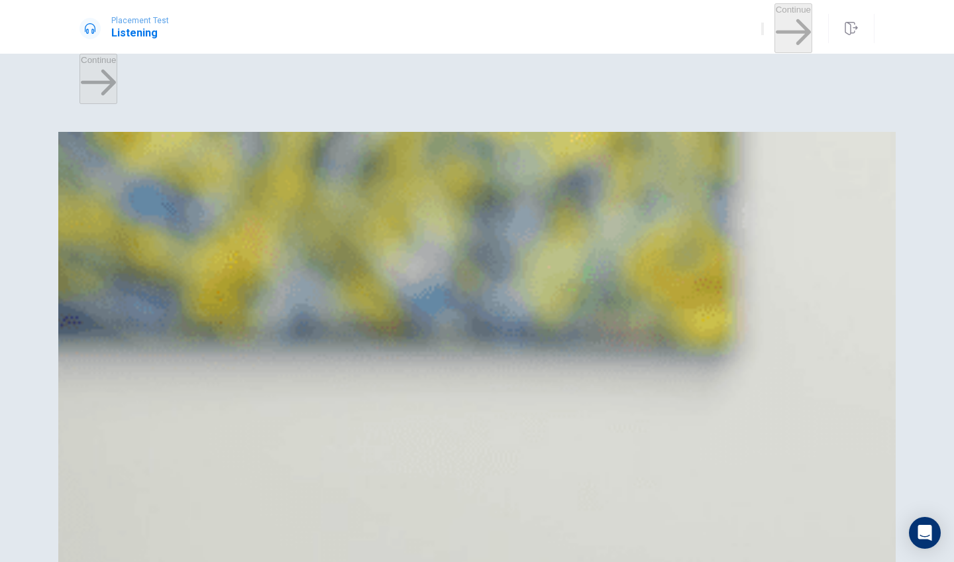
drag, startPoint x: 867, startPoint y: 406, endPoint x: 867, endPoint y: 321, distance: 85.5
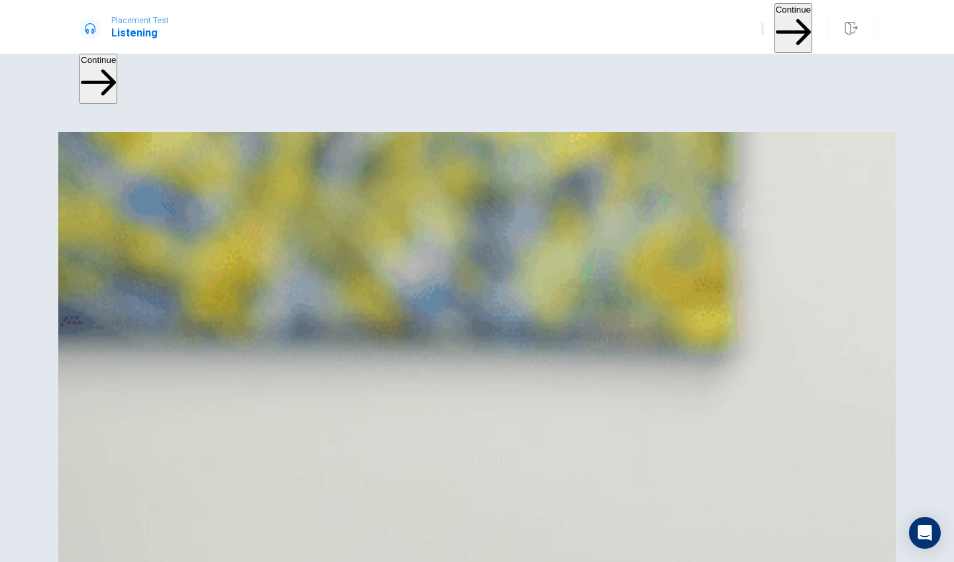
click at [774, 25] on button "Continue" at bounding box center [793, 28] width 38 height 50
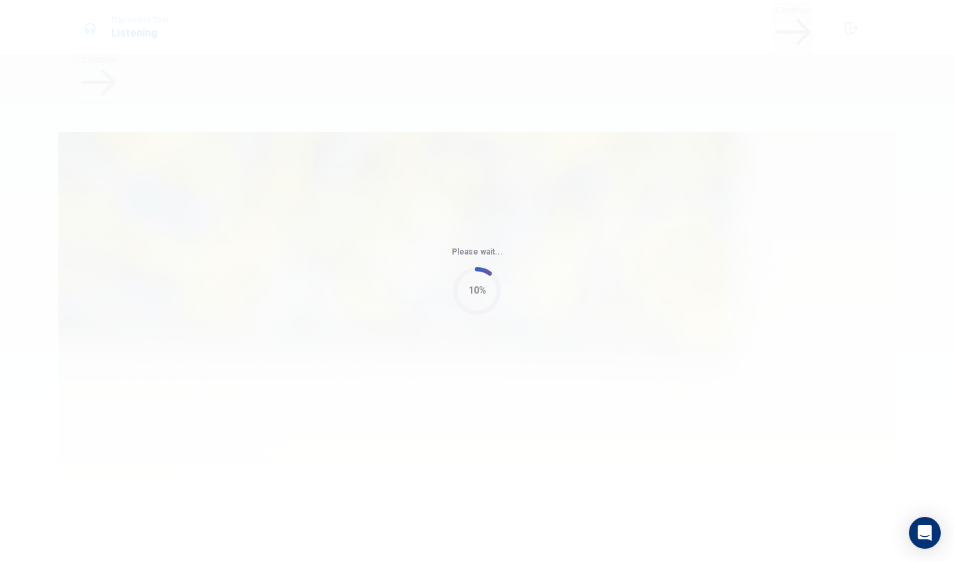
type input "57"
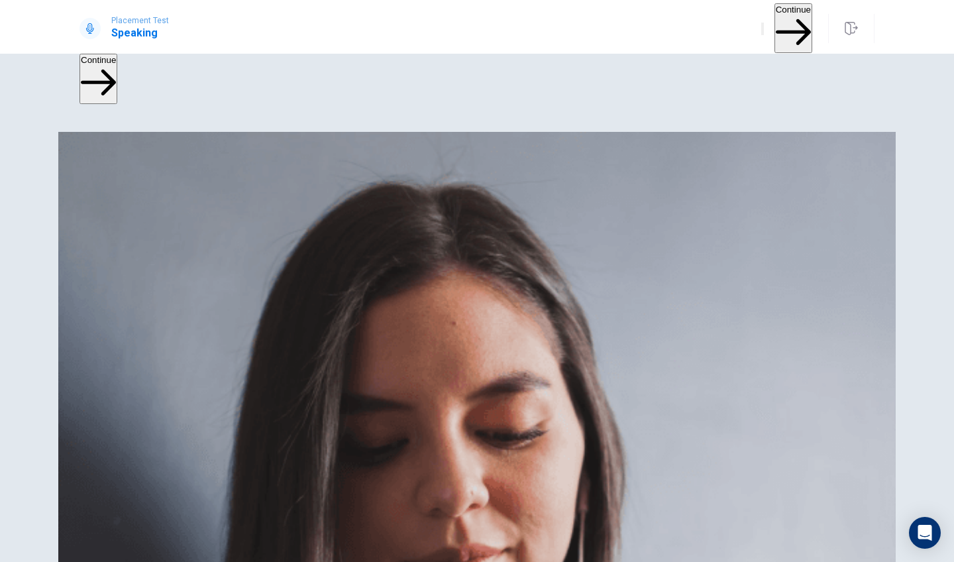
drag, startPoint x: 429, startPoint y: 392, endPoint x: 935, endPoint y: 166, distance: 553.7
click at [935, 166] on div "The Speaking Section will begin soon. Use a headset if available (recommended f…" at bounding box center [477, 333] width 954 height 456
drag, startPoint x: 863, startPoint y: 95, endPoint x: 894, endPoint y: 42, distance: 61.5
click at [894, 105] on div "The Speaking Section will begin soon. Use a headset if available (recommended f…" at bounding box center [477, 333] width 954 height 456
drag, startPoint x: 772, startPoint y: 208, endPoint x: 772, endPoint y: 341, distance: 132.5
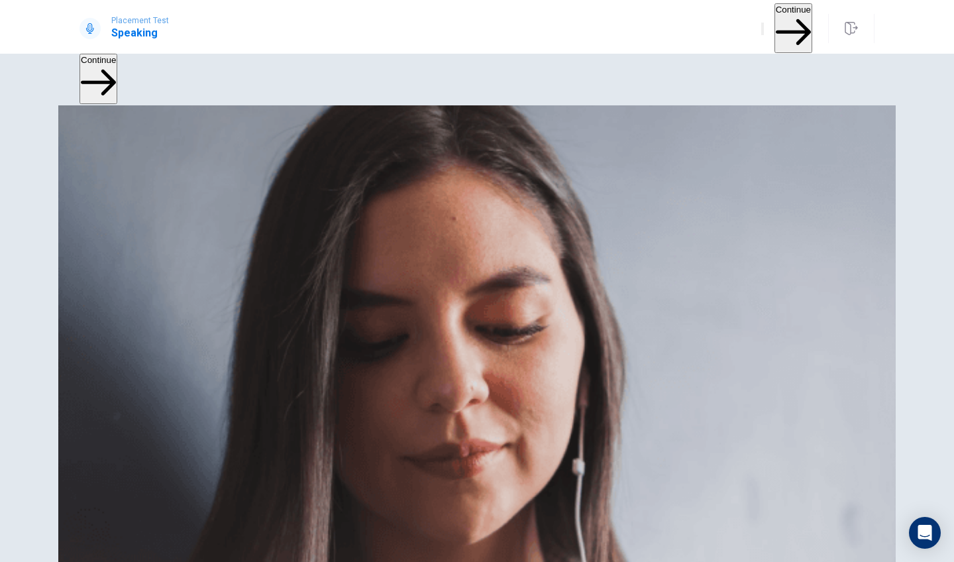
scroll to position [154, 0]
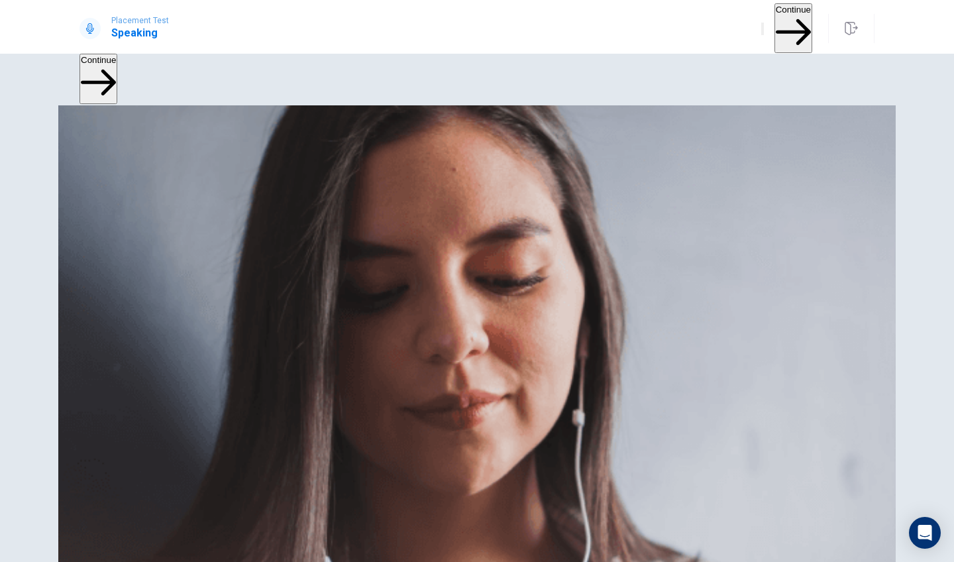
click at [784, 425] on img at bounding box center [476, 501] width 837 height 1047
click at [790, 30] on button "Continue" at bounding box center [793, 28] width 38 height 50
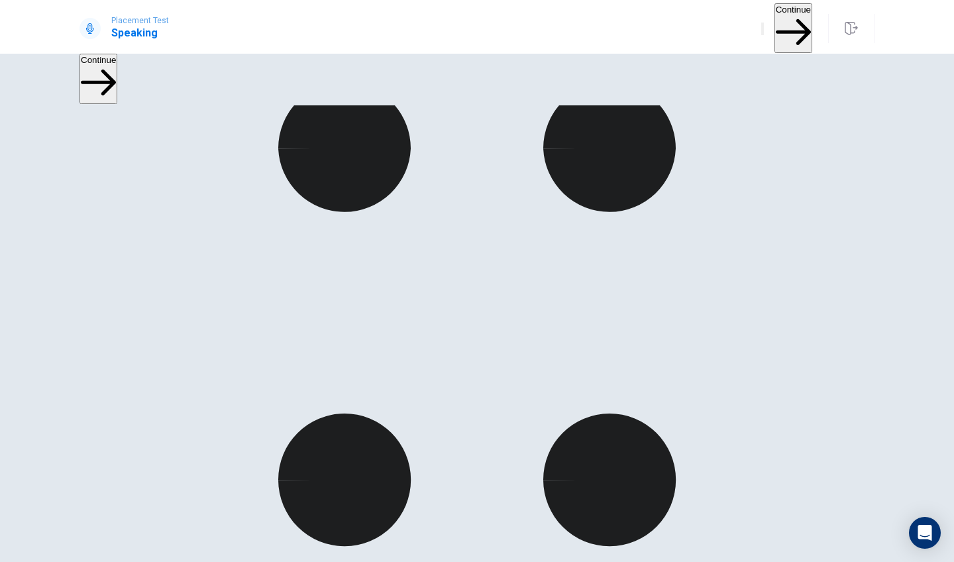
click at [781, 21] on button "Continue" at bounding box center [793, 28] width 38 height 50
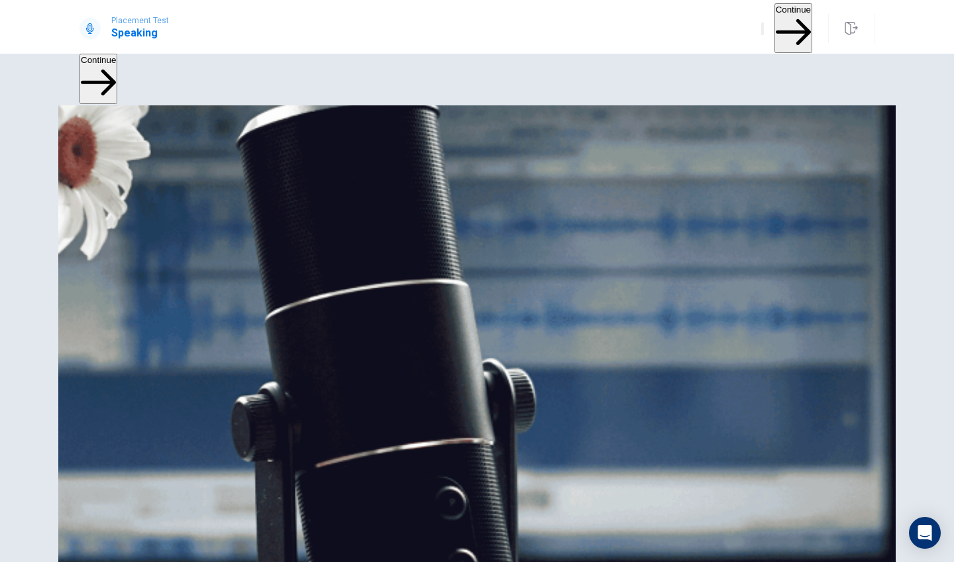
click at [777, 21] on button "Continue" at bounding box center [793, 28] width 38 height 50
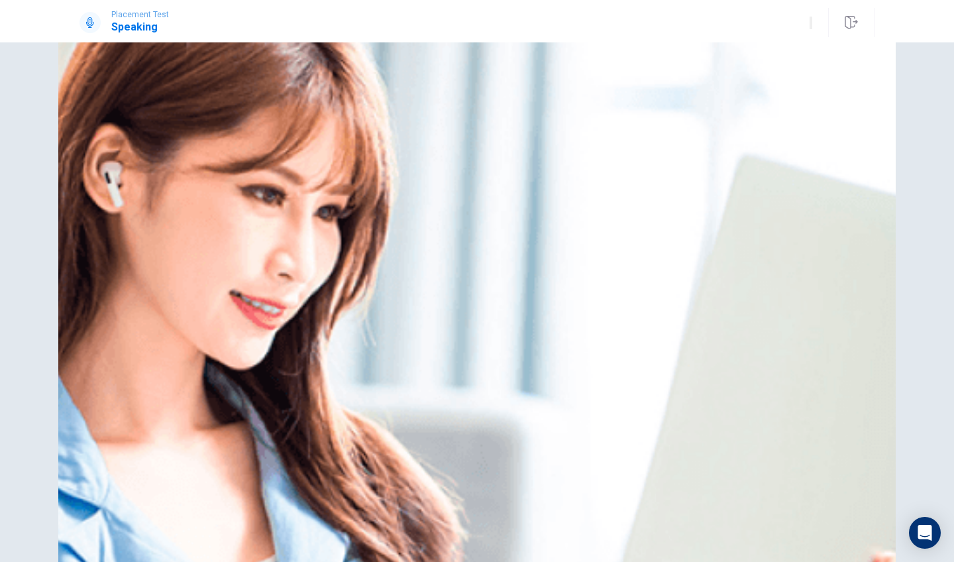
scroll to position [19, 0]
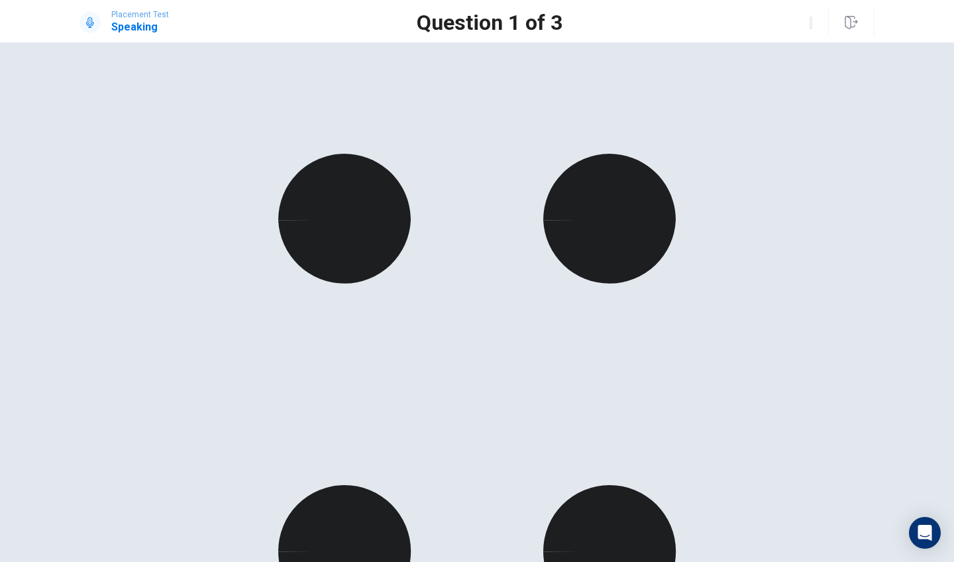
drag, startPoint x: 677, startPoint y: 316, endPoint x: 615, endPoint y: 343, distance: 67.9
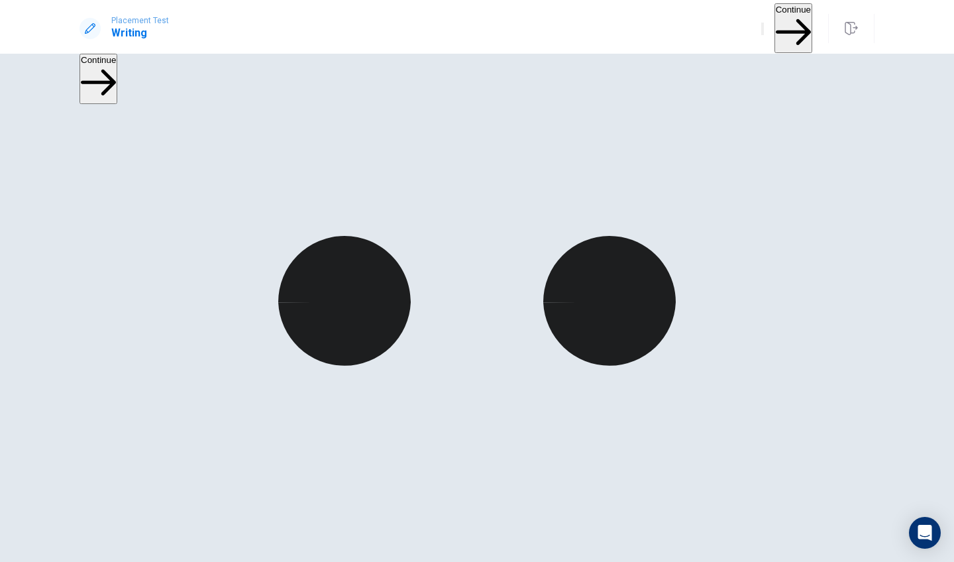
drag, startPoint x: 688, startPoint y: 328, endPoint x: 649, endPoint y: 322, distance: 39.5
click at [477, 381] on button "Continue" at bounding box center [477, 381] width 72 height 26
click at [777, 20] on button "Continue" at bounding box center [793, 28] width 38 height 50
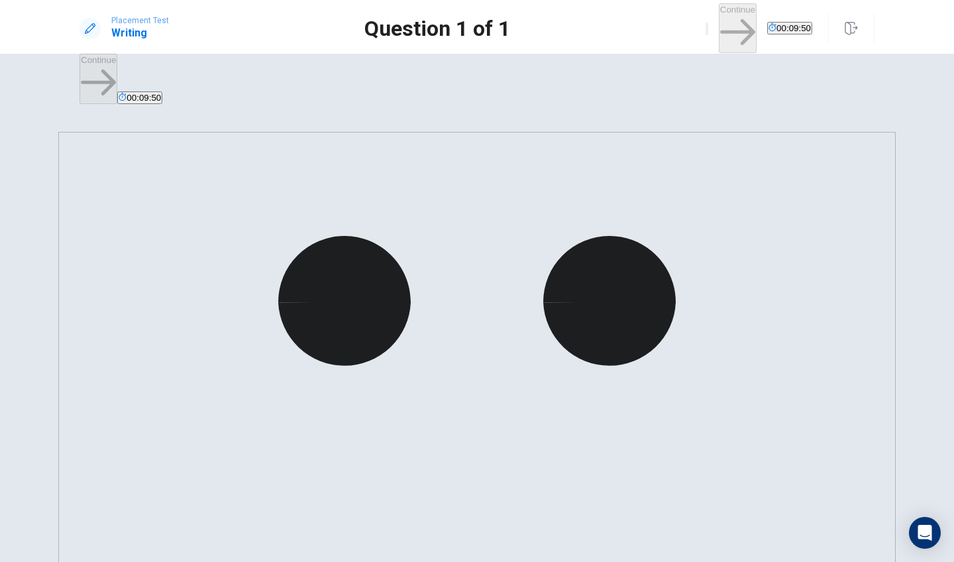
type textarea "t"
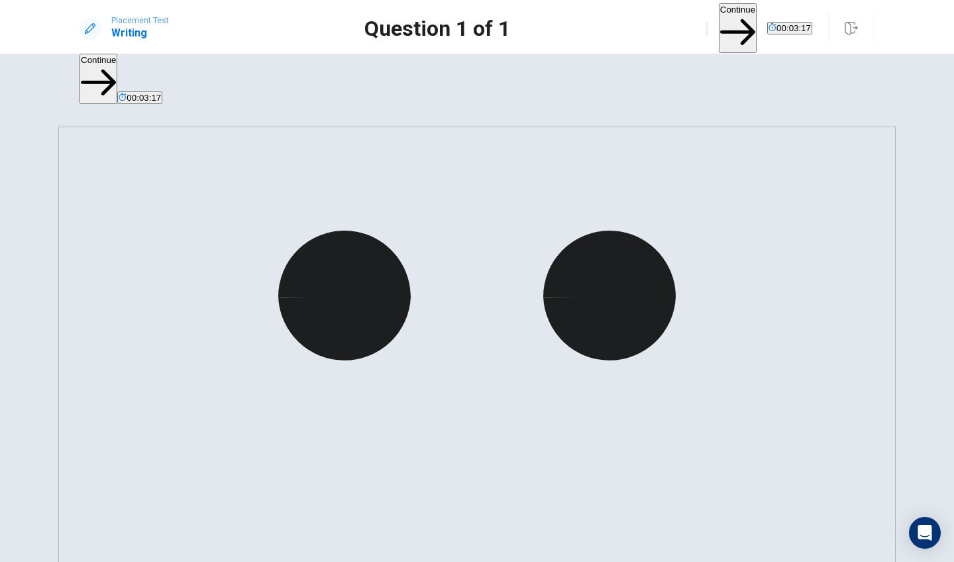
type textarea "the difficult decision i would like to talk about is i am not finished my winte…"
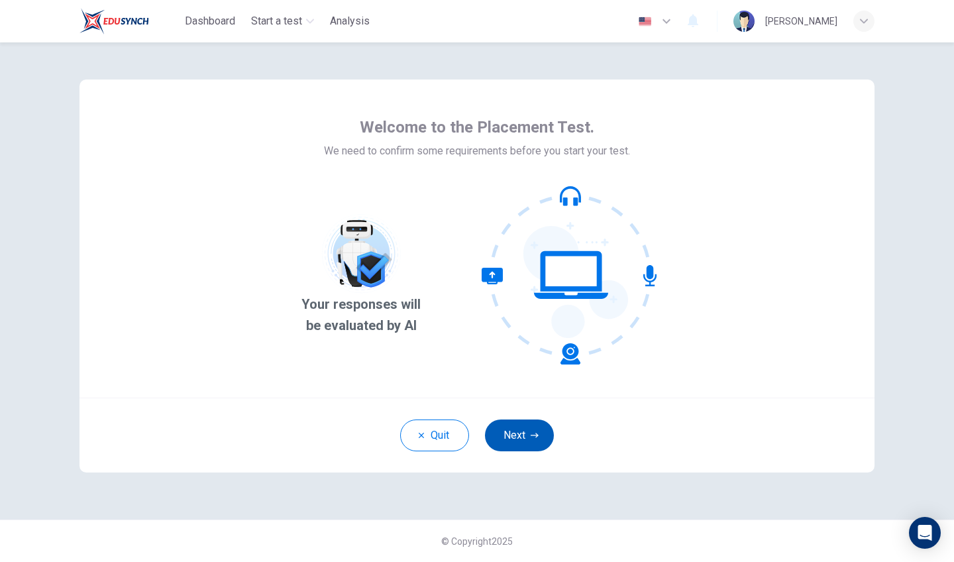
click at [529, 436] on button "Next" at bounding box center [519, 435] width 69 height 32
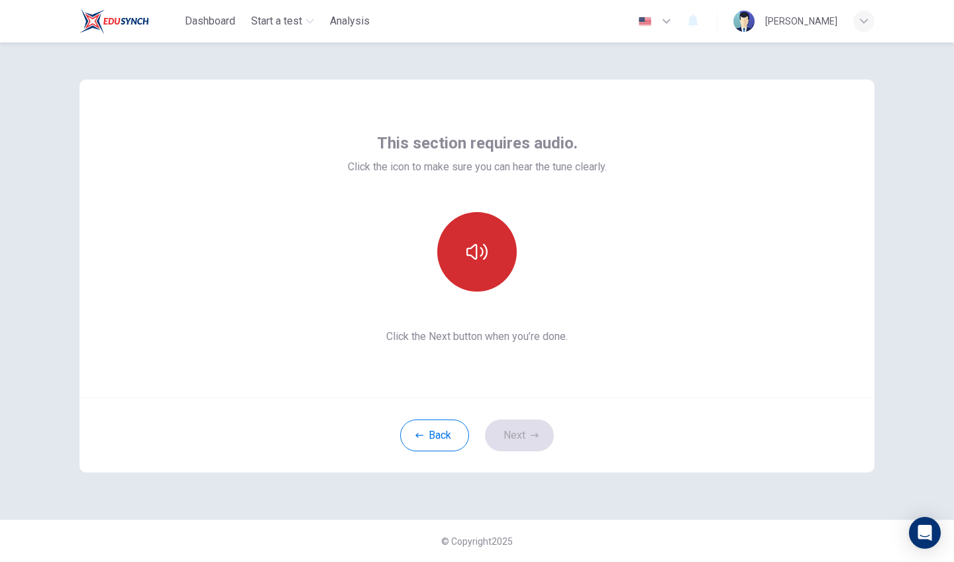
click at [460, 270] on button "button" at bounding box center [476, 251] width 79 height 79
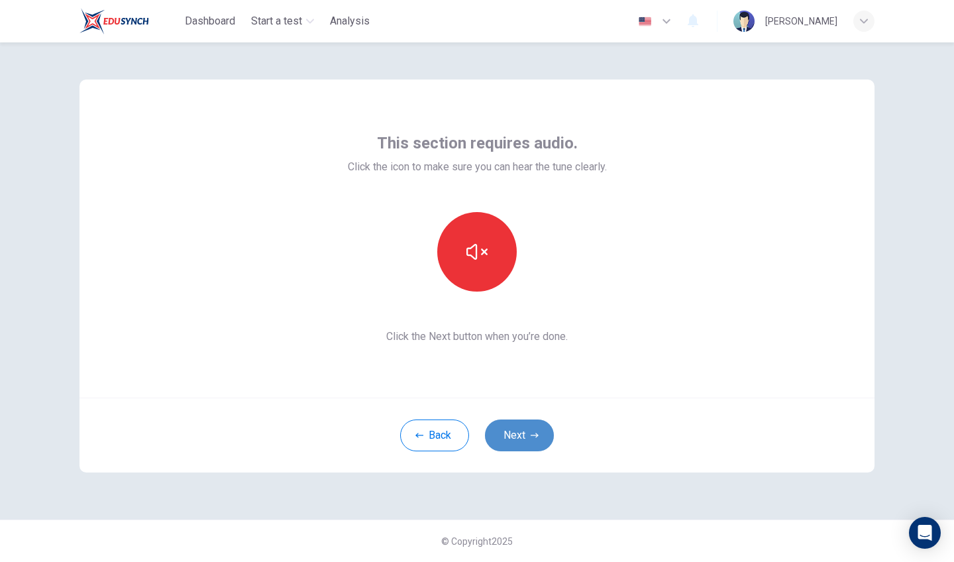
click at [512, 423] on button "Next" at bounding box center [519, 435] width 69 height 32
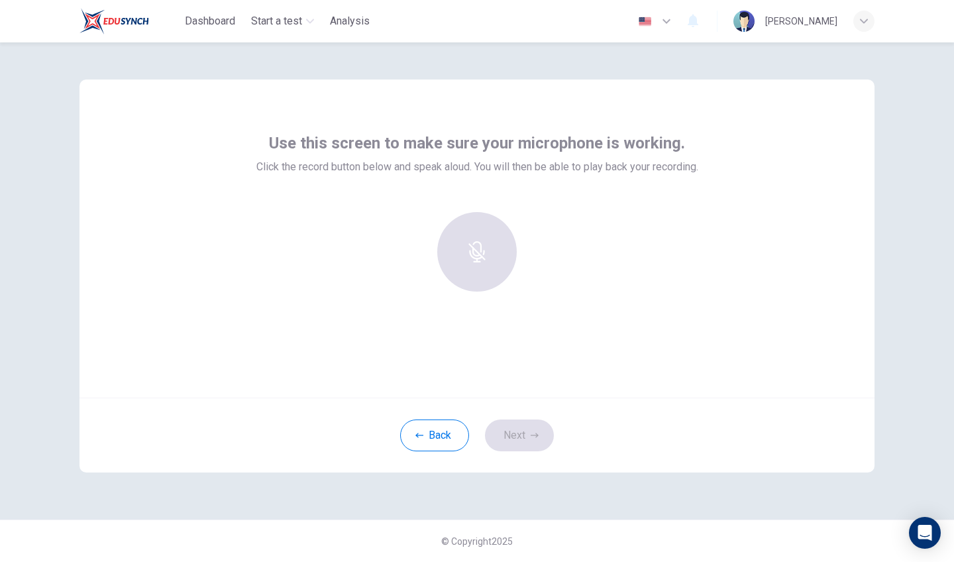
click at [514, 439] on div "Back Next" at bounding box center [476, 434] width 795 height 75
click at [525, 425] on div "Back Next" at bounding box center [476, 434] width 795 height 75
click at [478, 263] on div at bounding box center [476, 251] width 143 height 79
click at [527, 440] on div "Back Next" at bounding box center [476, 434] width 795 height 75
click at [476, 259] on div at bounding box center [476, 251] width 143 height 79
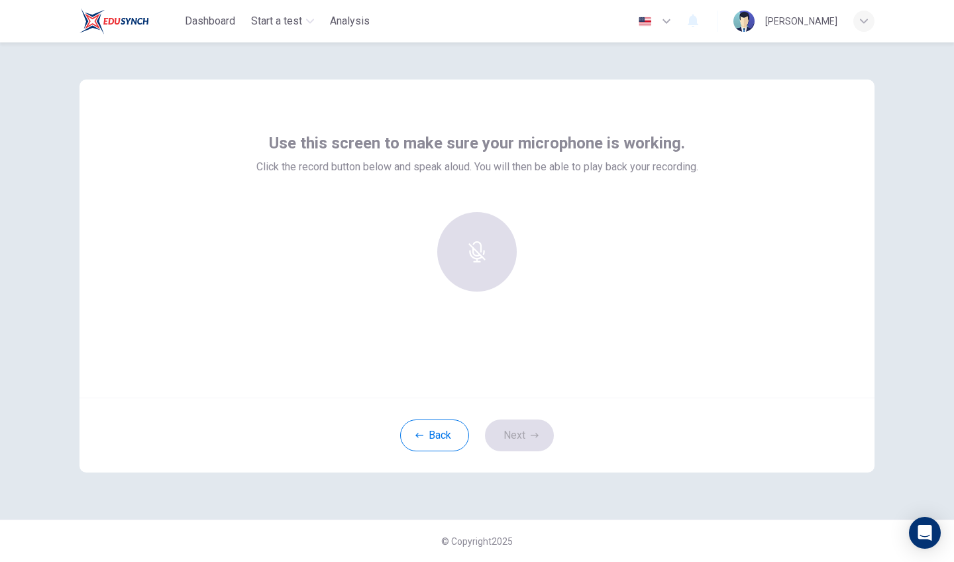
click at [435, 419] on div "Back Next" at bounding box center [476, 434] width 795 height 75
click at [531, 454] on div "Back Next" at bounding box center [476, 434] width 795 height 75
drag, startPoint x: 531, startPoint y: 454, endPoint x: 590, endPoint y: 435, distance: 61.4
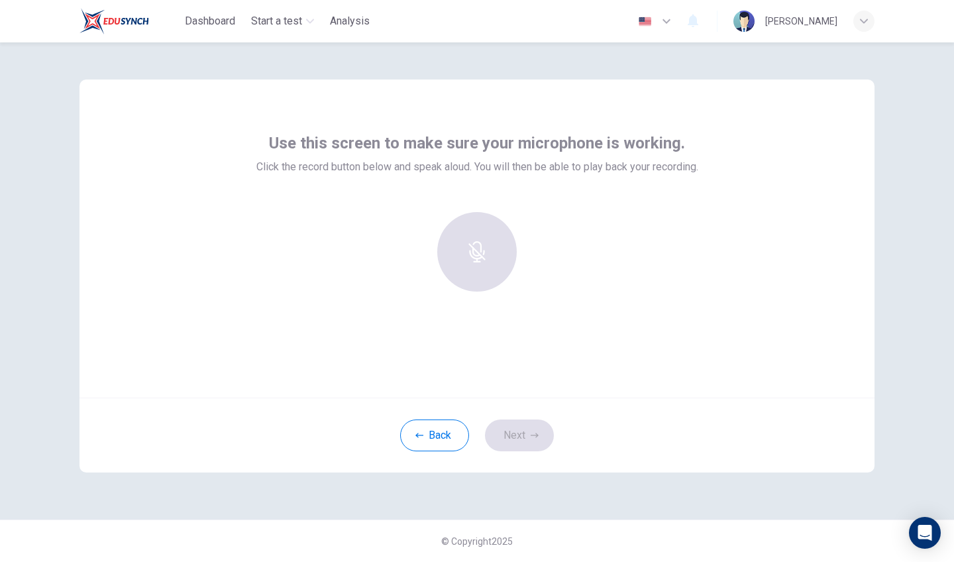
click at [590, 435] on div "Back Next" at bounding box center [476, 434] width 795 height 75
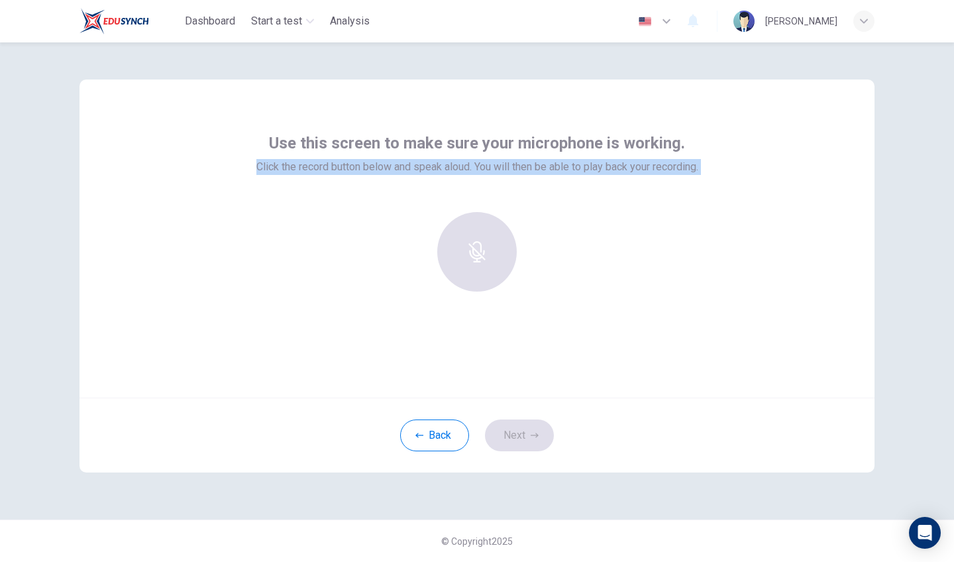
click at [543, 399] on div "Back Next" at bounding box center [476, 434] width 795 height 75
click at [538, 282] on div at bounding box center [476, 251] width 143 height 79
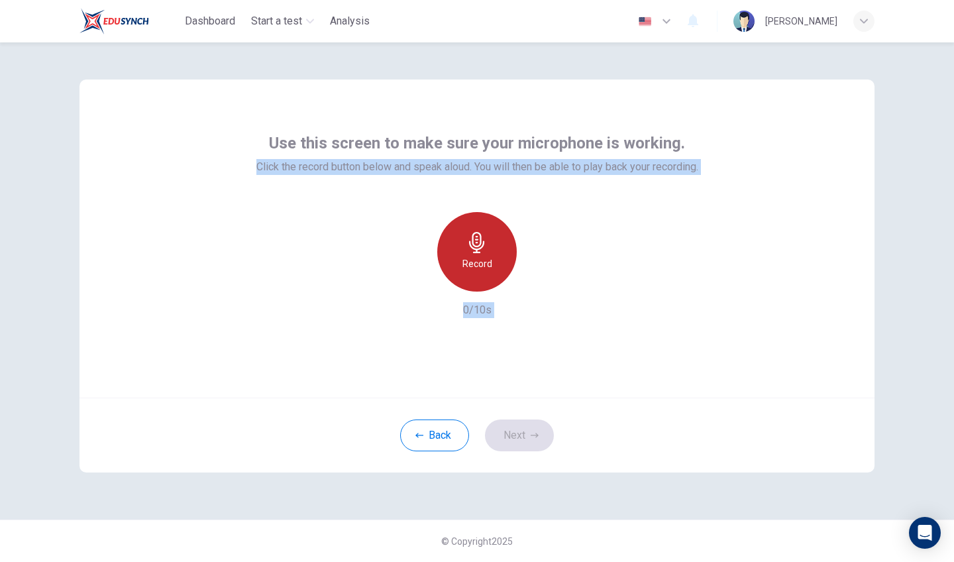
click at [472, 266] on h6 "Record" at bounding box center [477, 264] width 30 height 16
click at [460, 259] on div "Stop" at bounding box center [476, 251] width 79 height 79
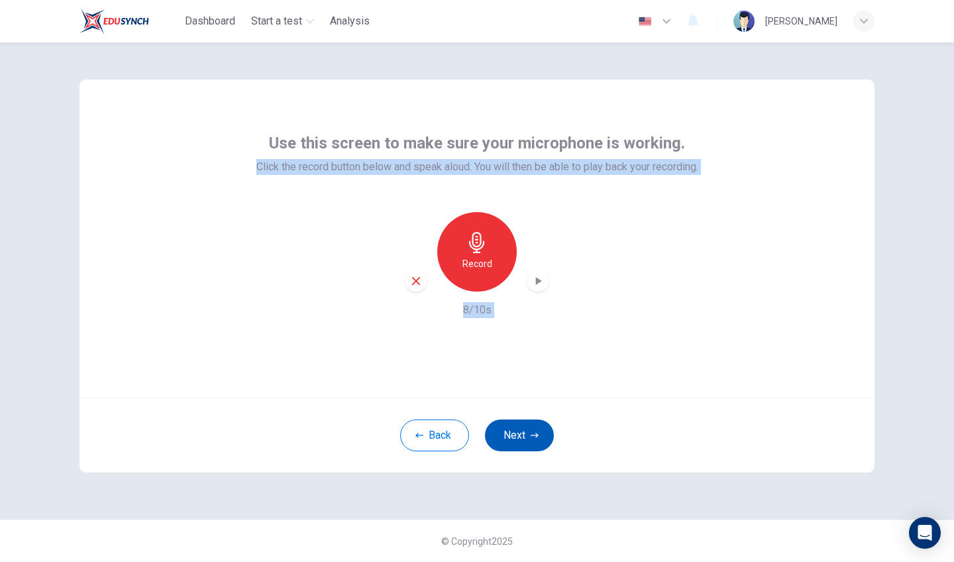
click at [513, 427] on button "Next" at bounding box center [519, 435] width 69 height 32
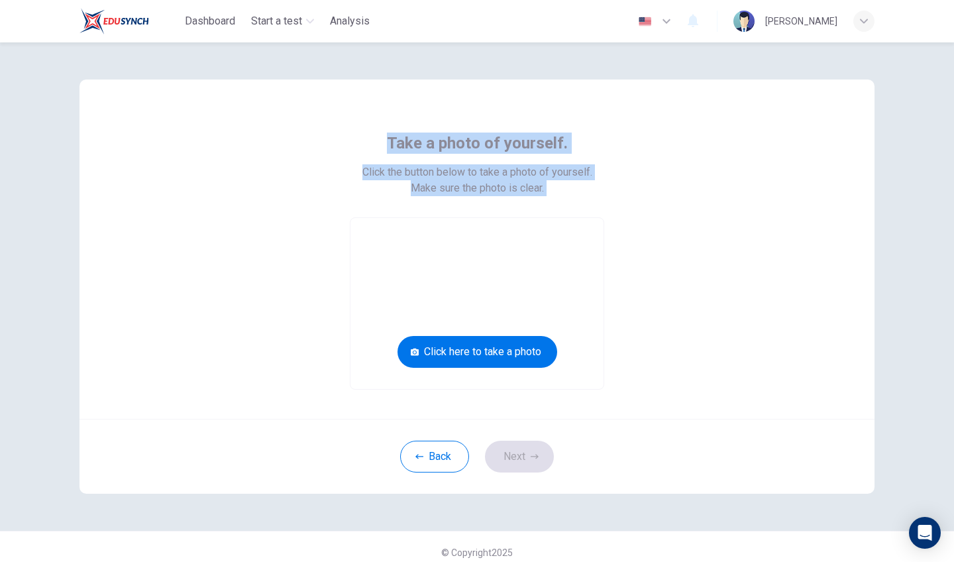
click at [551, 288] on video at bounding box center [476, 303] width 253 height 171
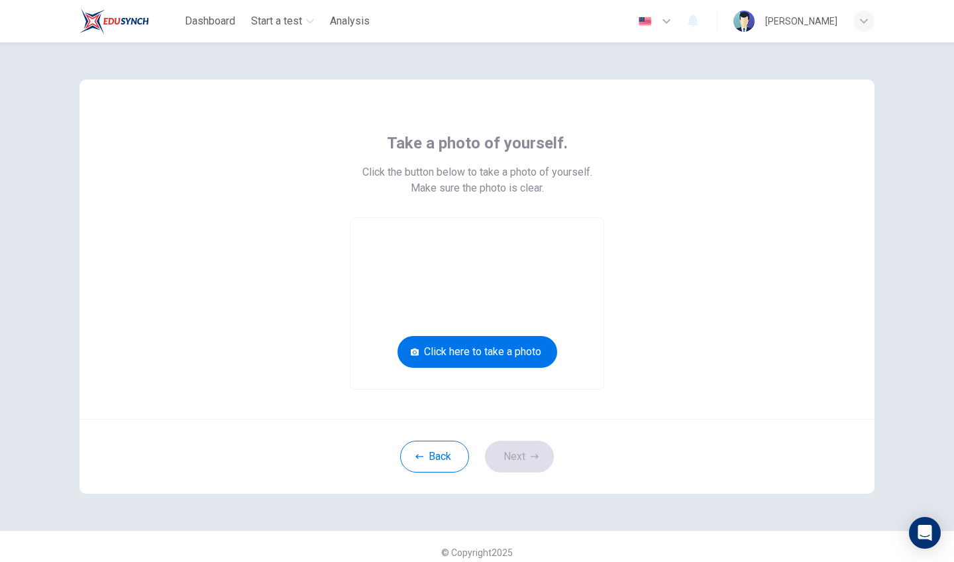
click at [766, 260] on div "Take a photo of yourself. Click the button below to take a photo of yourself. M…" at bounding box center [477, 260] width 599 height 257
click at [498, 358] on button "Click here to take a photo" at bounding box center [477, 352] width 160 height 32
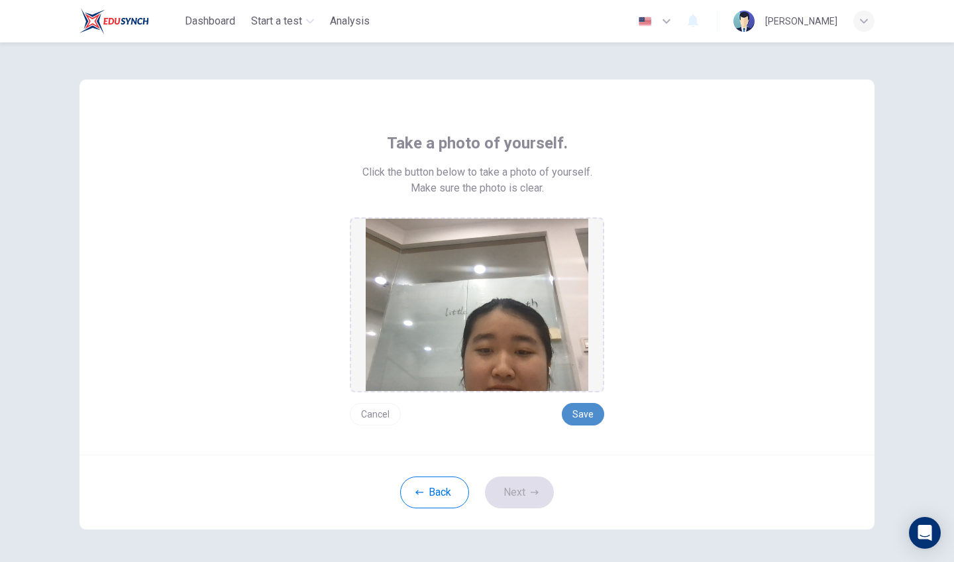
click at [576, 418] on button "Save" at bounding box center [583, 414] width 42 height 23
click at [533, 489] on icon "button" at bounding box center [535, 492] width 8 height 8
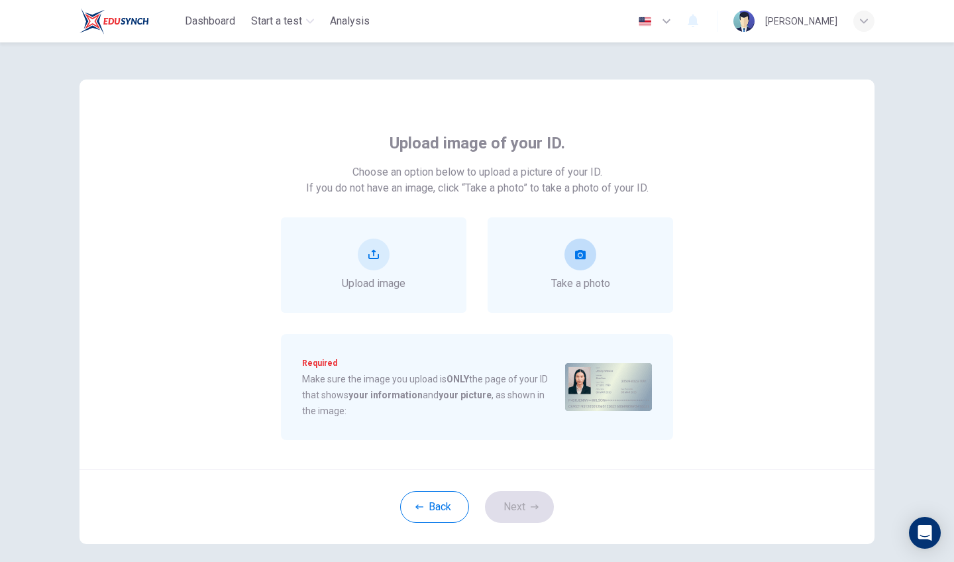
click at [573, 237] on div "Take a photo" at bounding box center [580, 264] width 185 height 95
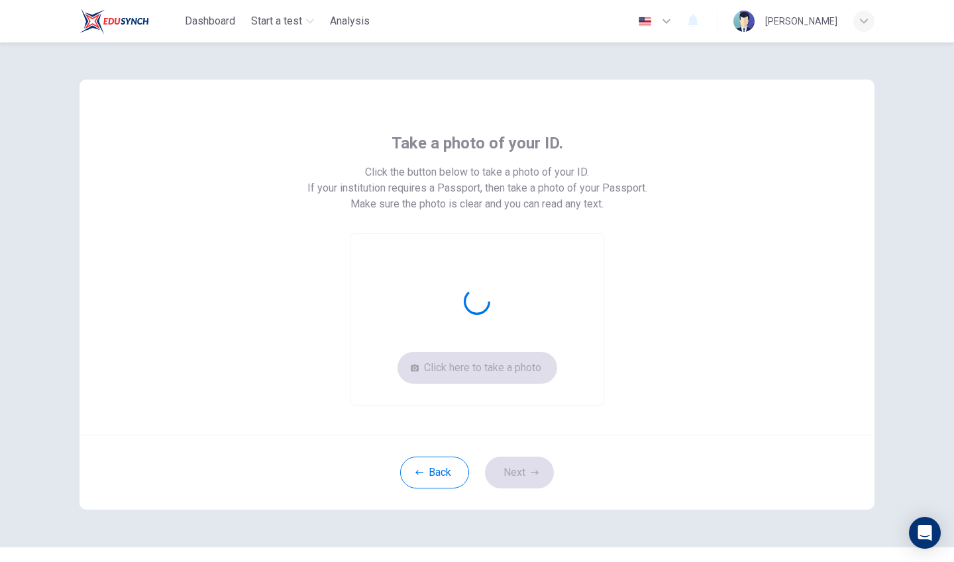
click at [587, 290] on div "Click here to take a photo" at bounding box center [477, 319] width 254 height 172
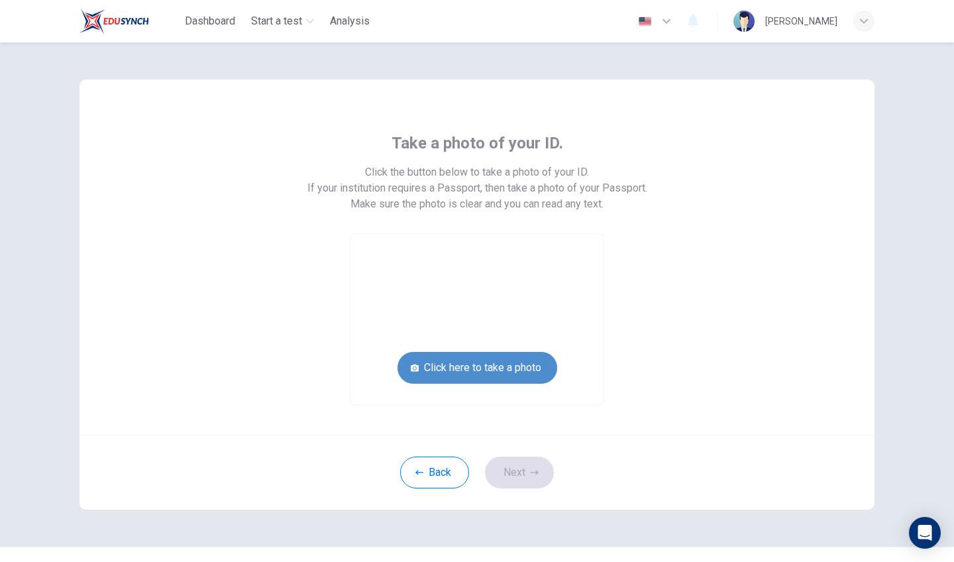
drag, startPoint x: 535, startPoint y: 373, endPoint x: 543, endPoint y: 376, distance: 8.6
click at [543, 376] on button "Click here to take a photo" at bounding box center [477, 368] width 160 height 32
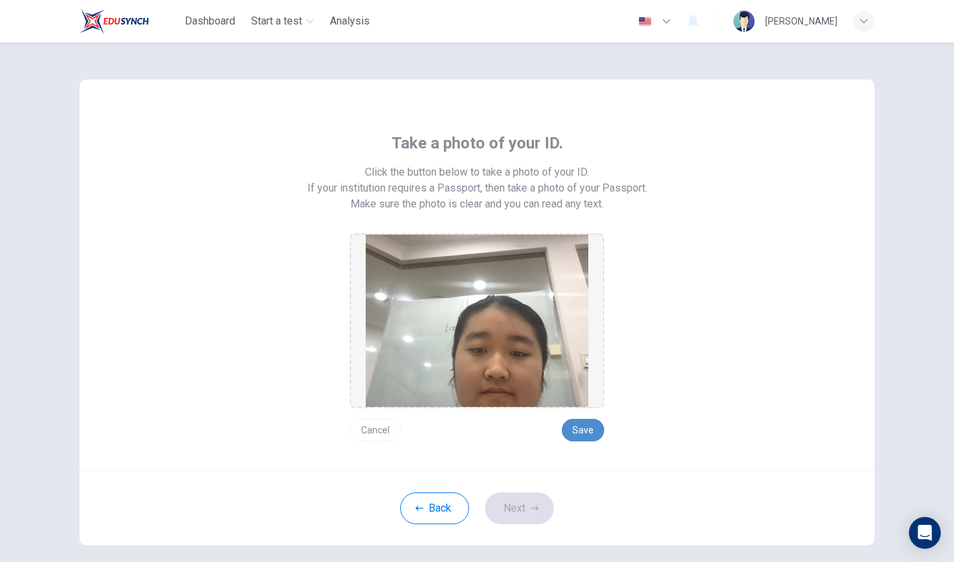
click at [590, 425] on button "Save" at bounding box center [583, 430] width 42 height 23
click at [517, 511] on button "Next" at bounding box center [519, 508] width 69 height 32
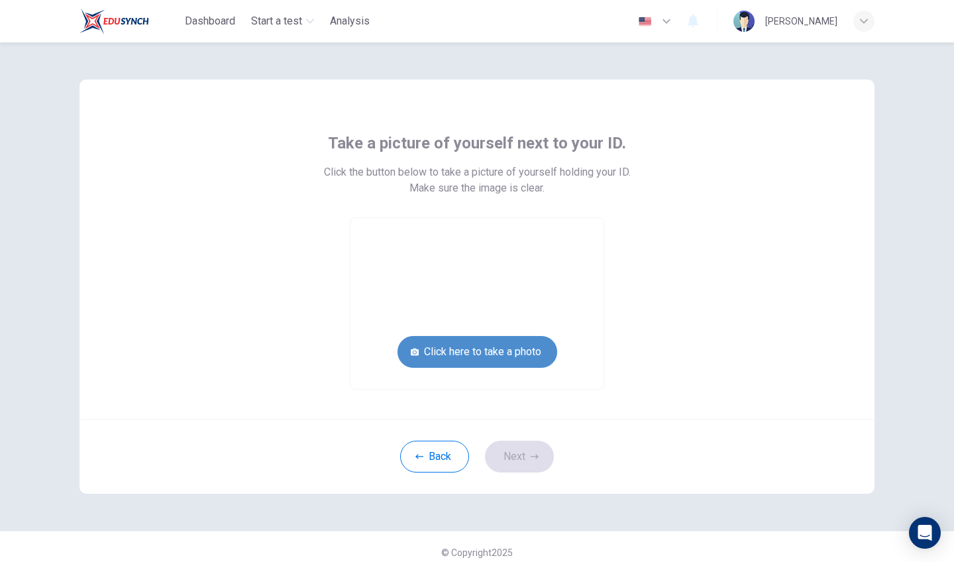
drag, startPoint x: 531, startPoint y: 346, endPoint x: 532, endPoint y: 353, distance: 7.4
click at [532, 353] on button "Click here to take a photo" at bounding box center [477, 352] width 160 height 32
click at [531, 352] on button "Click here to take a photo" at bounding box center [477, 352] width 160 height 32
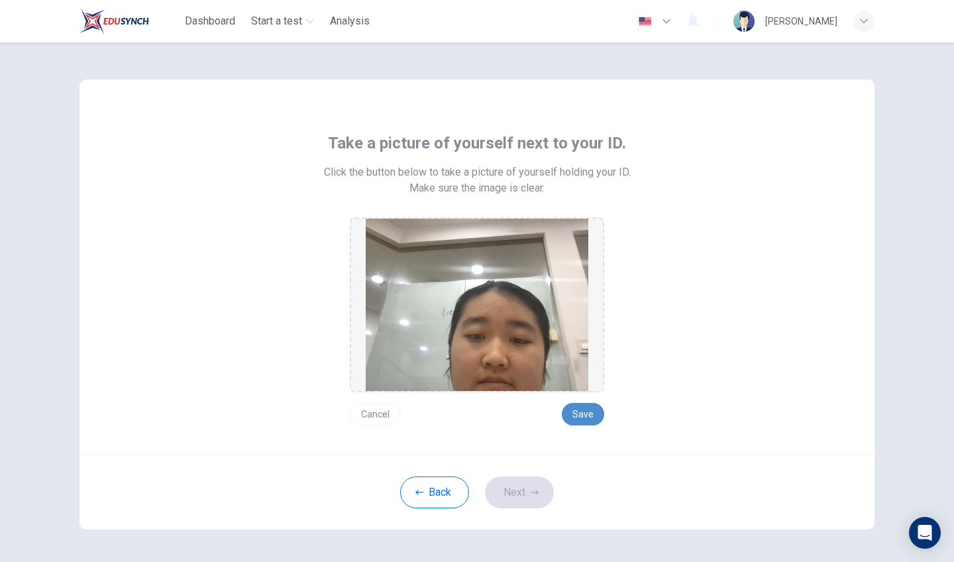
click at [574, 407] on button "Save" at bounding box center [583, 414] width 42 height 23
click at [539, 498] on button "Next" at bounding box center [519, 492] width 69 height 32
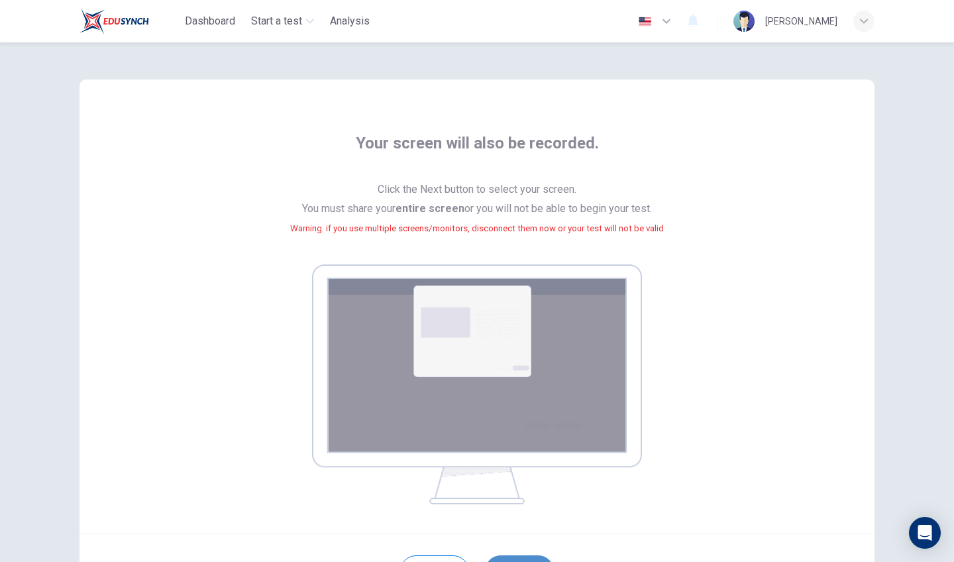
click at [535, 558] on button "Next" at bounding box center [519, 571] width 69 height 32
click at [543, 560] on button "Next" at bounding box center [519, 571] width 69 height 32
drag, startPoint x: 869, startPoint y: 158, endPoint x: 819, endPoint y: 240, distance: 96.6
click at [819, 240] on div "Your screen will also be recorded. Click the Next button to select your screen.…" at bounding box center [476, 306] width 795 height 454
click at [867, 209] on div "Your screen will also be recorded. Click the Next button to select your screen.…" at bounding box center [476, 306] width 795 height 454
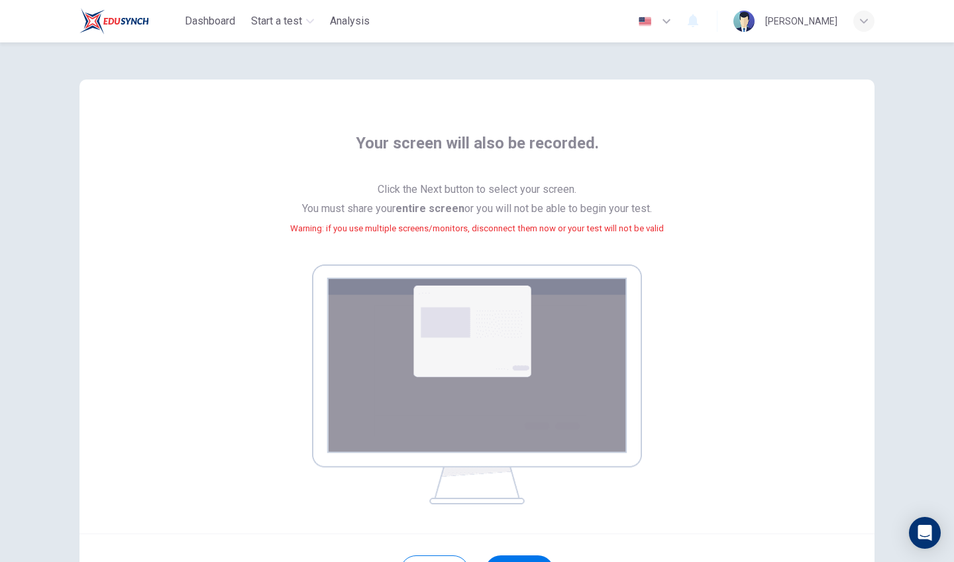
drag, startPoint x: 739, startPoint y: 438, endPoint x: 650, endPoint y: 503, distance: 110.4
click at [738, 438] on div "Your screen will also be recorded. Click the Next button to select your screen.…" at bounding box center [477, 318] width 599 height 372
click at [491, 458] on img at bounding box center [477, 384] width 330 height 240
click at [519, 557] on button "Next" at bounding box center [519, 571] width 69 height 32
click at [521, 557] on button "Next" at bounding box center [519, 571] width 69 height 32
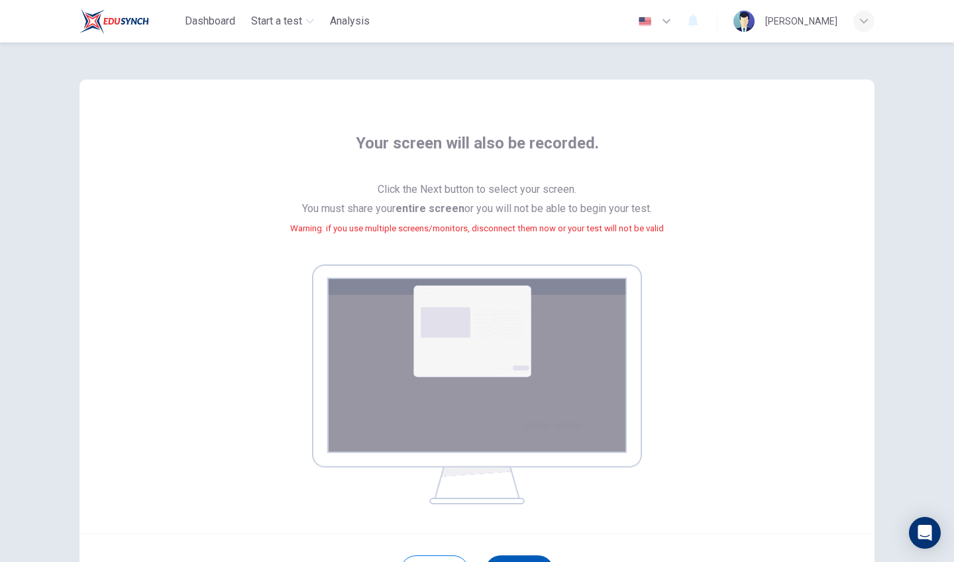
scroll to position [-1, 0]
click at [521, 557] on button "Next" at bounding box center [519, 571] width 69 height 32
click at [523, 561] on button "Next" at bounding box center [519, 571] width 69 height 32
click at [524, 558] on button "Next" at bounding box center [519, 571] width 69 height 32
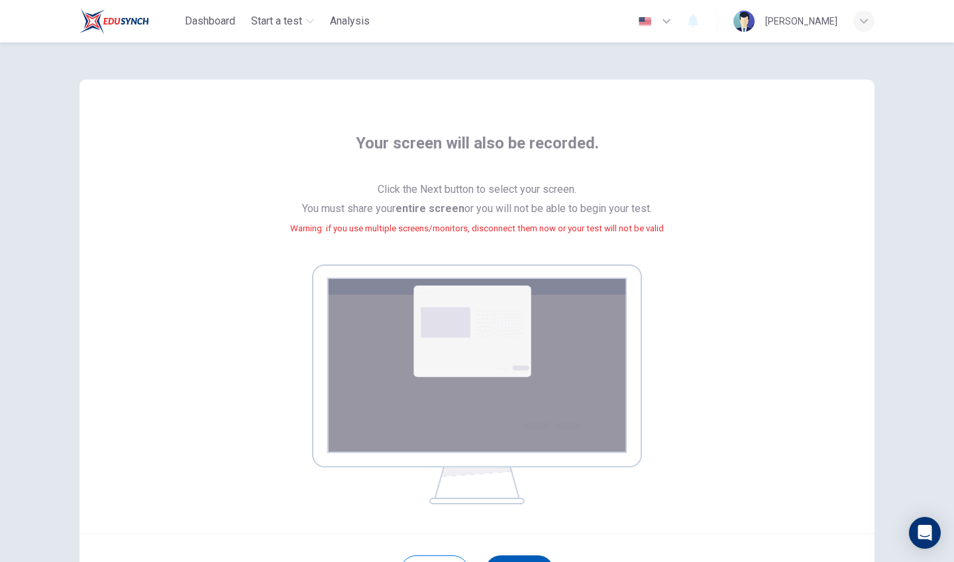
click at [525, 553] on div "Back Next" at bounding box center [476, 570] width 795 height 75
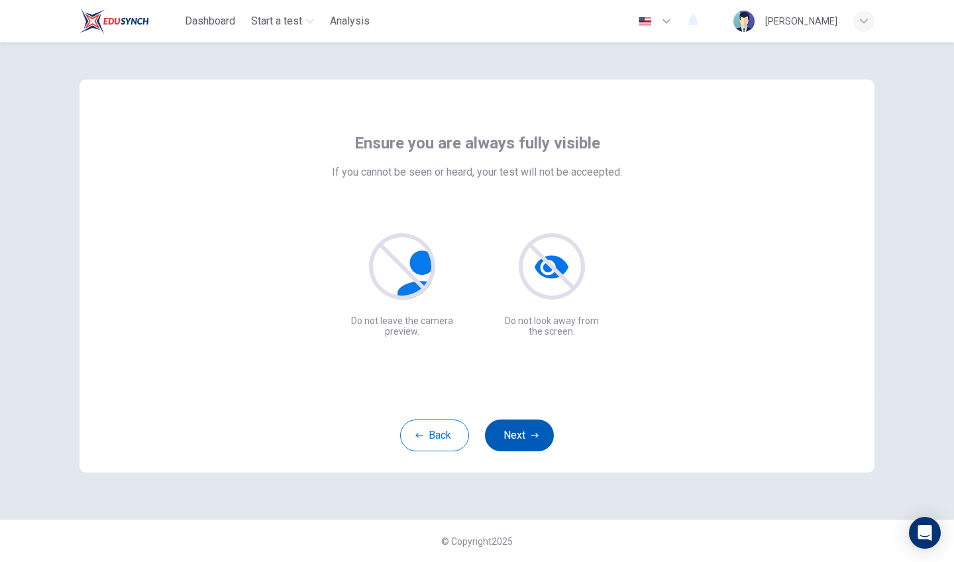
click at [537, 450] on button "Next" at bounding box center [519, 435] width 69 height 32
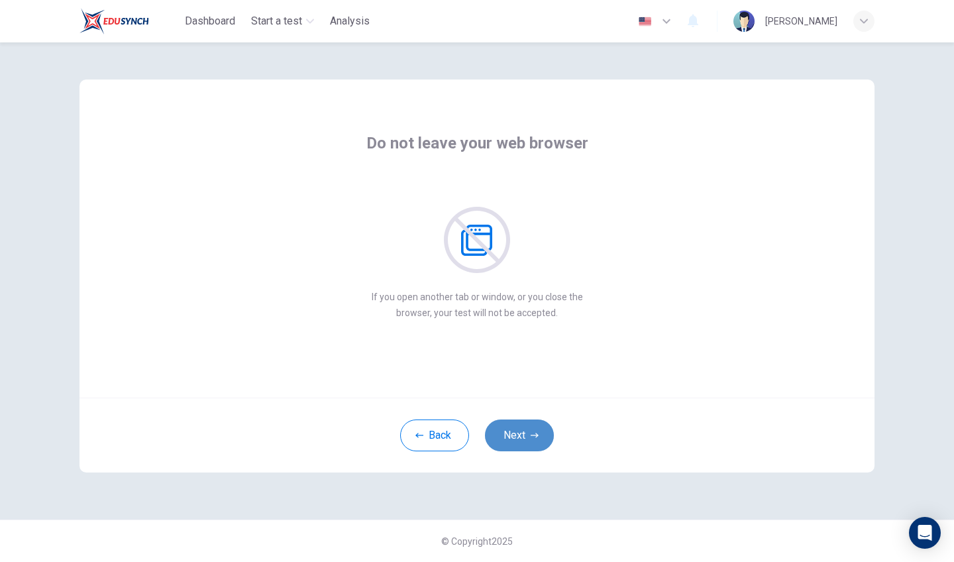
click at [537, 450] on button "Next" at bounding box center [519, 435] width 69 height 32
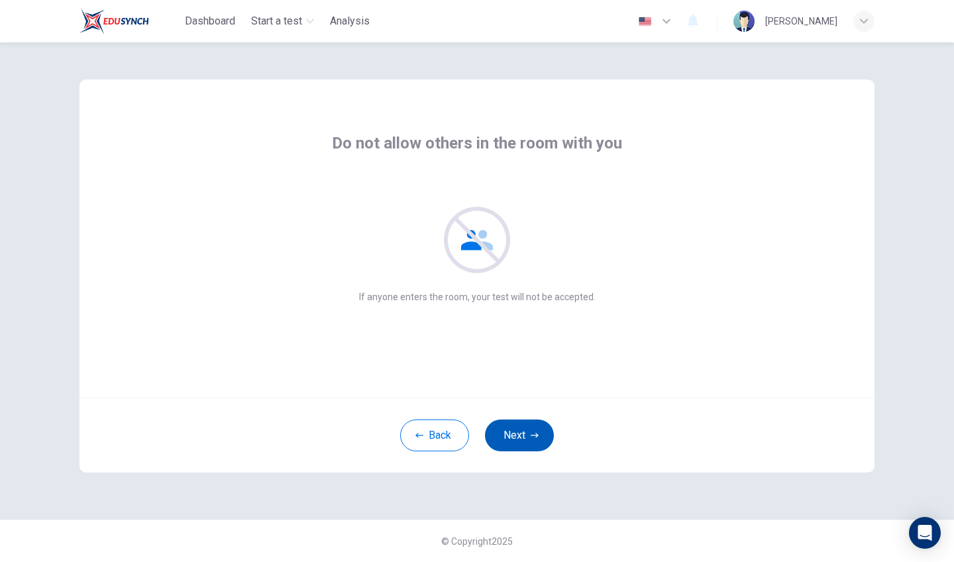
click at [537, 450] on button "Next" at bounding box center [519, 435] width 69 height 32
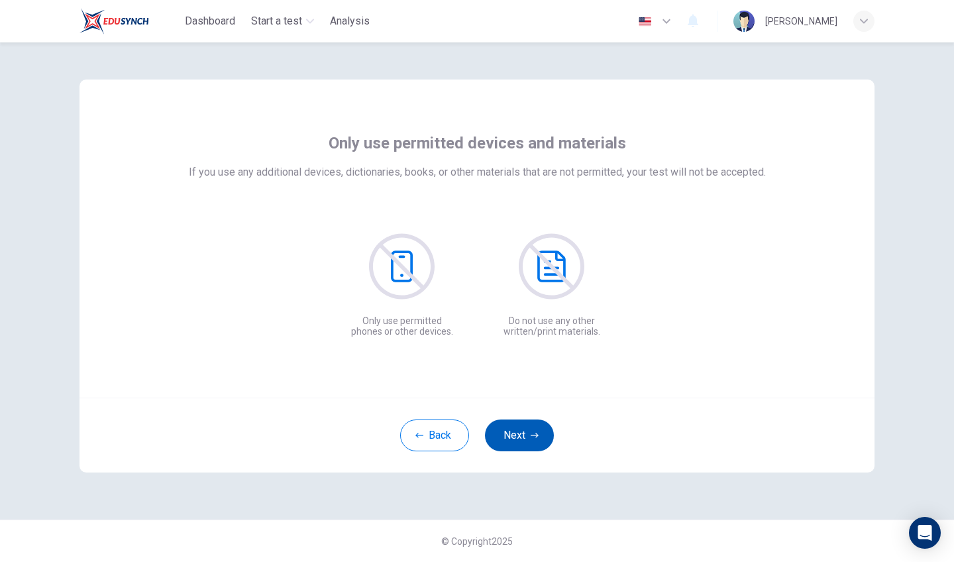
click at [537, 450] on button "Next" at bounding box center [519, 435] width 69 height 32
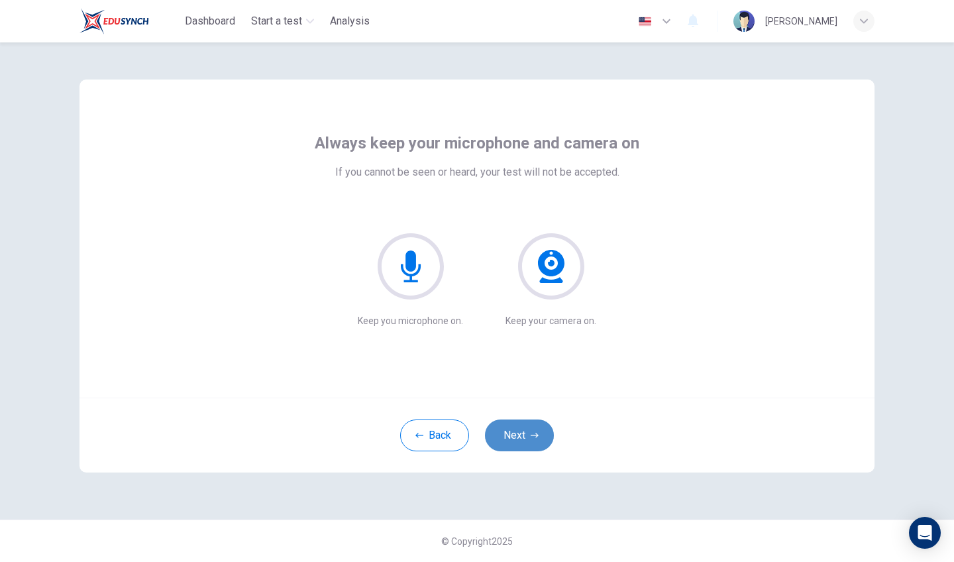
click at [537, 447] on button "Next" at bounding box center [519, 435] width 69 height 32
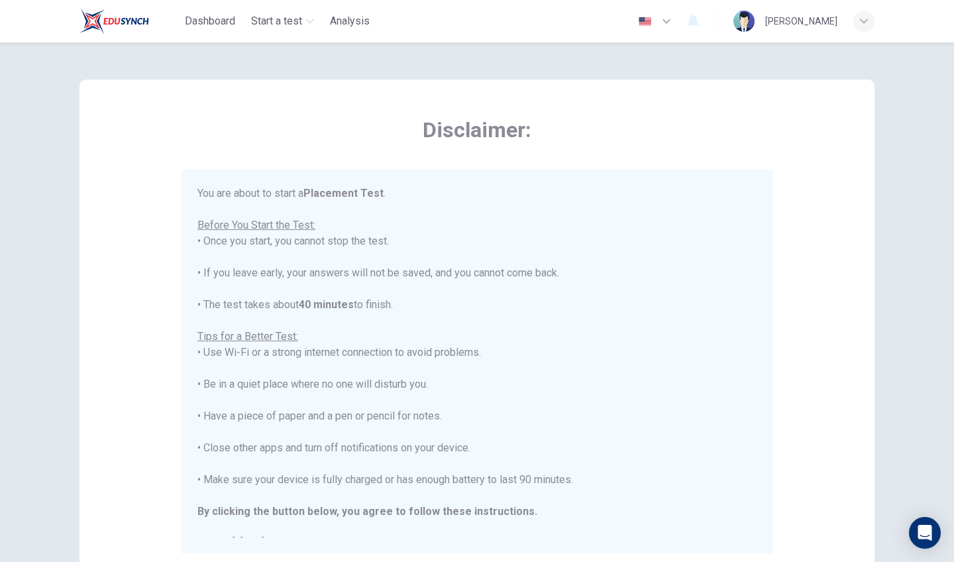
click at [537, 447] on div "You are about to start a Placement Test . Before You Start the Test: • Once you…" at bounding box center [476, 368] width 559 height 366
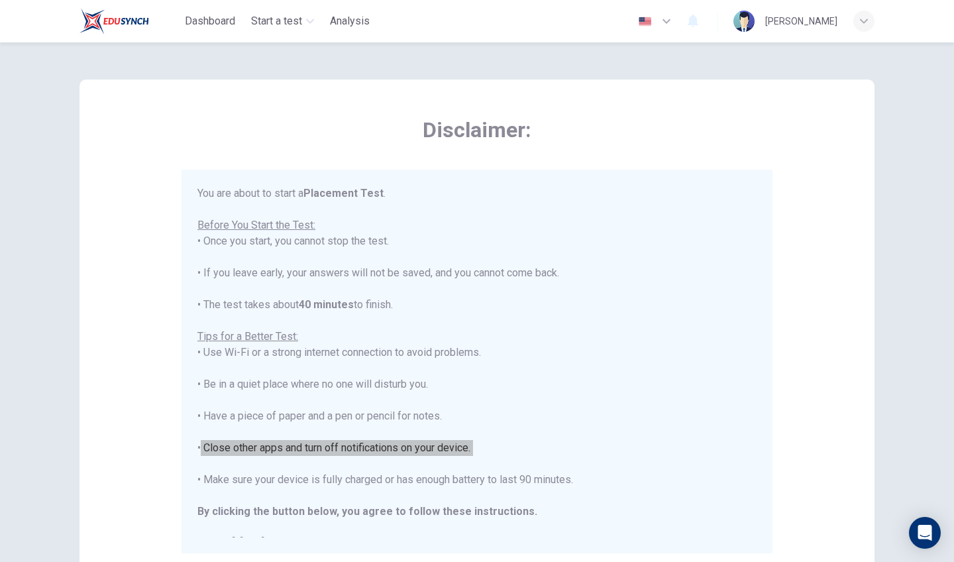
scroll to position [0, 0]
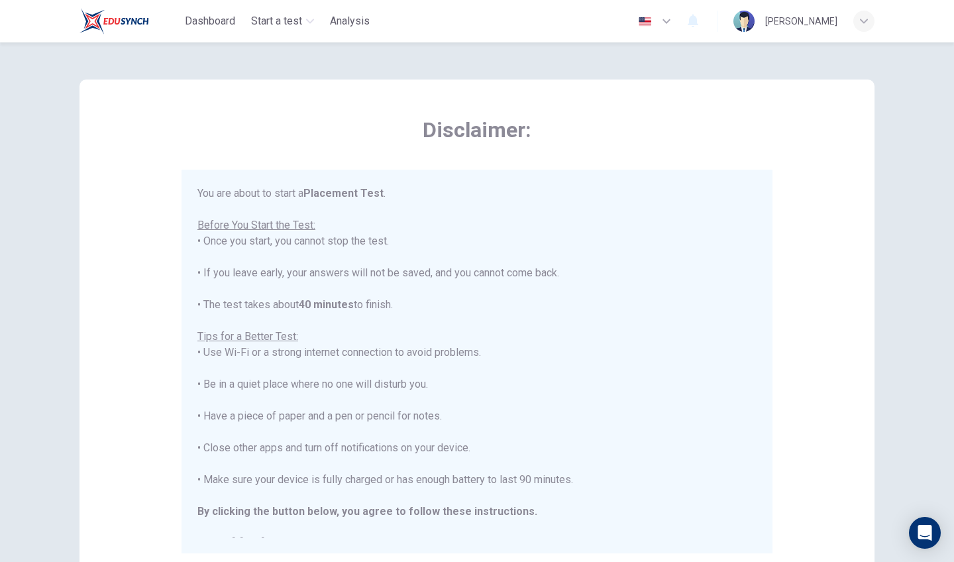
click at [833, 178] on div "Disclaimer: You are about to start a Placement Test . Before You Start the Test…" at bounding box center [476, 330] width 795 height 503
drag, startPoint x: 833, startPoint y: 178, endPoint x: 849, endPoint y: 79, distance: 100.5
click at [849, 79] on div "Disclaimer: You are about to start a Placement Test . Before You Start the Test…" at bounding box center [476, 368] width 837 height 652
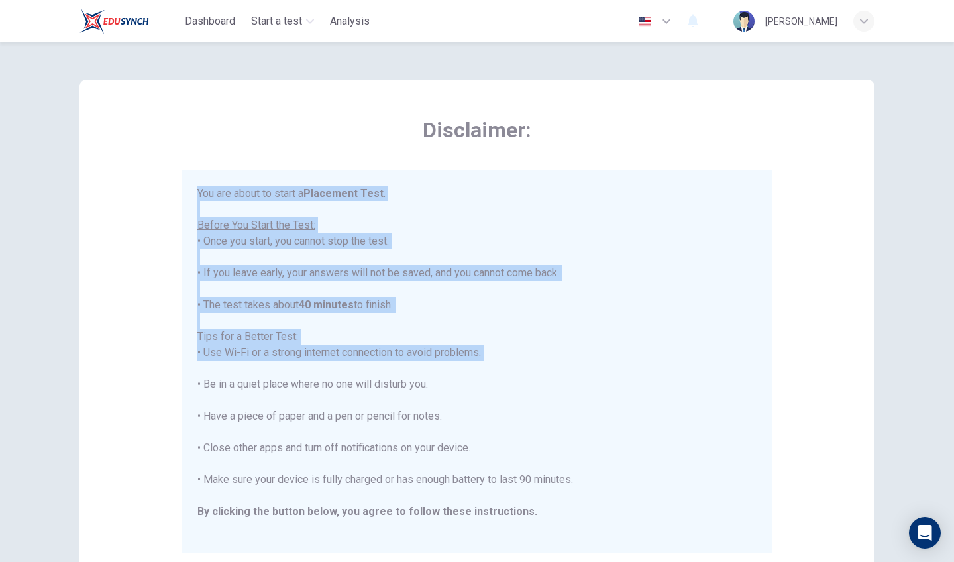
drag, startPoint x: 894, startPoint y: 123, endPoint x: 873, endPoint y: 370, distance: 248.0
click at [873, 370] on div "Disclaimer: You are about to start a Placement Test . Before You Start the Test…" at bounding box center [476, 368] width 837 height 652
drag, startPoint x: 874, startPoint y: 381, endPoint x: 921, endPoint y: 218, distance: 169.6
click at [921, 218] on div "Disclaimer: You are about to start a Placement Test . Before You Start the Test…" at bounding box center [477, 301] width 954 height 519
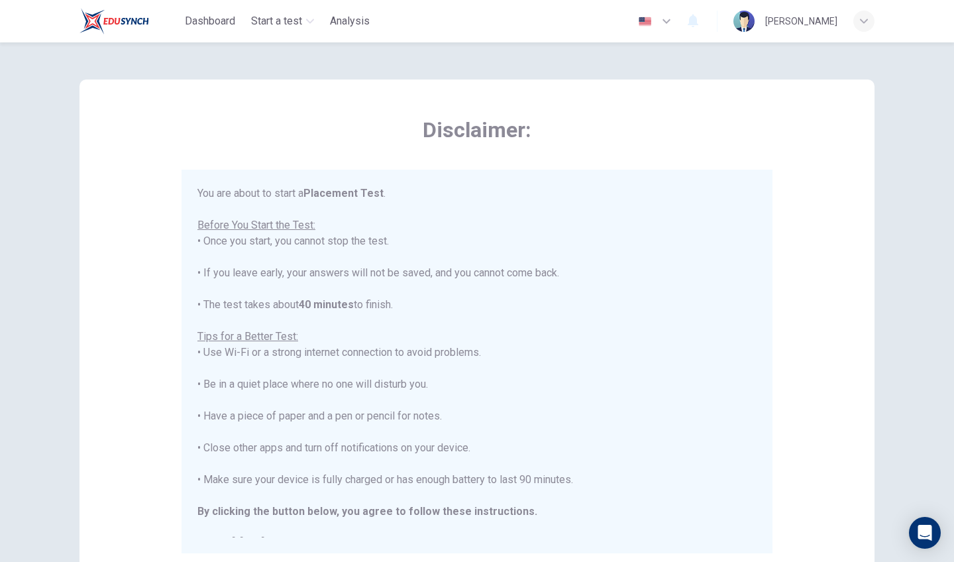
click at [782, 223] on div "Disclaimer: You are about to start a Placement Test . Before You Start the Test…" at bounding box center [476, 330] width 795 height 503
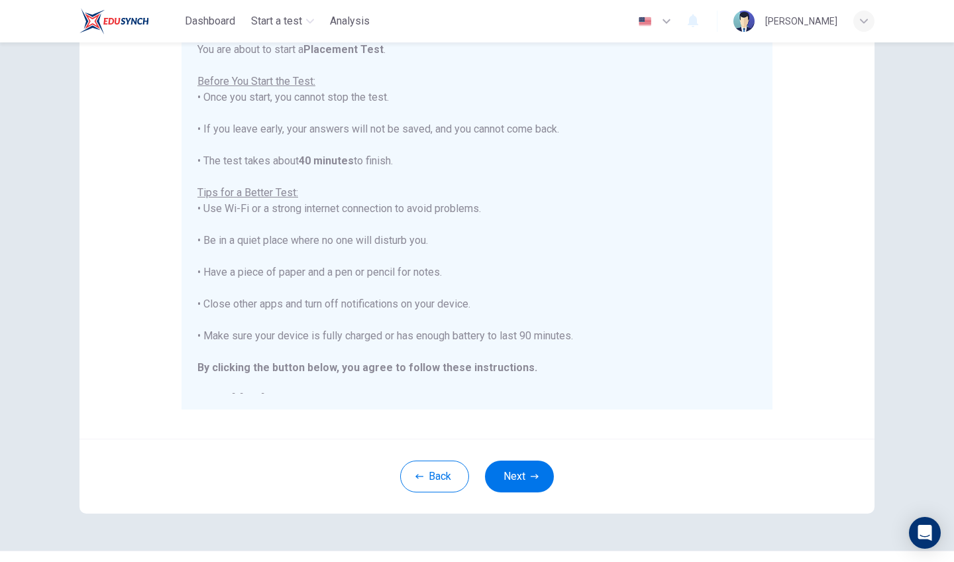
scroll to position [144, 0]
click at [521, 486] on button "Next" at bounding box center [519, 476] width 69 height 32
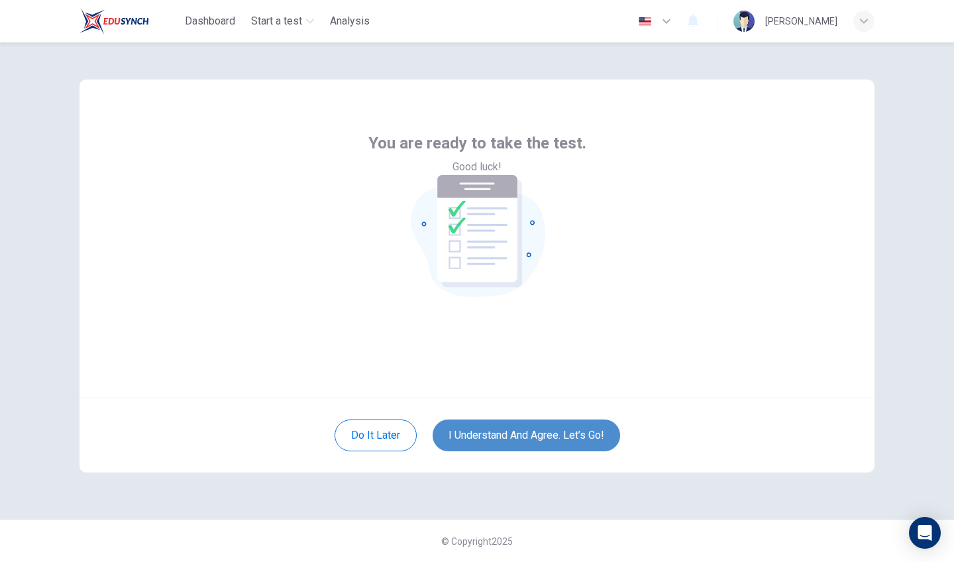
click at [570, 435] on button "I understand and agree. Let’s go!" at bounding box center [526, 435] width 187 height 32
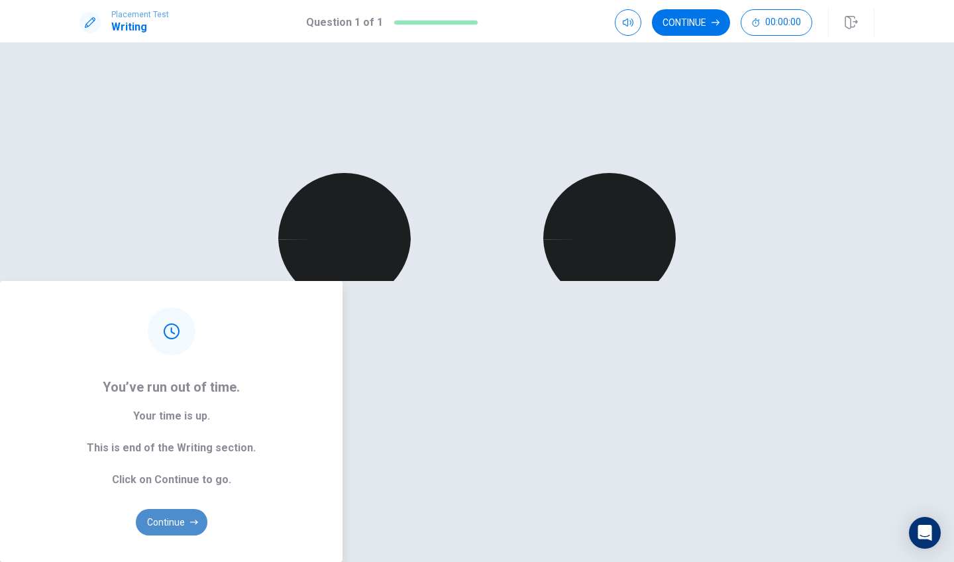
click at [207, 509] on button "Continue" at bounding box center [172, 522] width 72 height 26
